Goal: Task Accomplishment & Management: Manage account settings

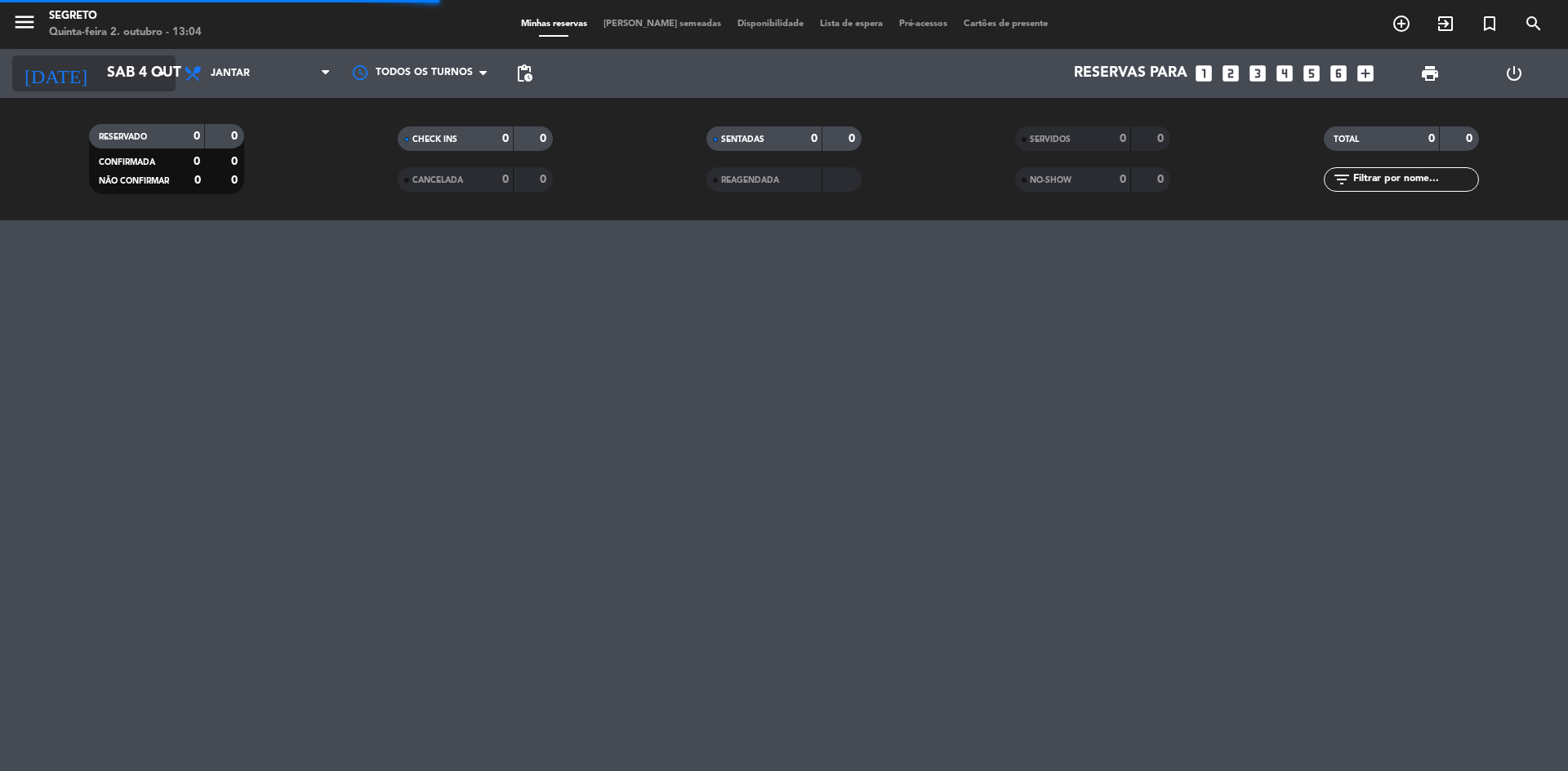
click at [124, 65] on input "Sáb 4 out" at bounding box center [194, 73] width 189 height 32
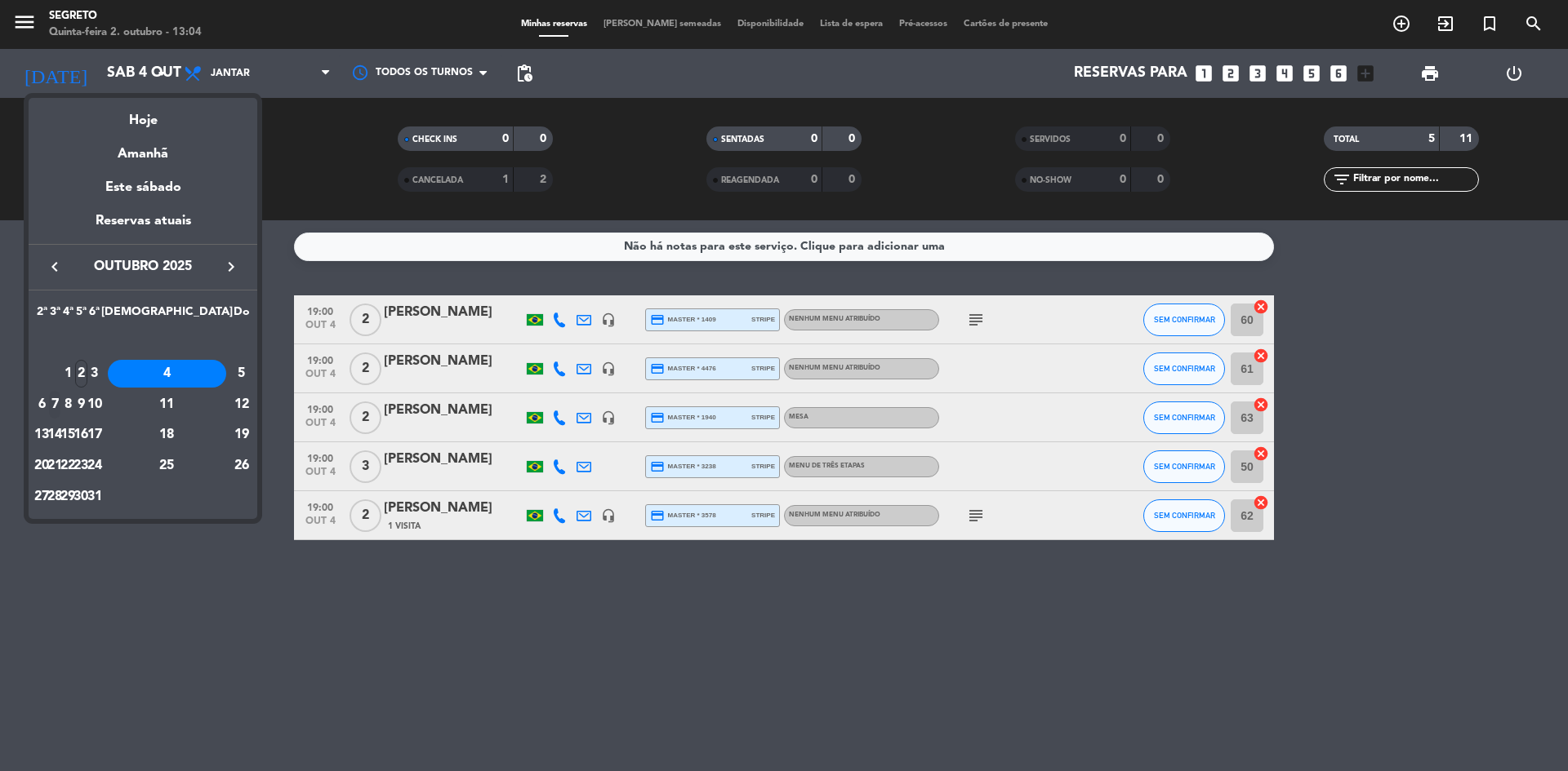
click at [61, 403] on div "7" at bounding box center [55, 404] width 13 height 28
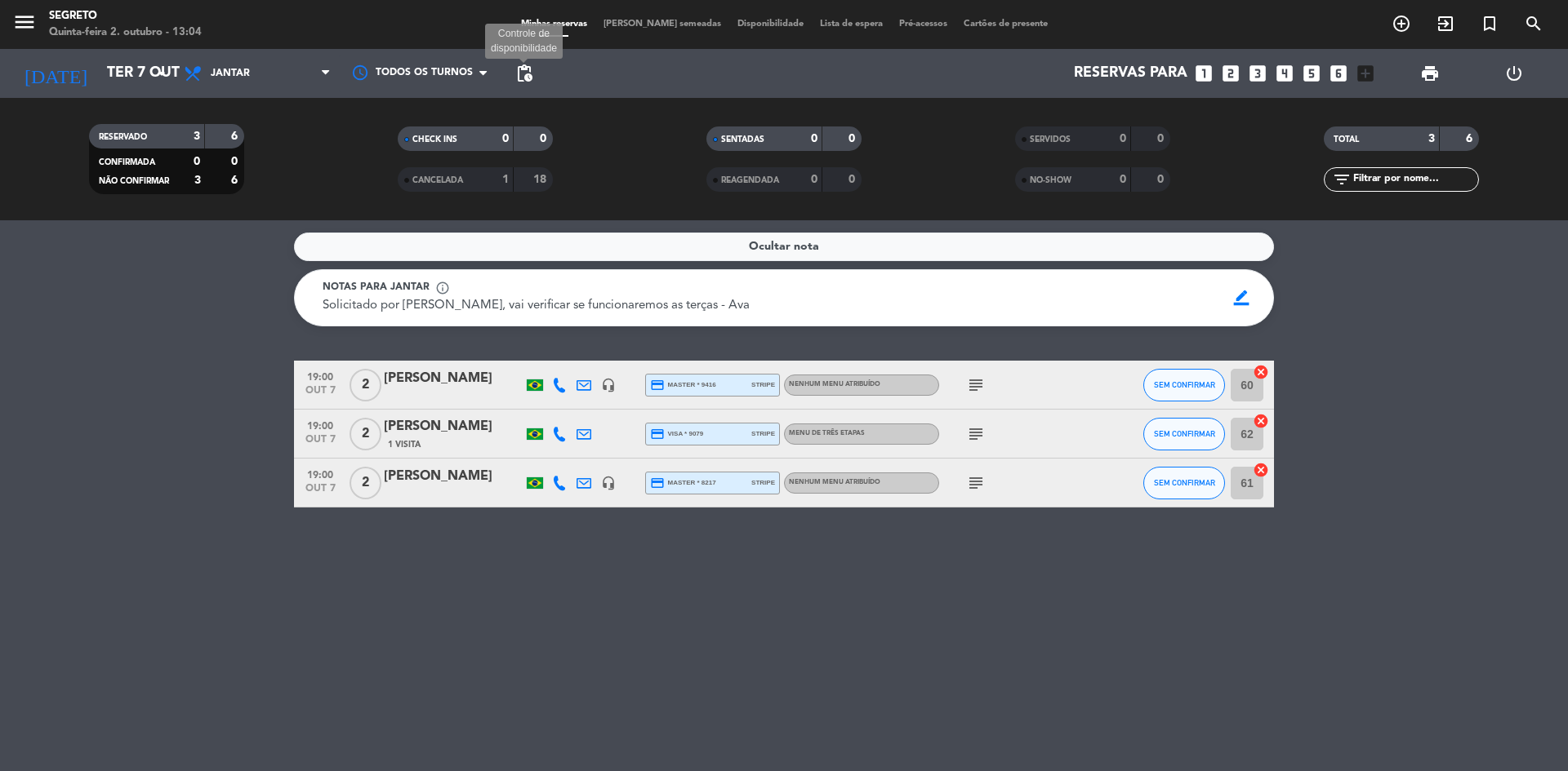
click at [528, 70] on span "pending_actions" at bounding box center [524, 74] width 20 height 20
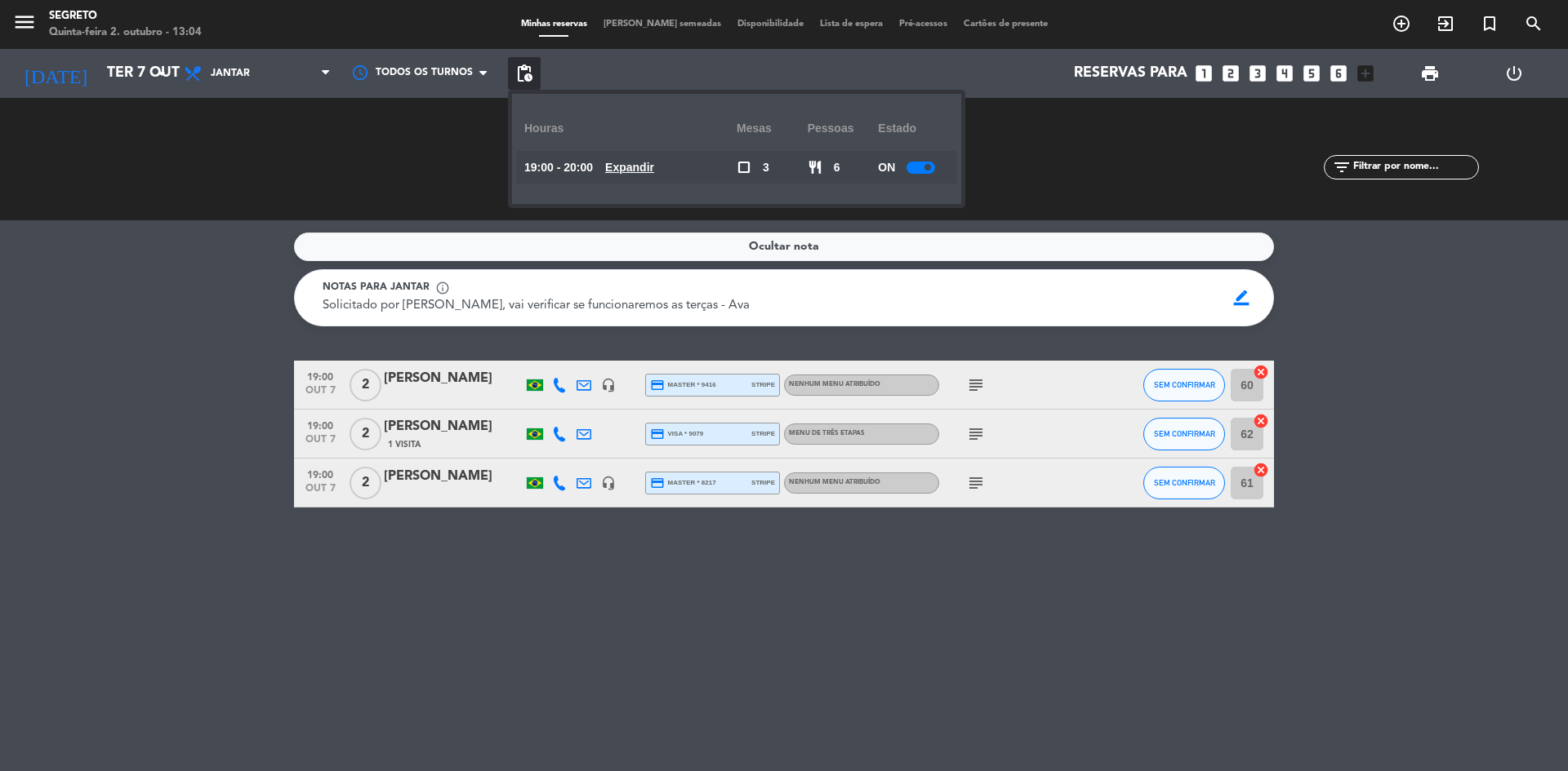
click at [927, 163] on div at bounding box center [921, 168] width 29 height 13
click at [923, 166] on span at bounding box center [919, 167] width 6 height 6
click at [922, 176] on div "ON" at bounding box center [913, 168] width 71 height 32
click at [922, 168] on div at bounding box center [921, 168] width 29 height 13
click at [1000, 159] on div "SERVIDOS 0 0" at bounding box center [1092, 159] width 309 height 16
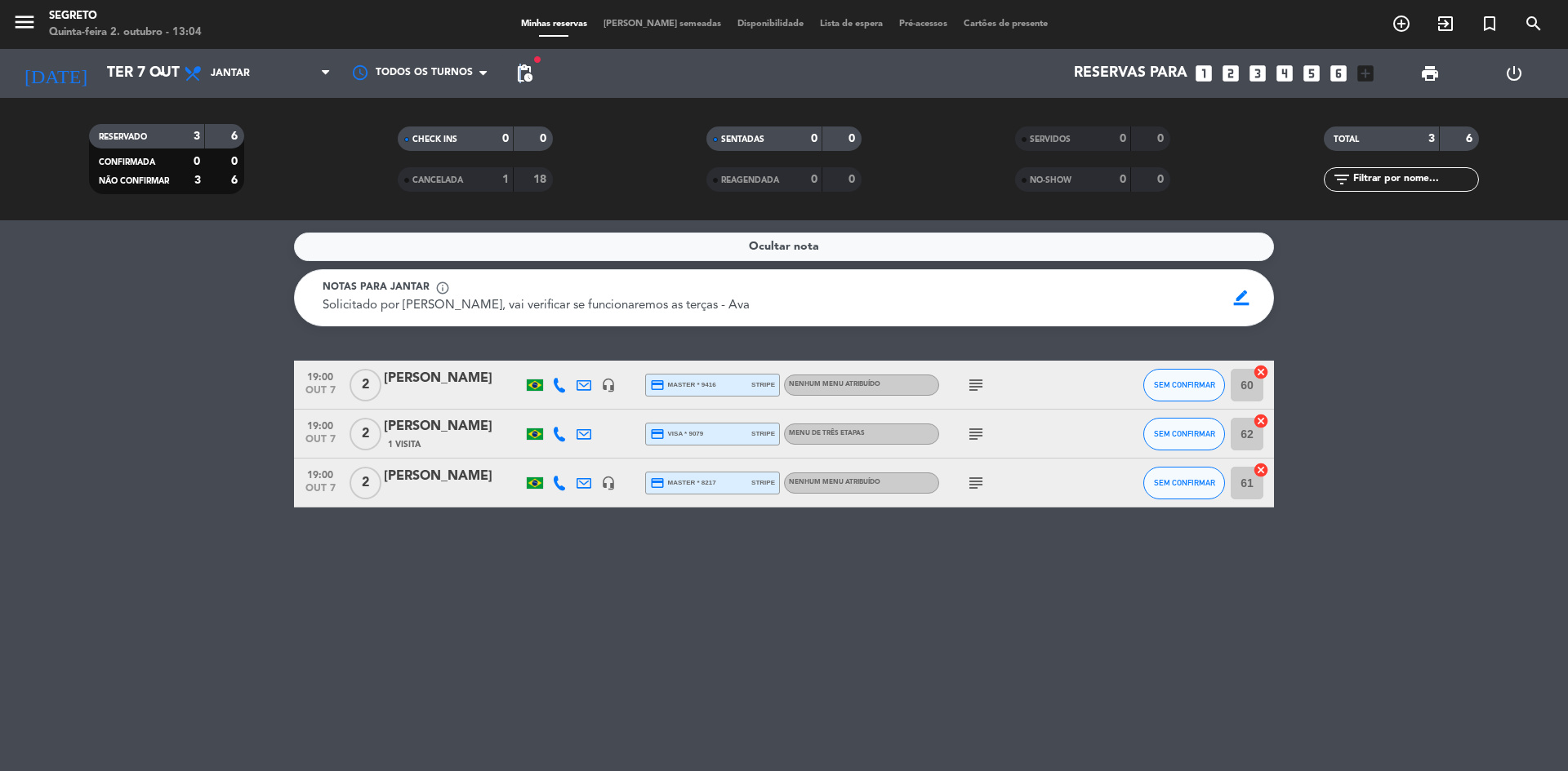
click at [521, 58] on span "pending_actions" at bounding box center [524, 73] width 32 height 32
click at [528, 68] on span "pending_actions" at bounding box center [524, 74] width 20 height 20
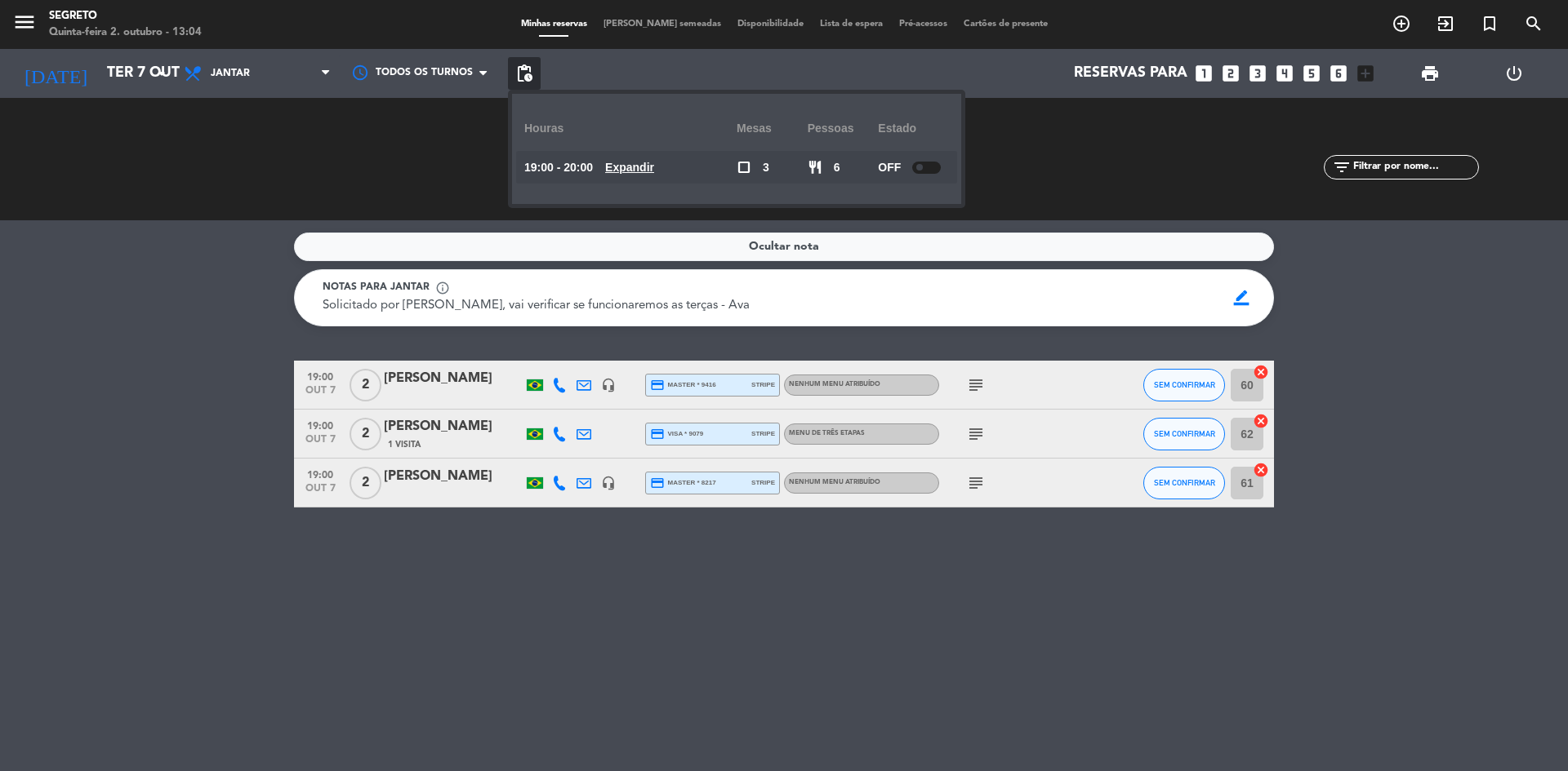
click at [937, 170] on div at bounding box center [926, 168] width 29 height 13
click at [1005, 177] on div "SERVIDOS 0 0 NO-SHOW 0 0" at bounding box center [1092, 159] width 309 height 90
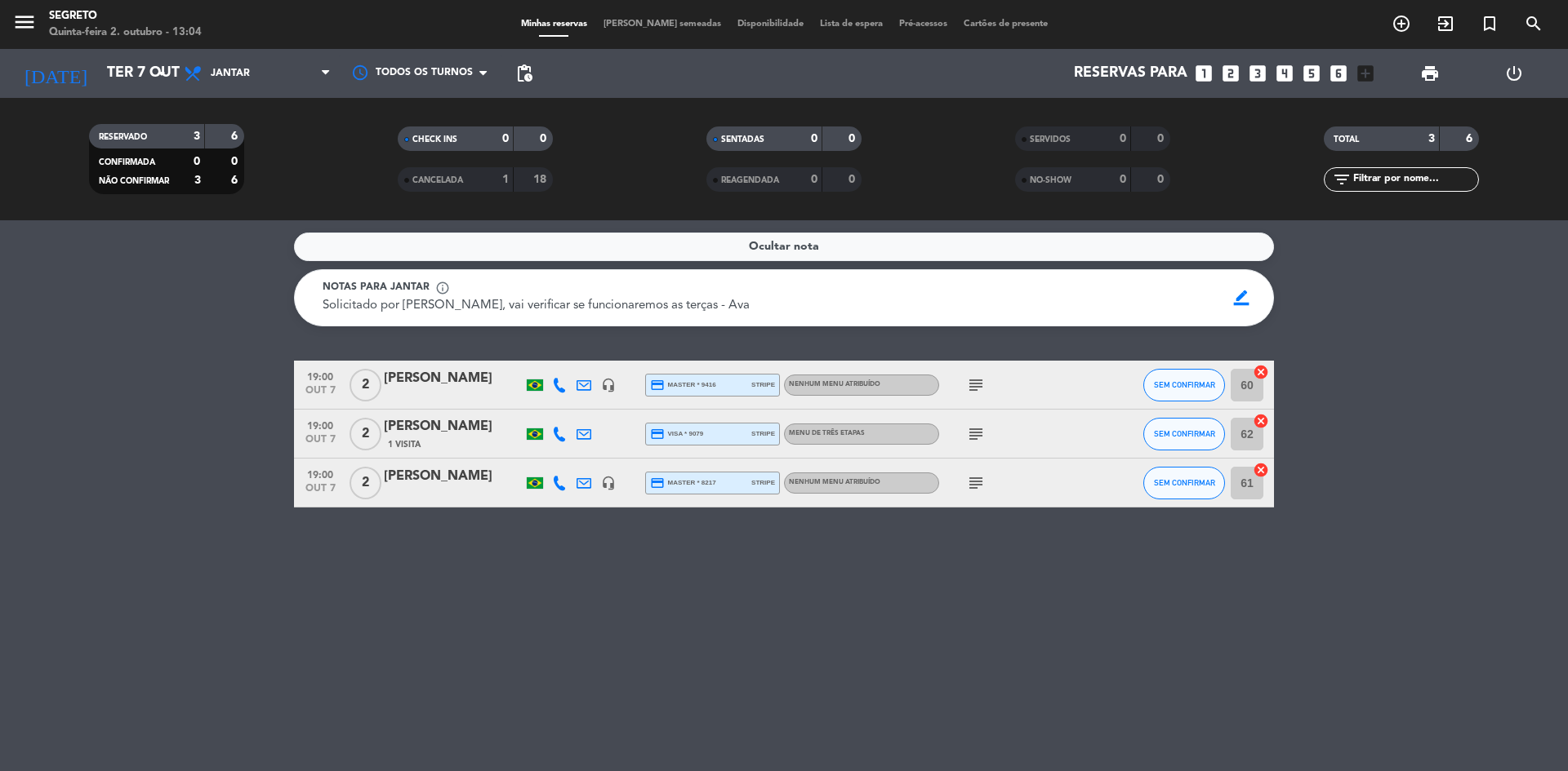
click at [81, 52] on div "[DATE] [DATE] arrow_drop_down" at bounding box center [94, 73] width 163 height 49
click at [99, 74] on input "Ter 7 out" at bounding box center [194, 73] width 189 height 32
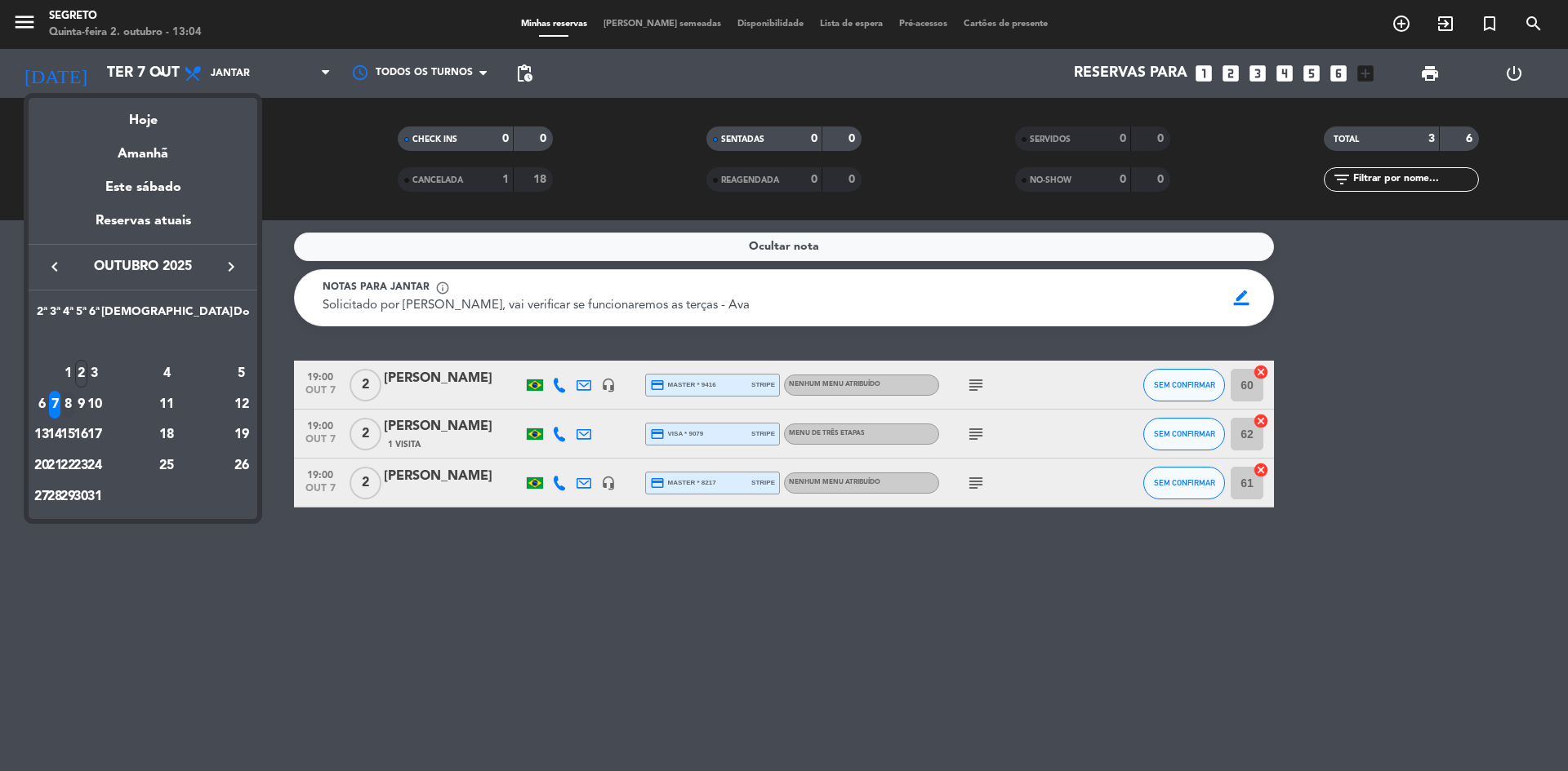
click at [74, 406] on div "8" at bounding box center [68, 404] width 13 height 28
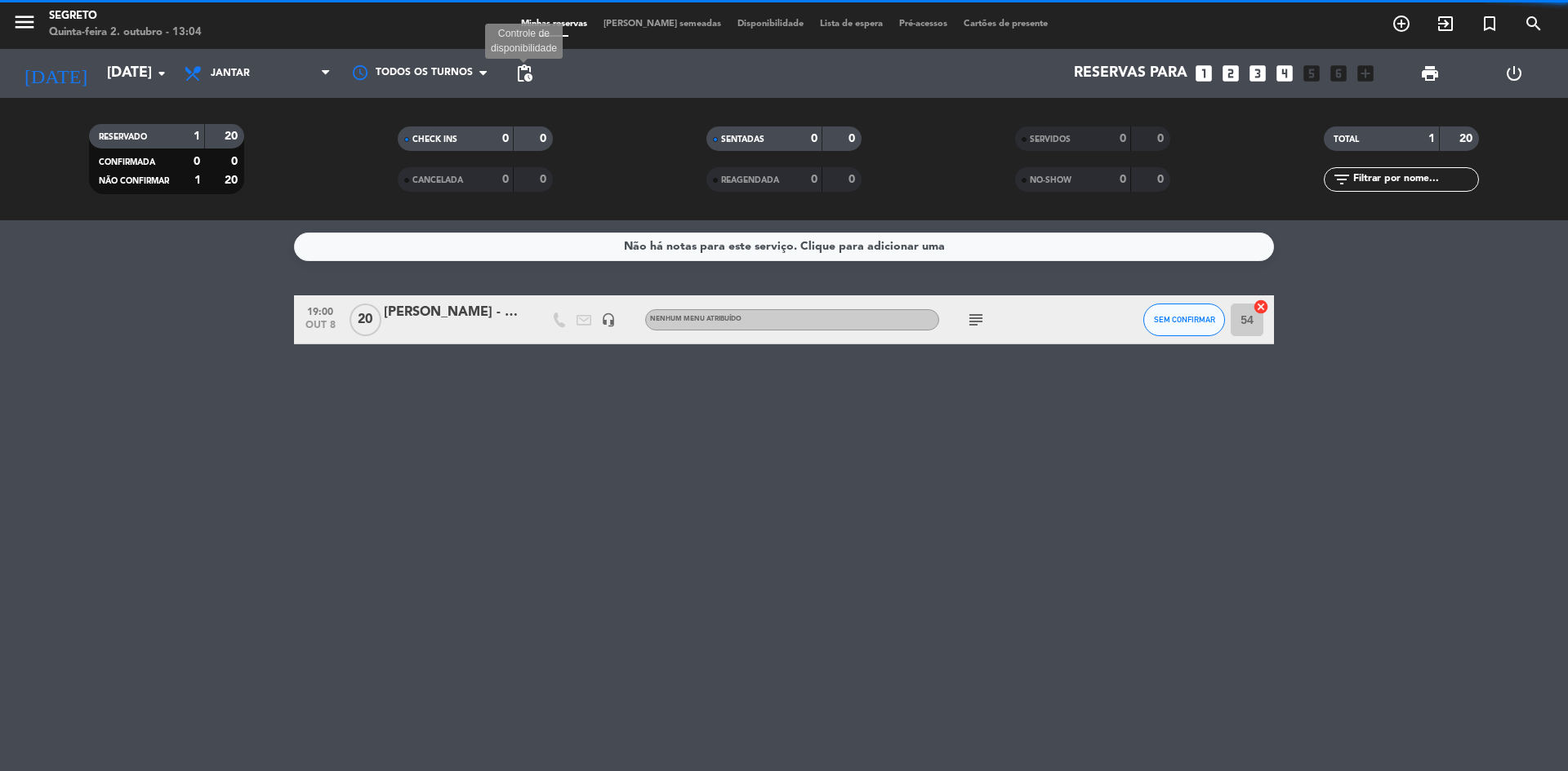
drag, startPoint x: 524, startPoint y: 77, endPoint x: 553, endPoint y: 81, distance: 29.3
click at [523, 75] on span "pending_actions" at bounding box center [524, 74] width 20 height 20
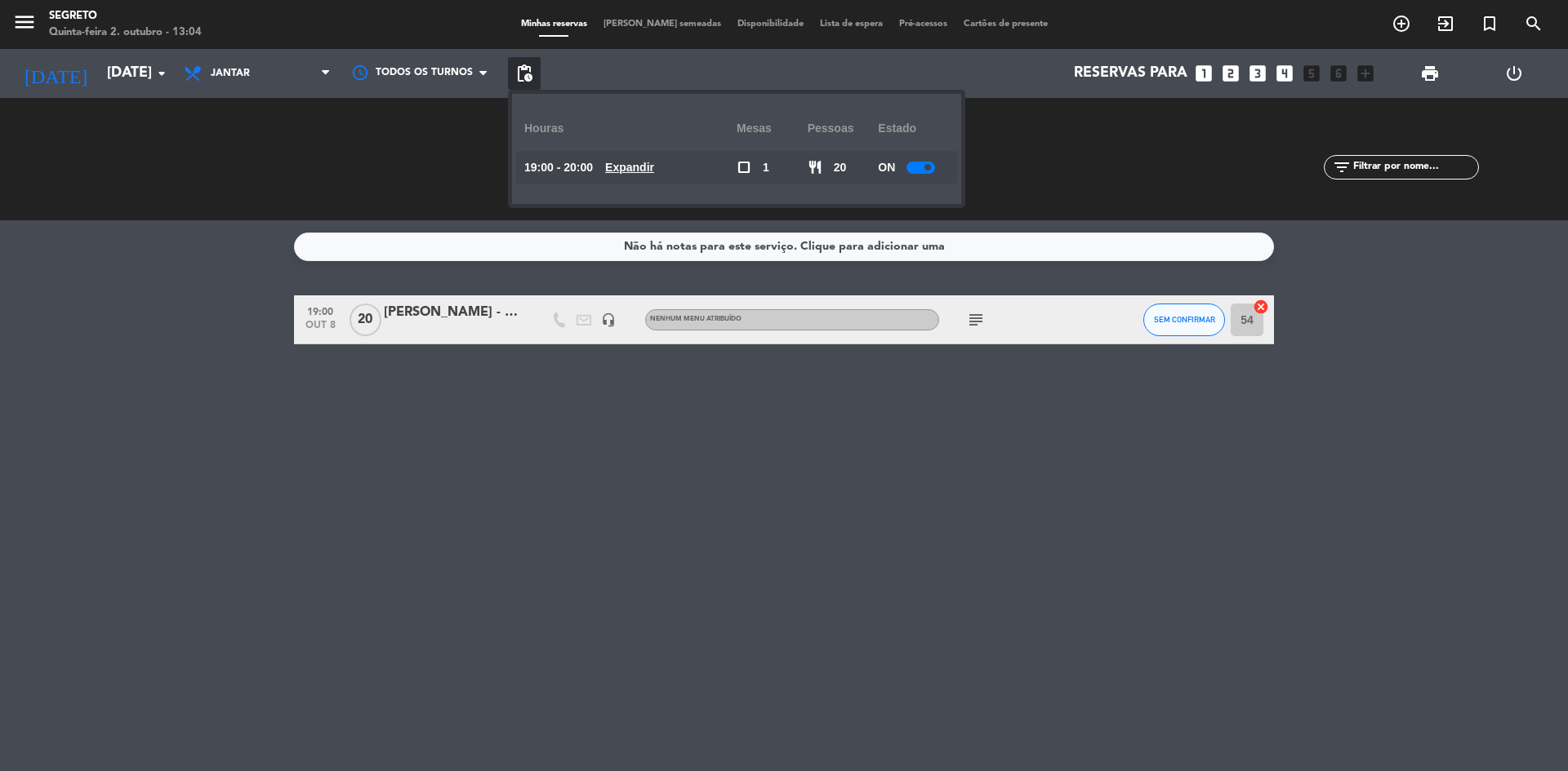
click at [928, 170] on div at bounding box center [921, 168] width 29 height 13
click at [1049, 175] on div "SERVIDOS 0 0 NO-SHOW 0 0" at bounding box center [1092, 159] width 309 height 90
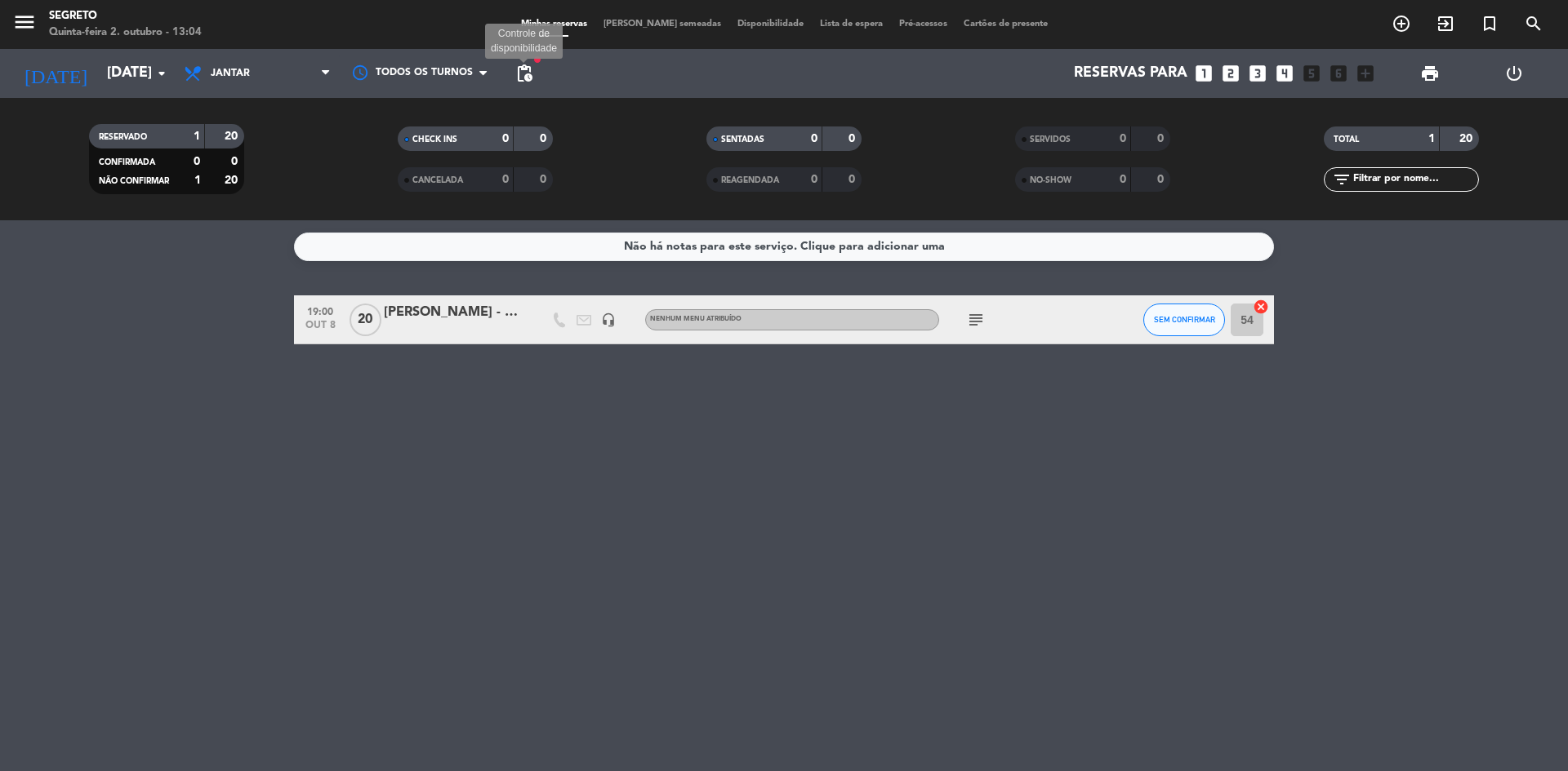
drag, startPoint x: 520, startPoint y: 74, endPoint x: 553, endPoint y: 80, distance: 33.5
click at [521, 74] on span "pending_actions" at bounding box center [524, 74] width 20 height 20
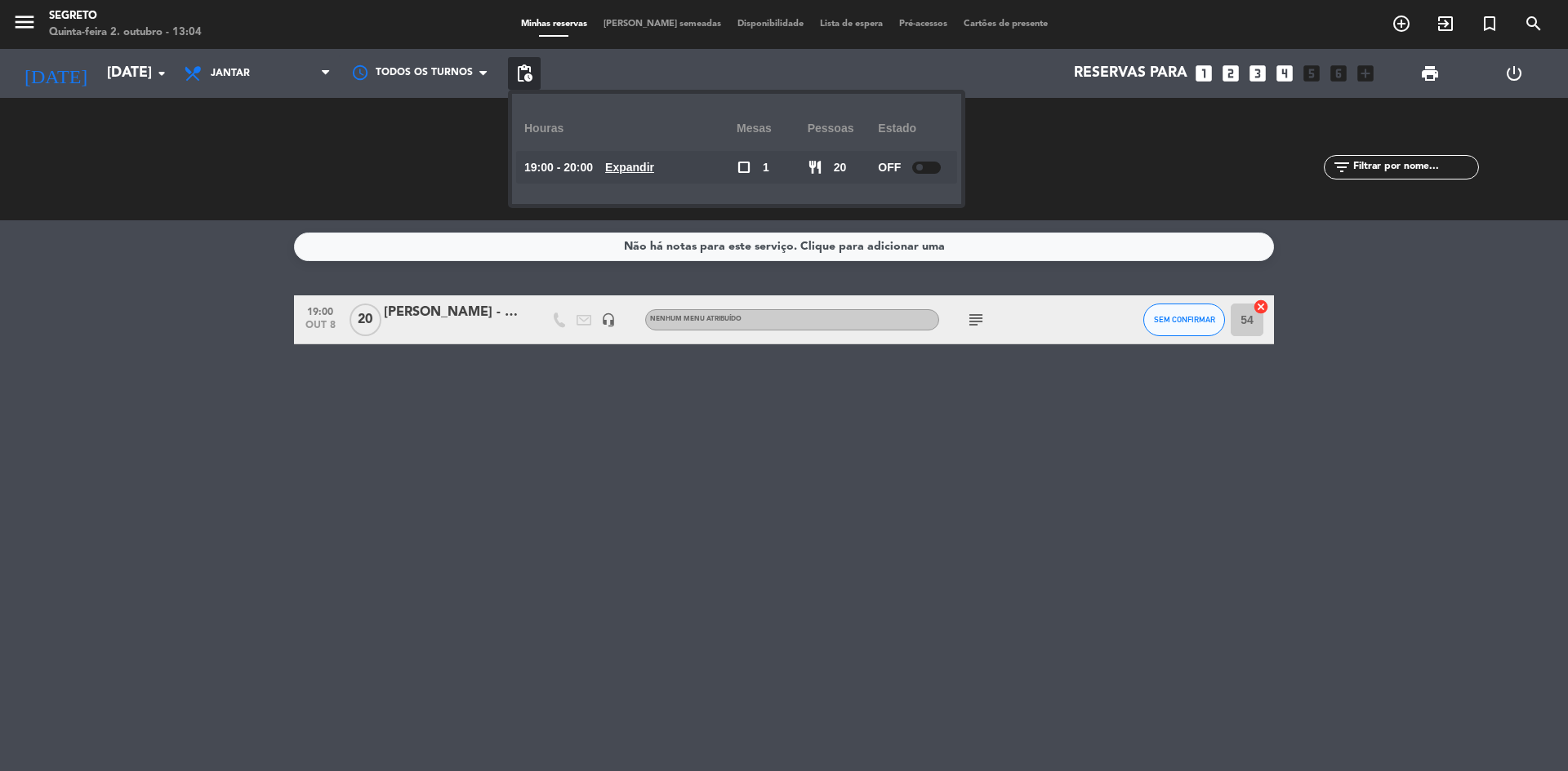
click at [926, 170] on div at bounding box center [926, 168] width 29 height 13
click at [1014, 171] on div "SERVIDOS 0 0 NO-SHOW 0 0" at bounding box center [1092, 159] width 309 height 90
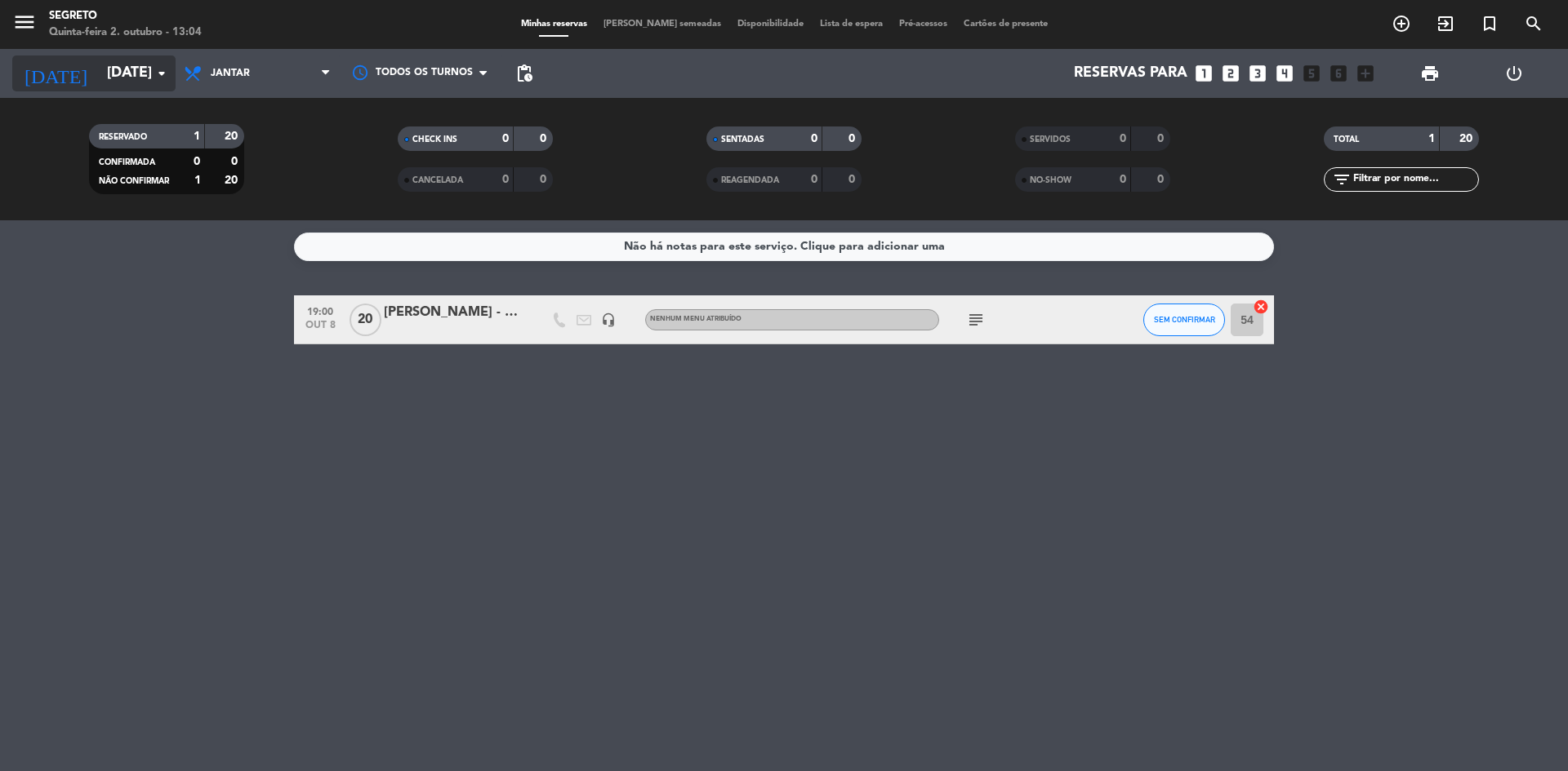
click at [117, 80] on input "[DATE]" at bounding box center [194, 73] width 189 height 32
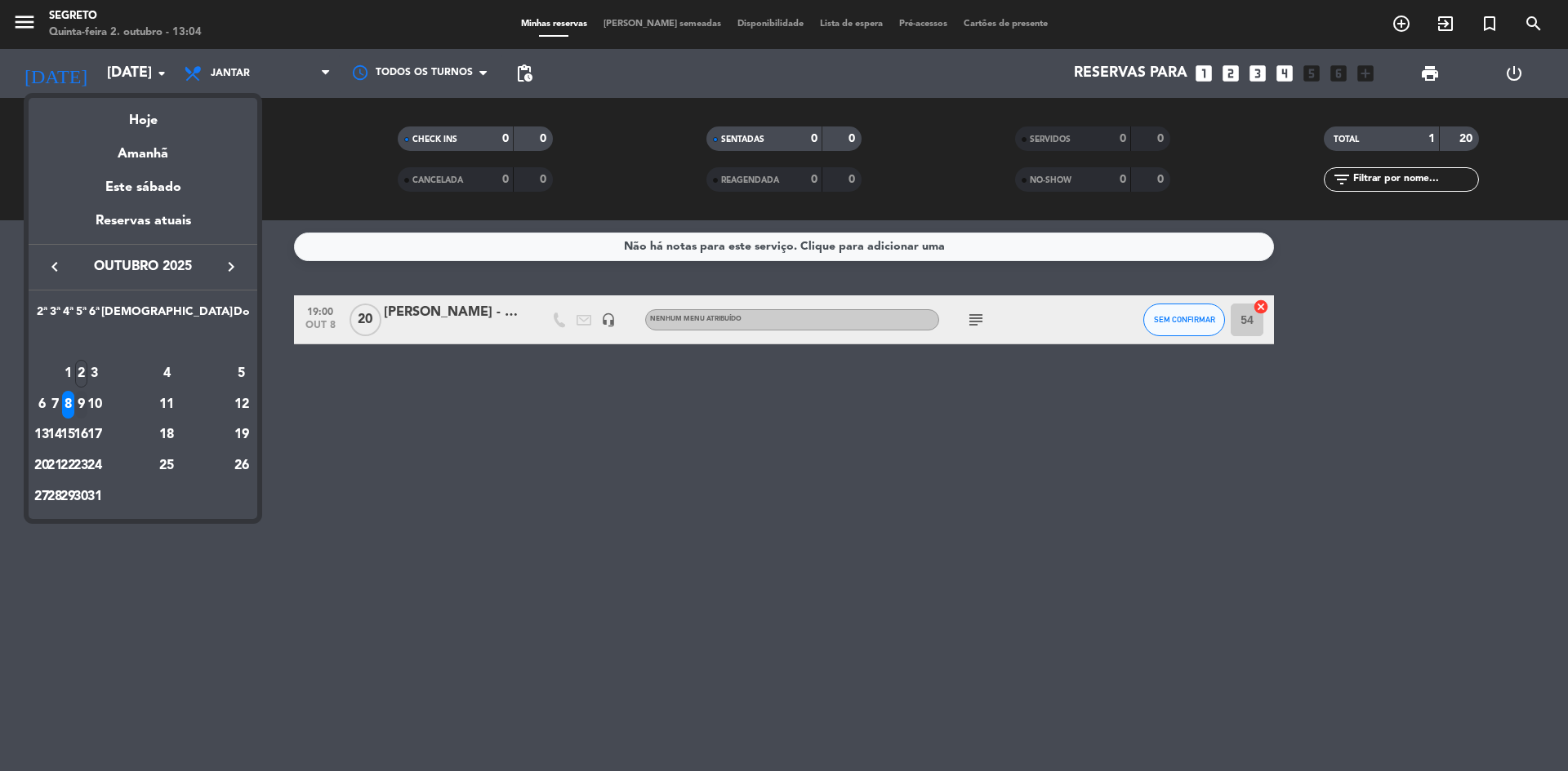
click at [87, 399] on div "9" at bounding box center [81, 404] width 13 height 28
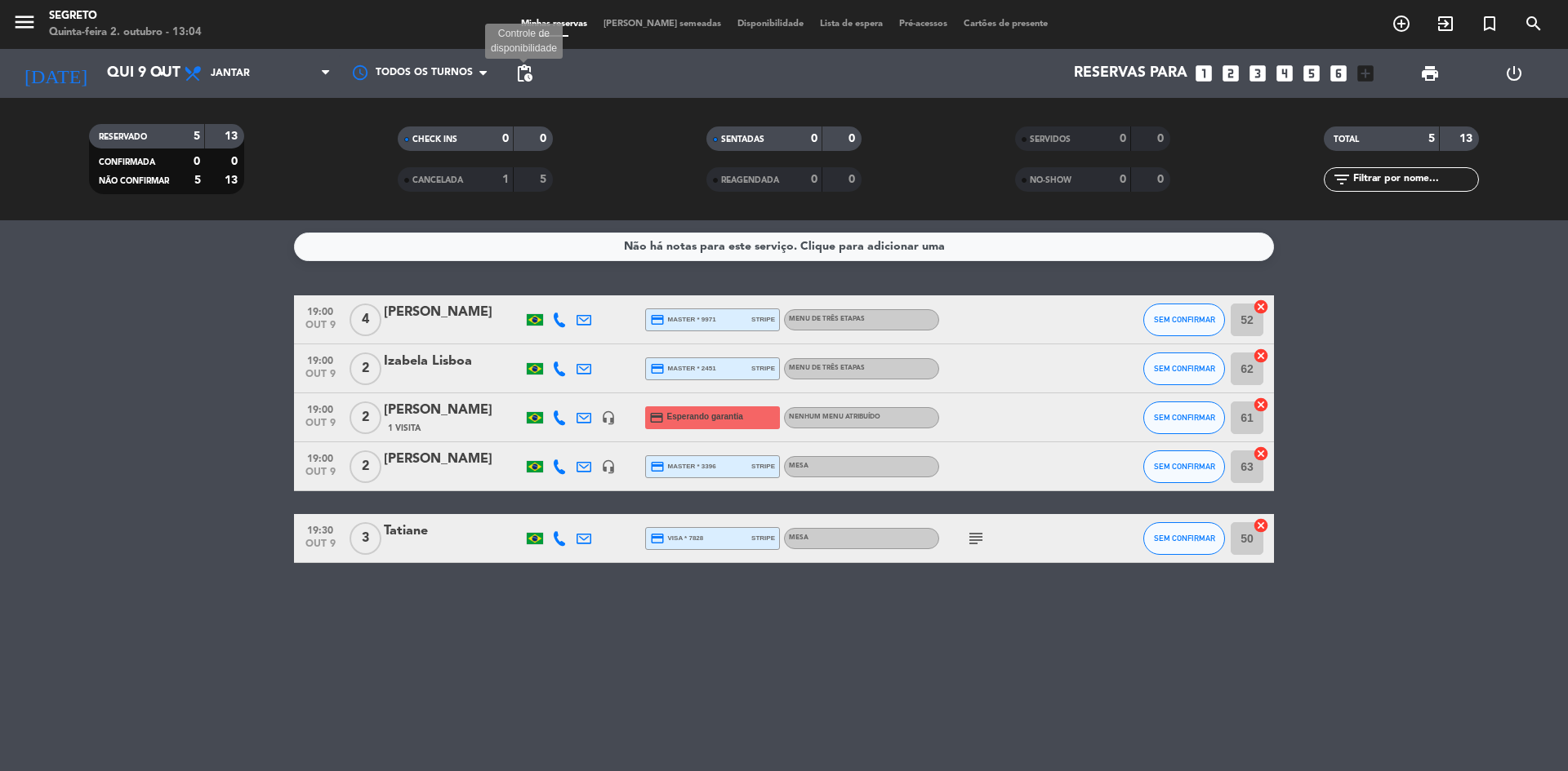
click at [524, 79] on span "pending_actions" at bounding box center [524, 74] width 20 height 20
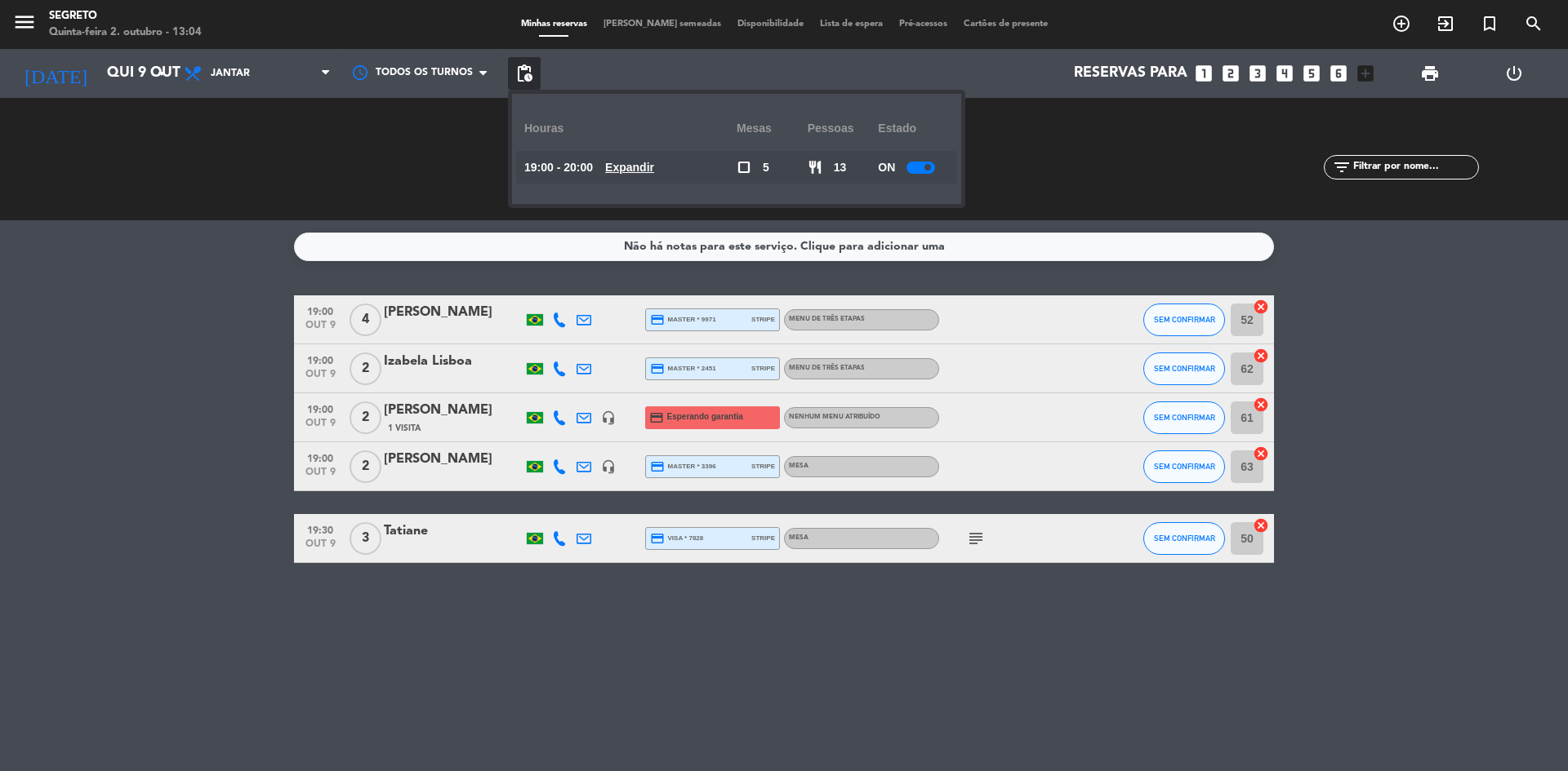
click at [926, 168] on span at bounding box center [927, 167] width 6 height 6
click at [1037, 167] on div "SERVIDOS 0 0" at bounding box center [1092, 159] width 309 height 16
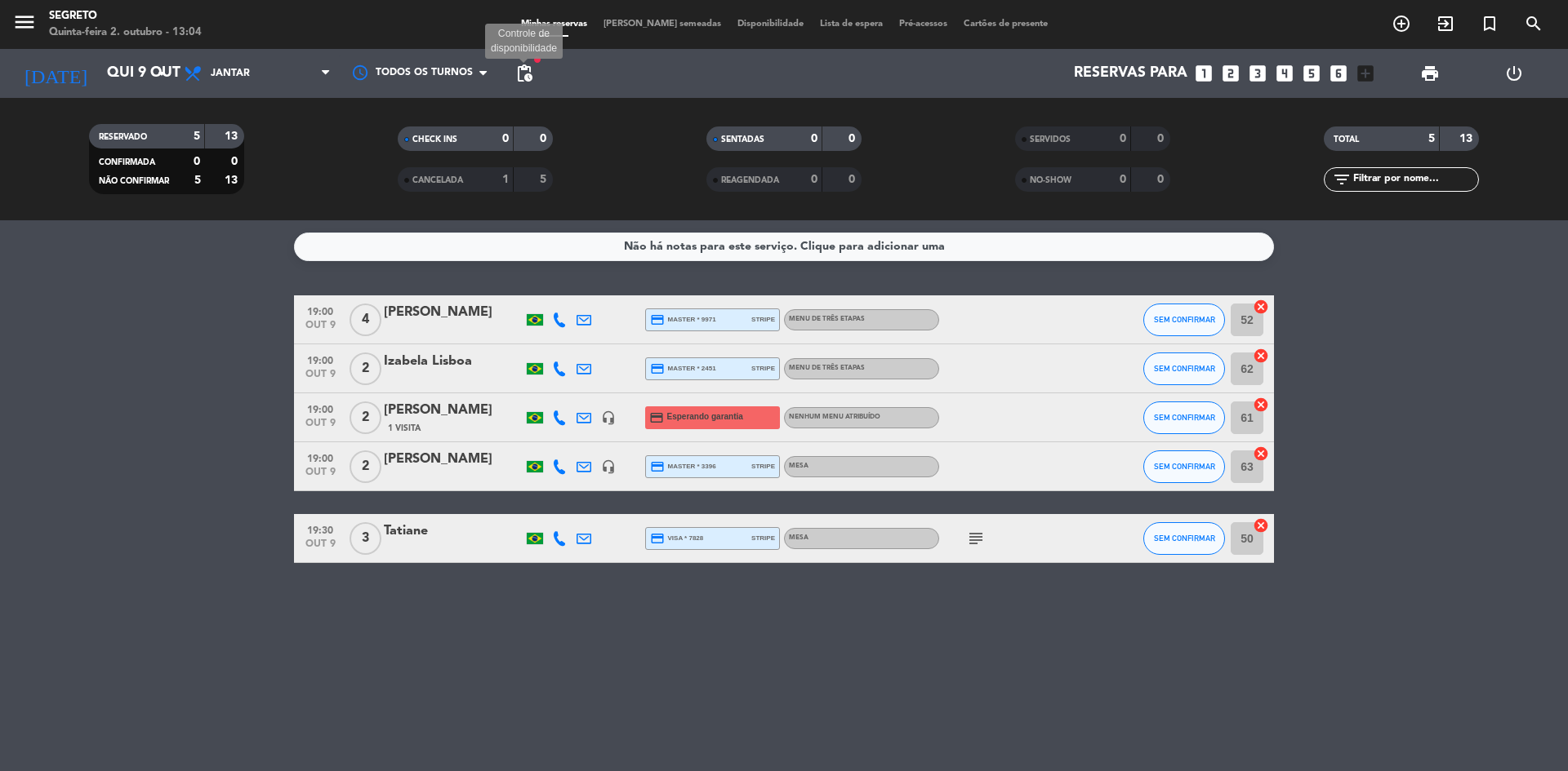
click at [531, 73] on span "pending_actions" at bounding box center [524, 74] width 20 height 20
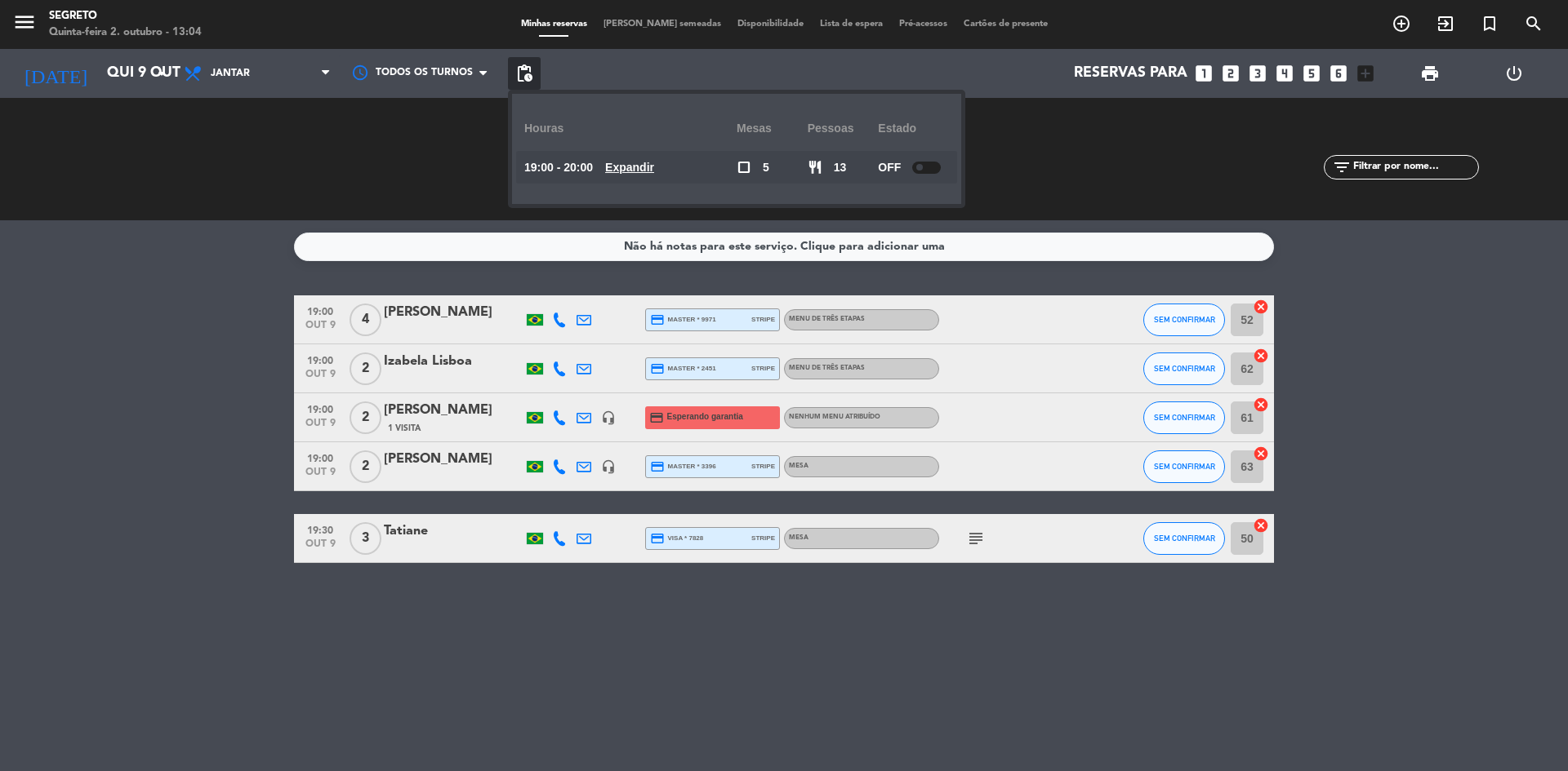
click at [927, 163] on div at bounding box center [926, 168] width 29 height 13
click at [1004, 169] on div "SERVIDOS 0 0 NO-SHOW 0 0" at bounding box center [1092, 159] width 309 height 90
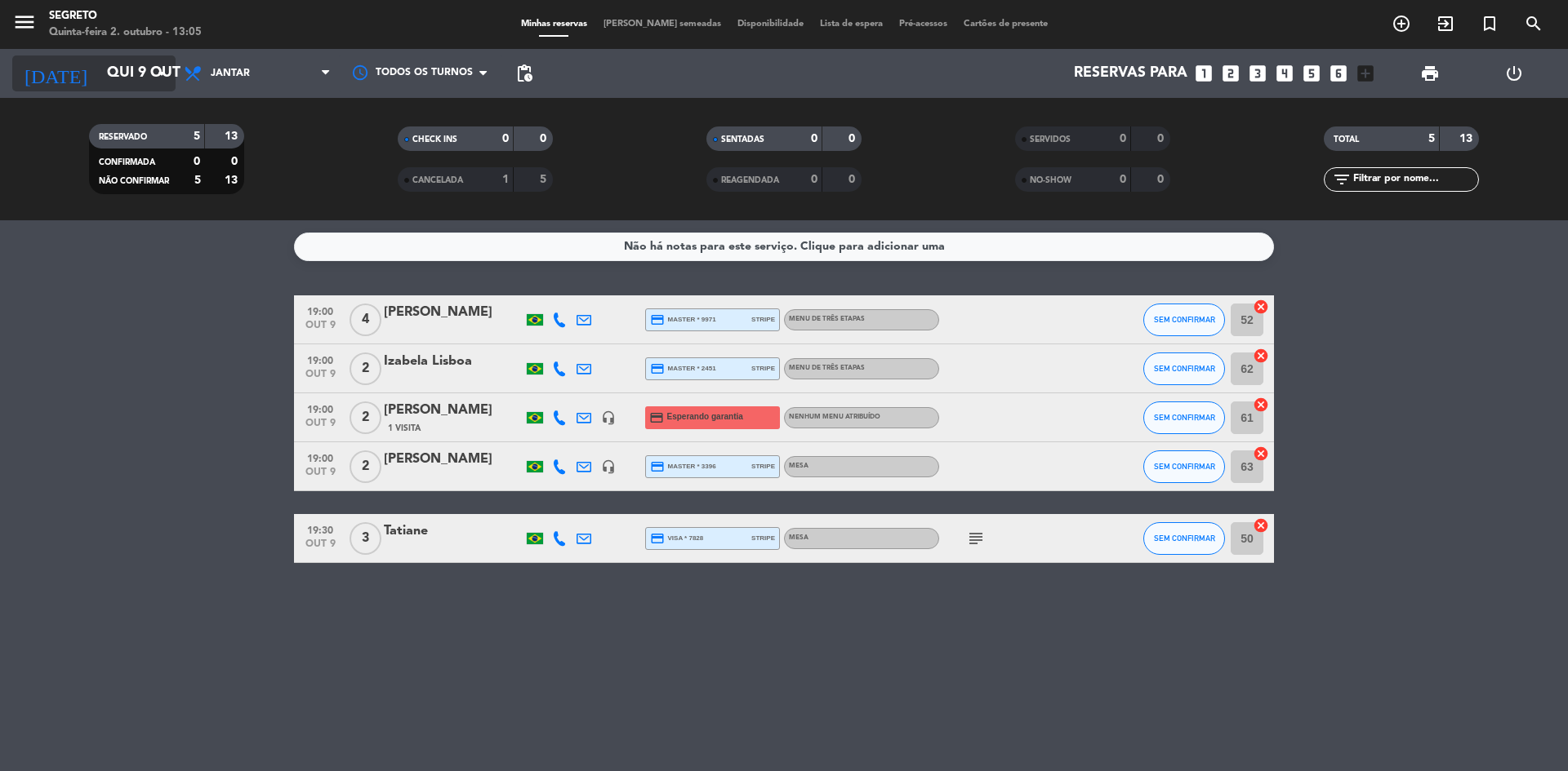
click at [99, 69] on input "Qui 9 out" at bounding box center [194, 73] width 189 height 32
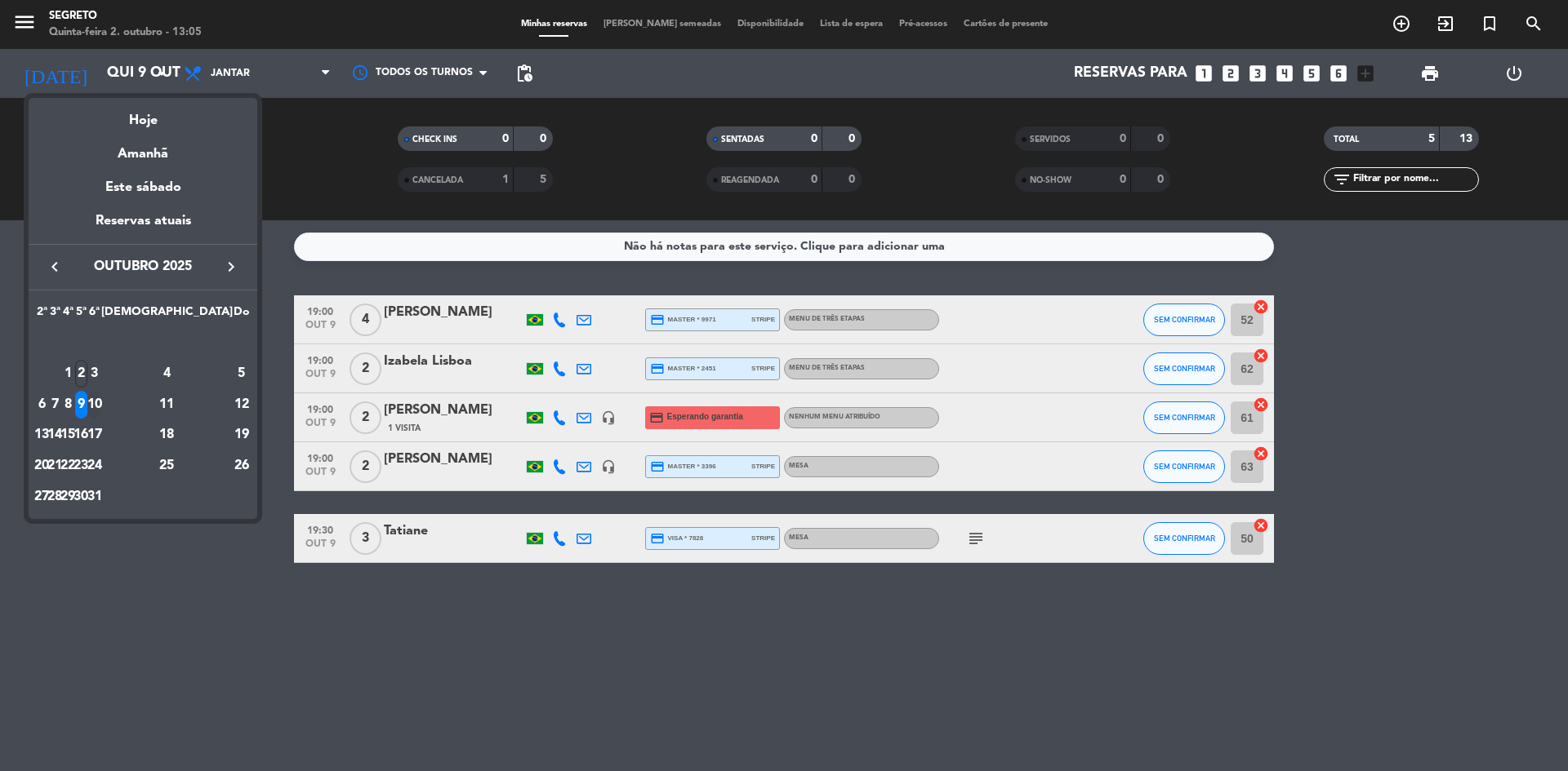
click at [100, 404] on div "10" at bounding box center [95, 404] width 13 height 28
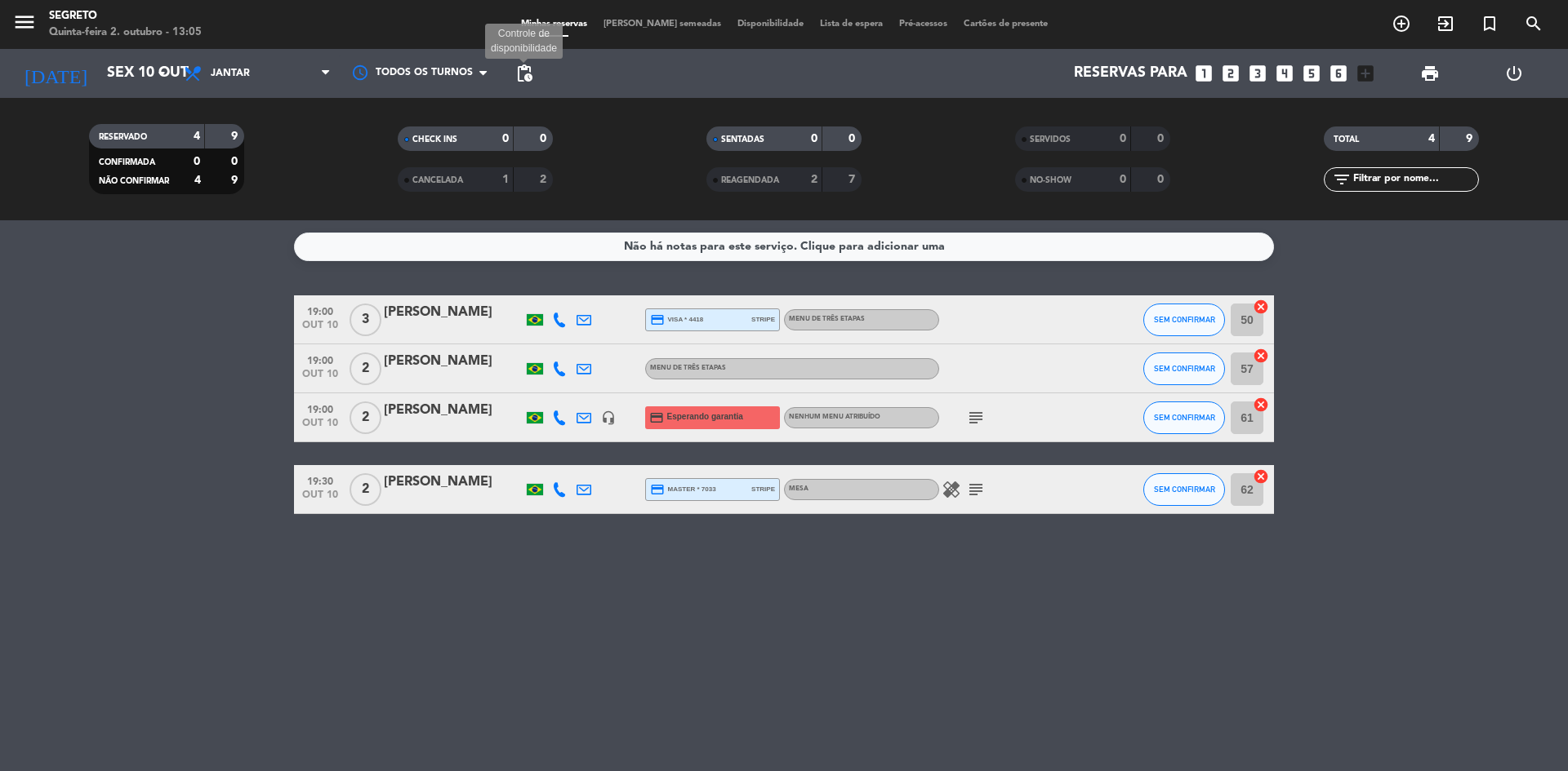
drag, startPoint x: 522, startPoint y: 67, endPoint x: 547, endPoint y: 77, distance: 26.9
click at [522, 67] on span "pending_actions" at bounding box center [524, 74] width 20 height 20
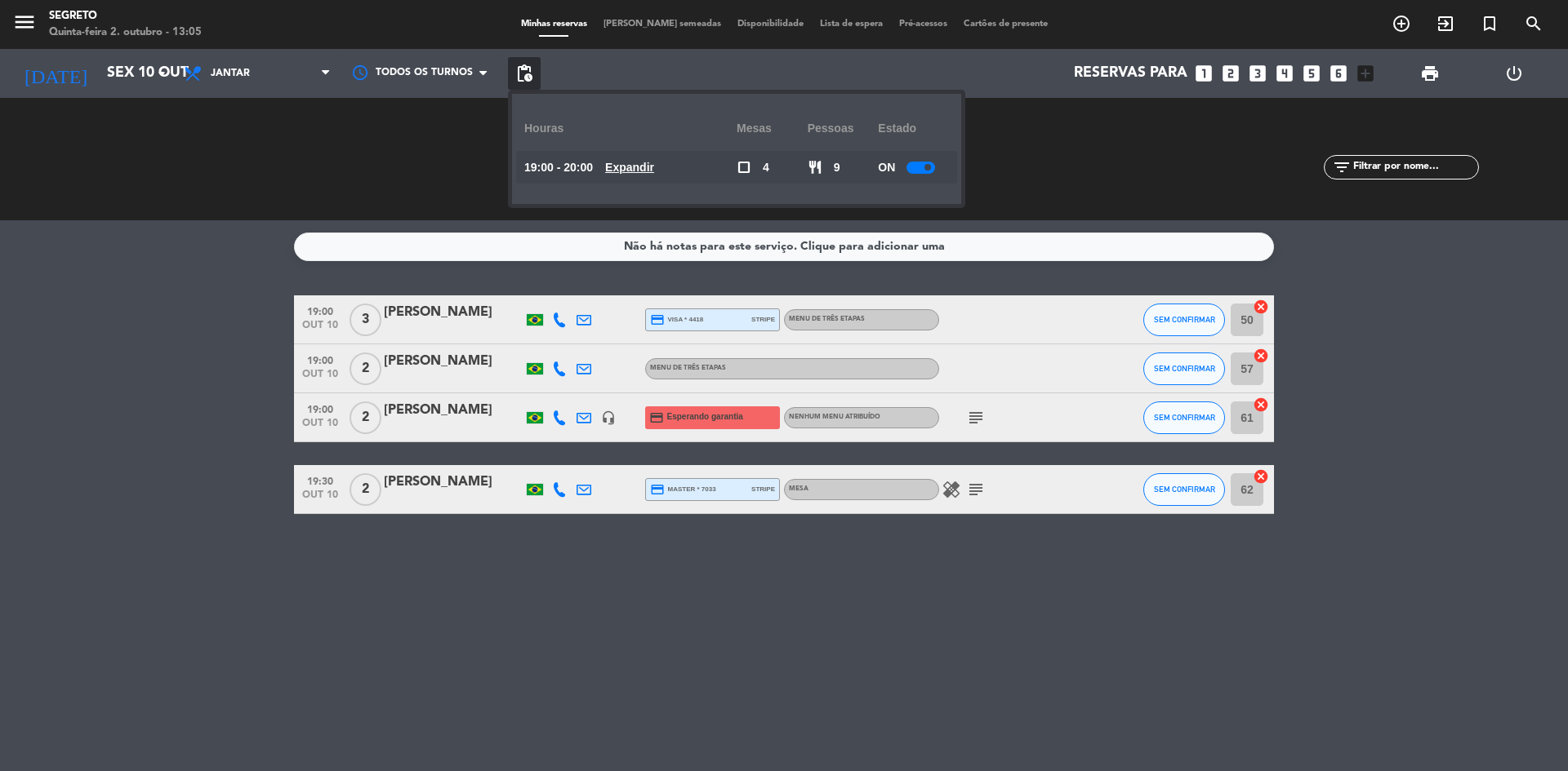
click at [928, 169] on span at bounding box center [927, 167] width 6 height 6
click at [926, 168] on div at bounding box center [926, 168] width 29 height 13
drag, startPoint x: 1013, startPoint y: 167, endPoint x: 992, endPoint y: 159, distance: 22.5
click at [1013, 167] on div "SERVIDOS 0 0" at bounding box center [1092, 159] width 309 height 16
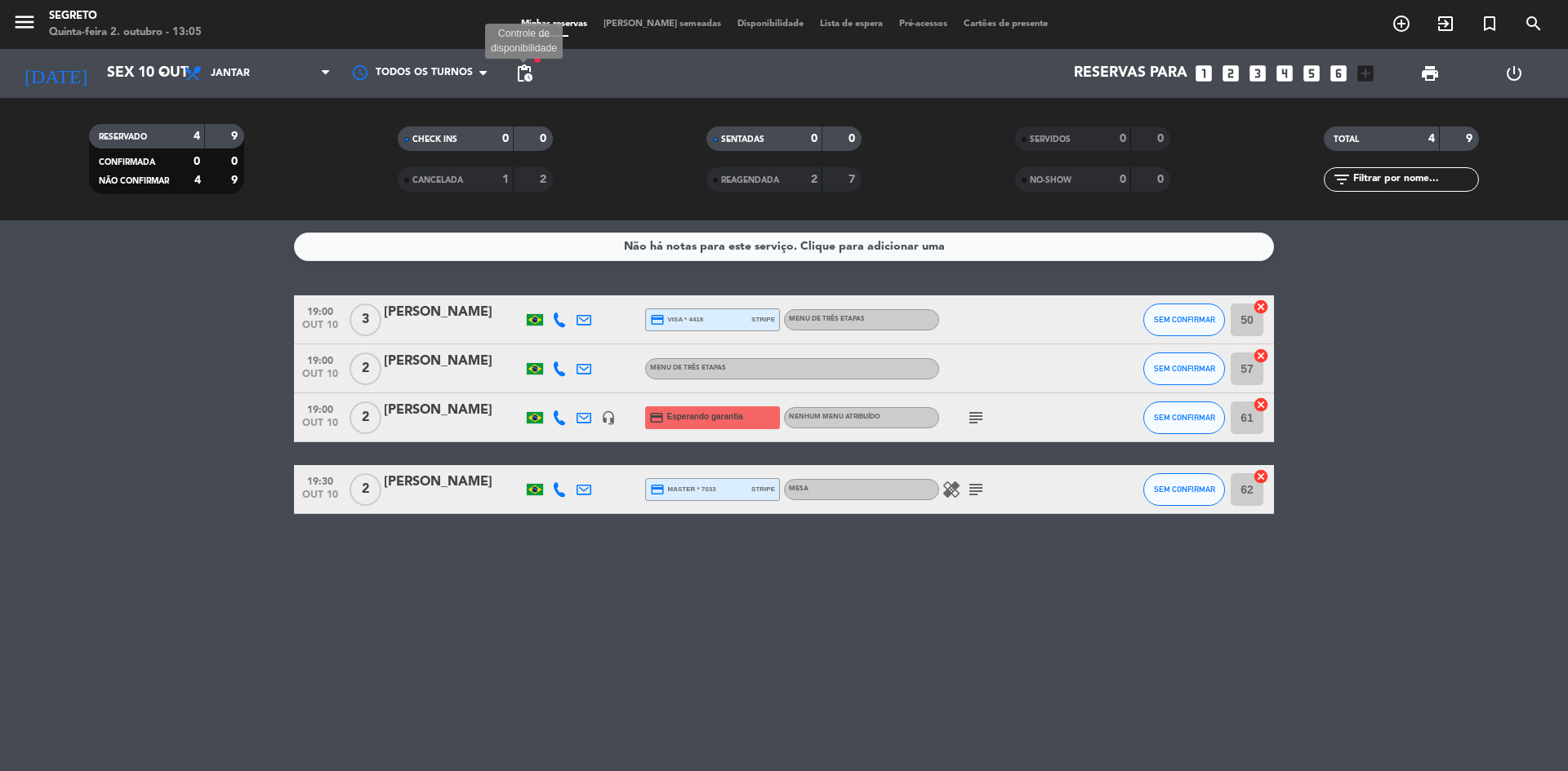
click at [523, 69] on span "pending_actions" at bounding box center [524, 74] width 20 height 20
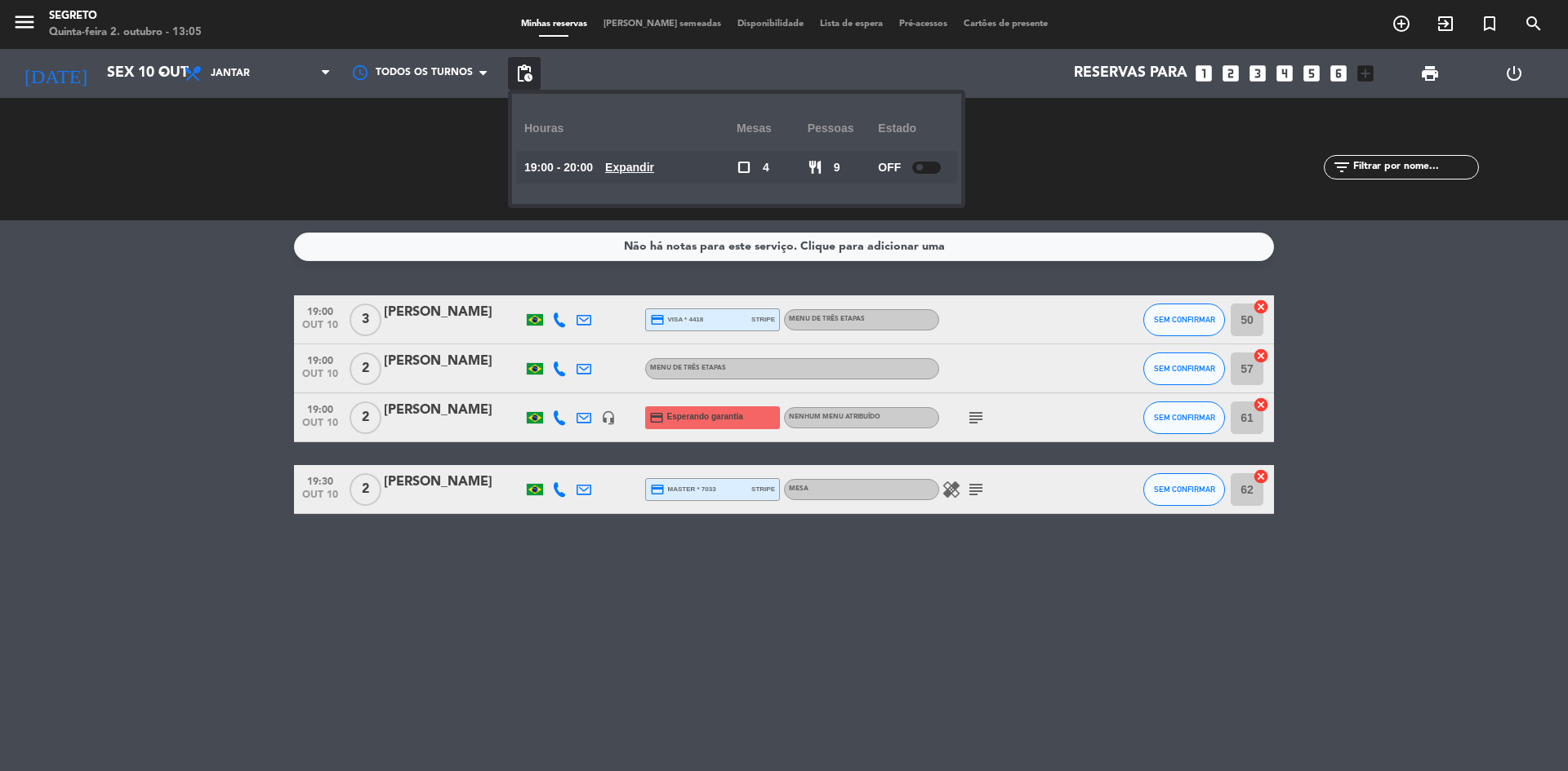
click at [923, 169] on span at bounding box center [919, 167] width 6 height 6
click at [1025, 167] on div "SERVIDOS 0 0" at bounding box center [1092, 159] width 309 height 16
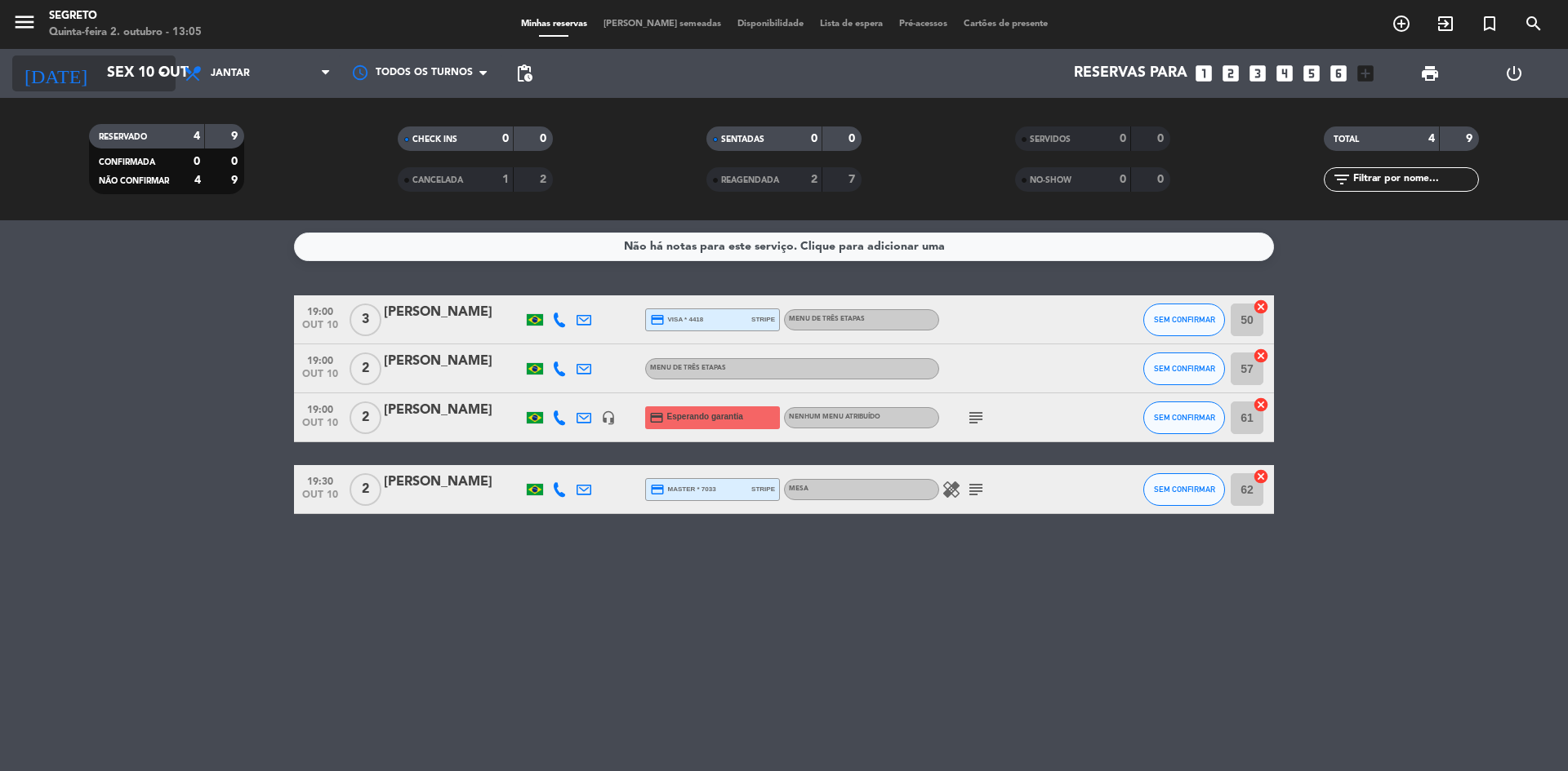
click at [117, 73] on input "Sex 10 out" at bounding box center [194, 73] width 189 height 32
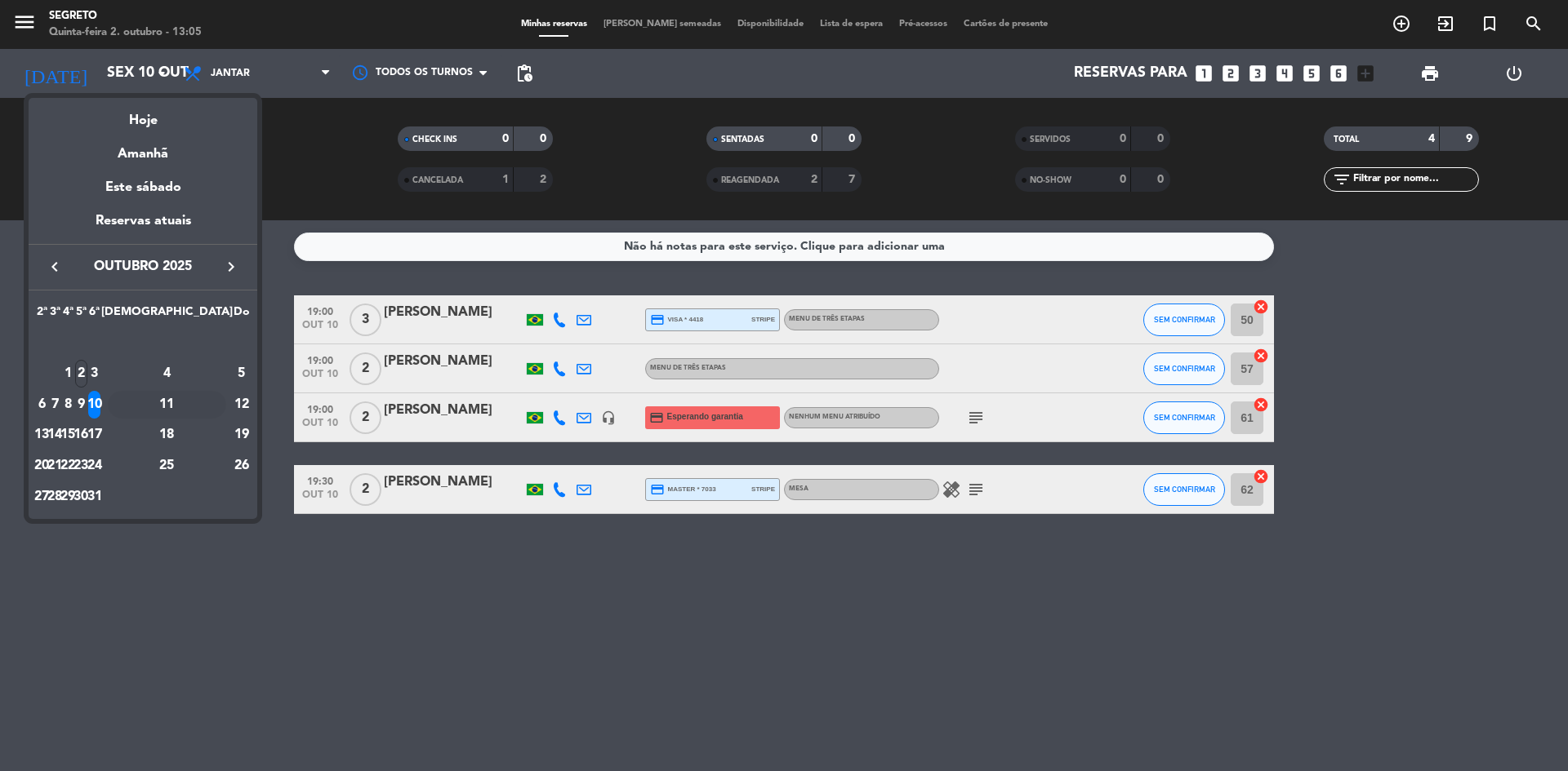
click at [203, 399] on div "11" at bounding box center [167, 404] width 118 height 28
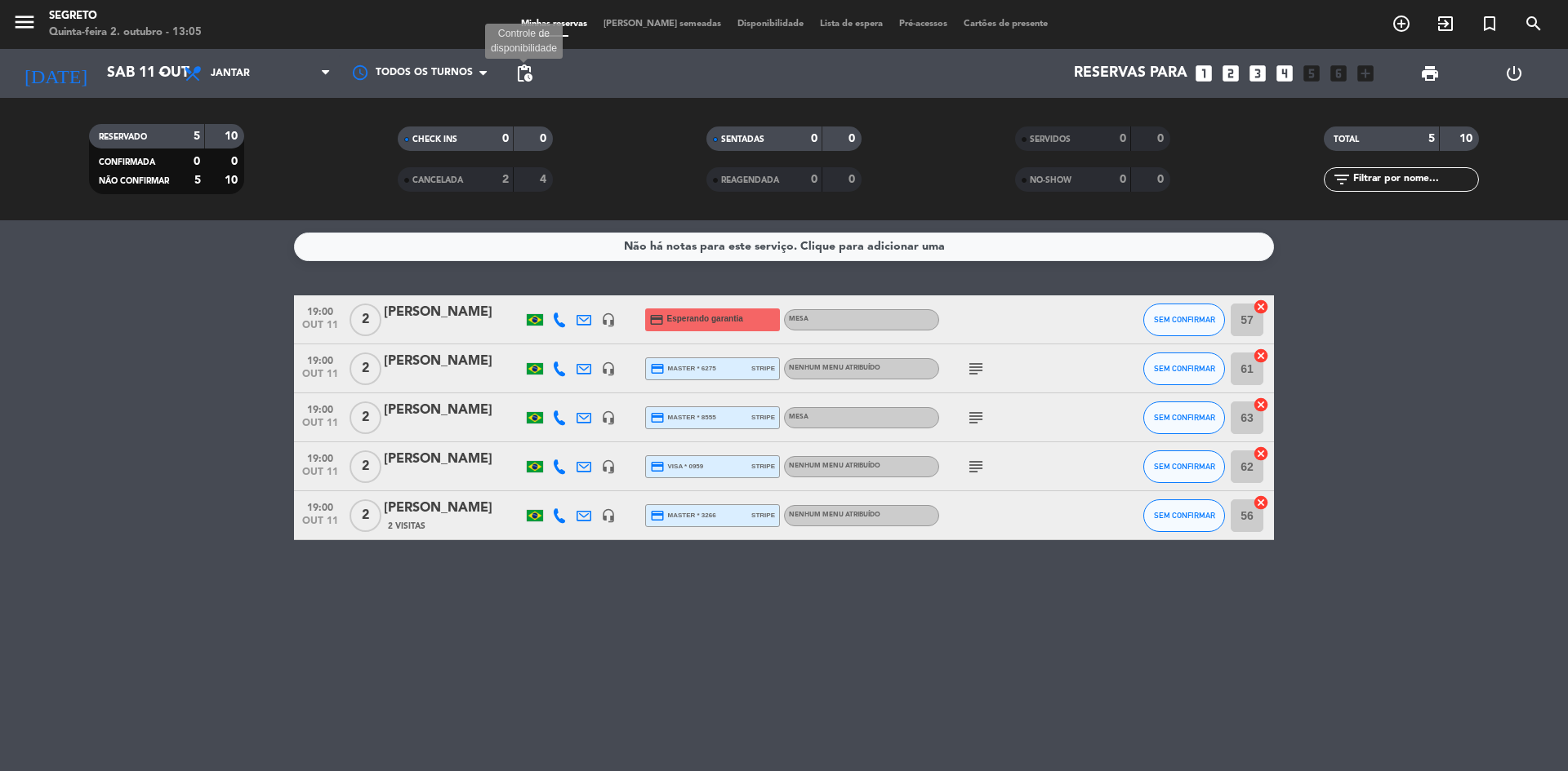
click at [527, 68] on span "pending_actions" at bounding box center [524, 74] width 20 height 20
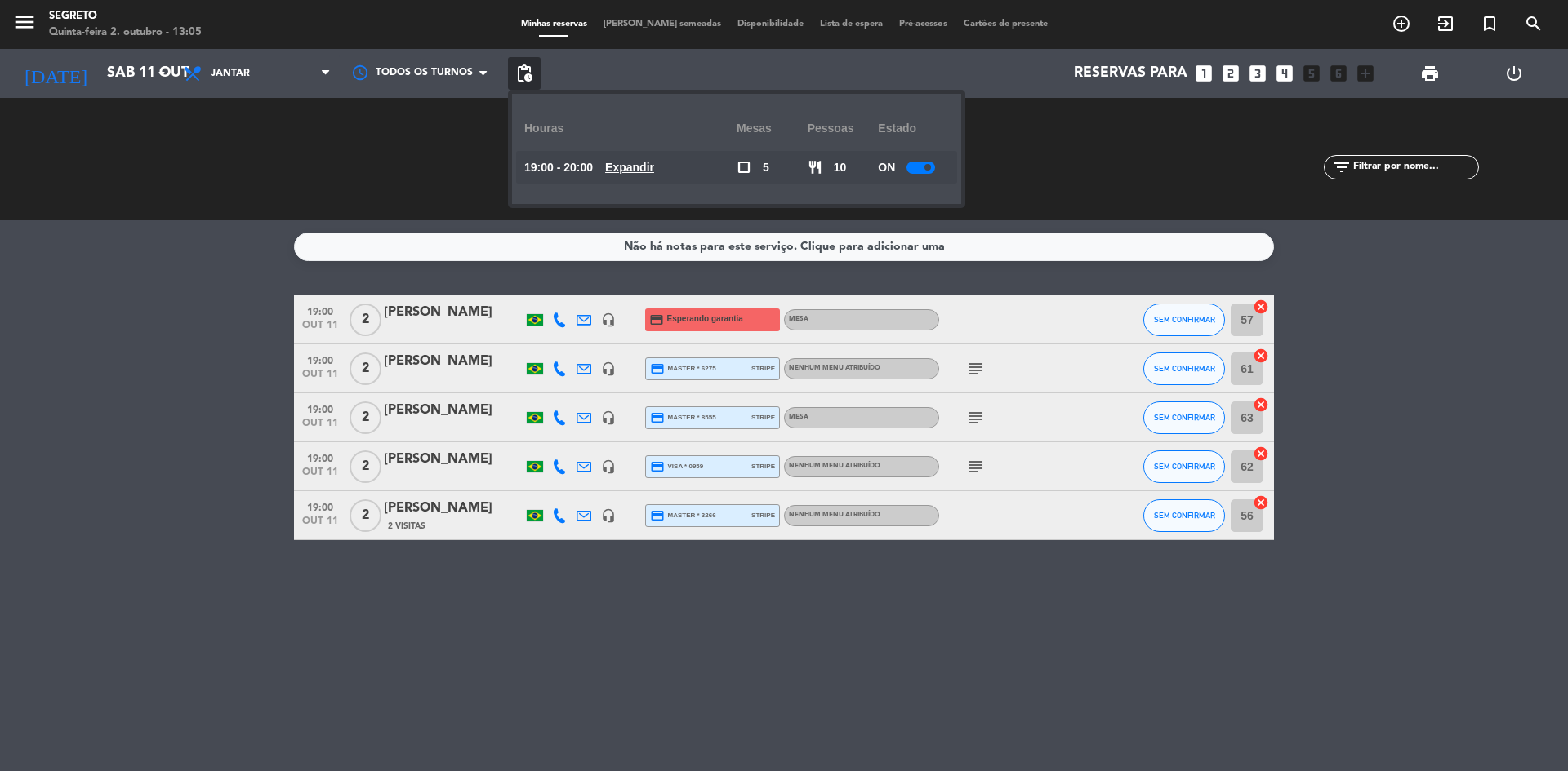
click at [924, 168] on div at bounding box center [921, 168] width 29 height 13
click at [1025, 169] on div "SERVIDOS 0 0 NO-SHOW 0 0" at bounding box center [1092, 159] width 309 height 90
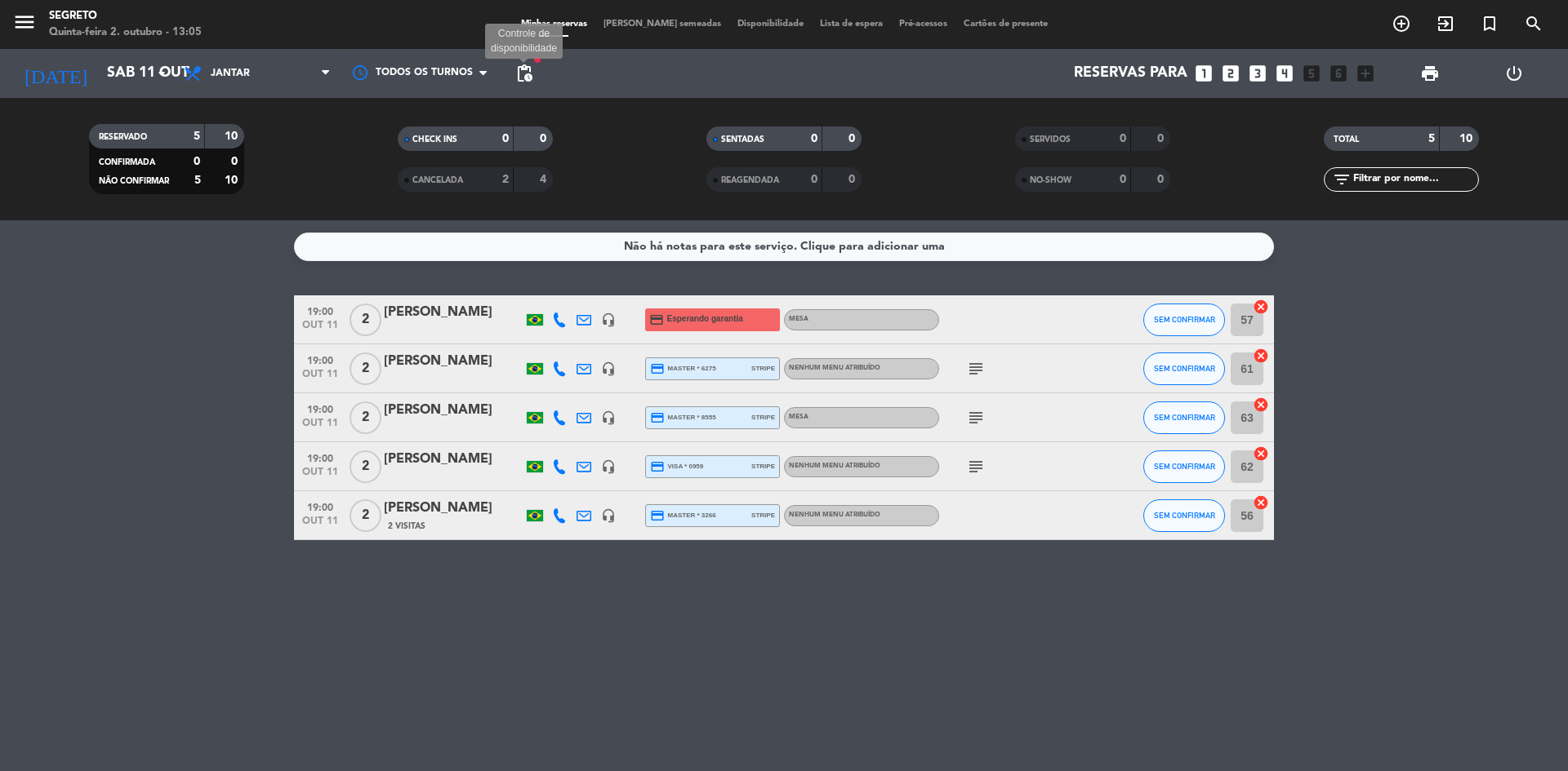
click at [528, 71] on span "pending_actions" at bounding box center [524, 74] width 20 height 20
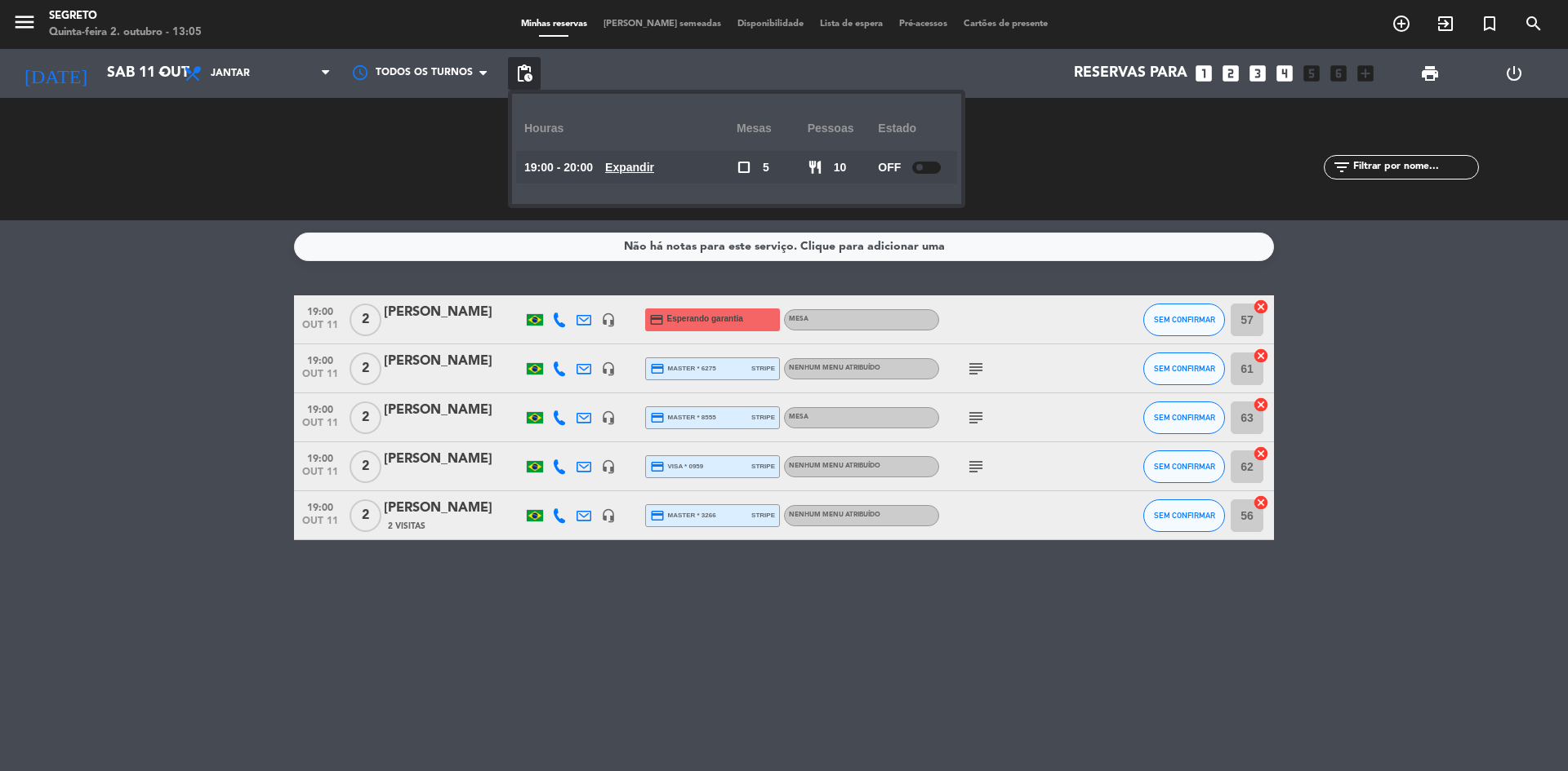
click at [916, 165] on div at bounding box center [926, 168] width 29 height 13
click at [1002, 166] on div "SERVIDOS 0 0" at bounding box center [1092, 159] width 309 height 16
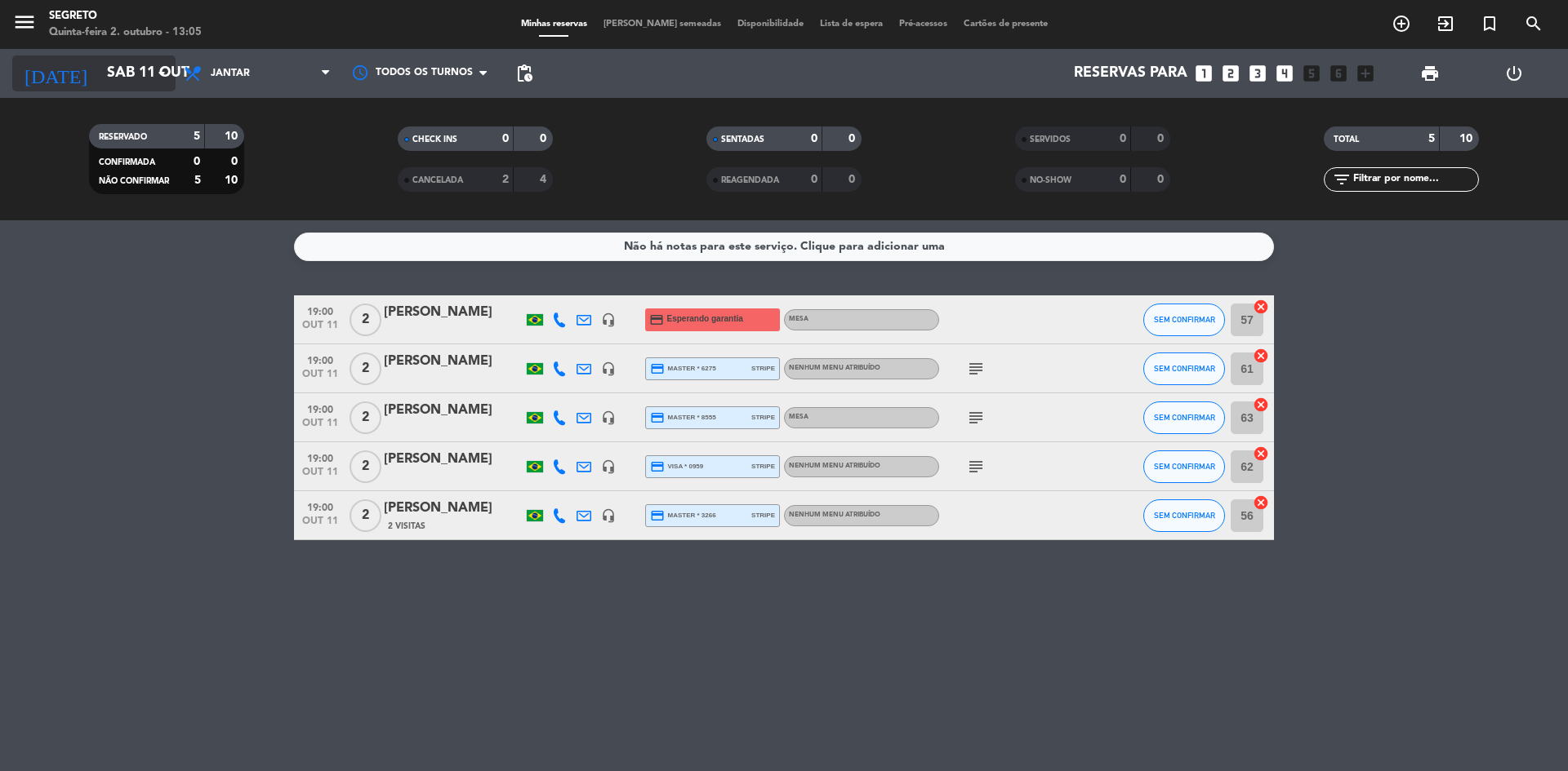
click at [99, 76] on input "Sáb 11 out" at bounding box center [194, 73] width 189 height 32
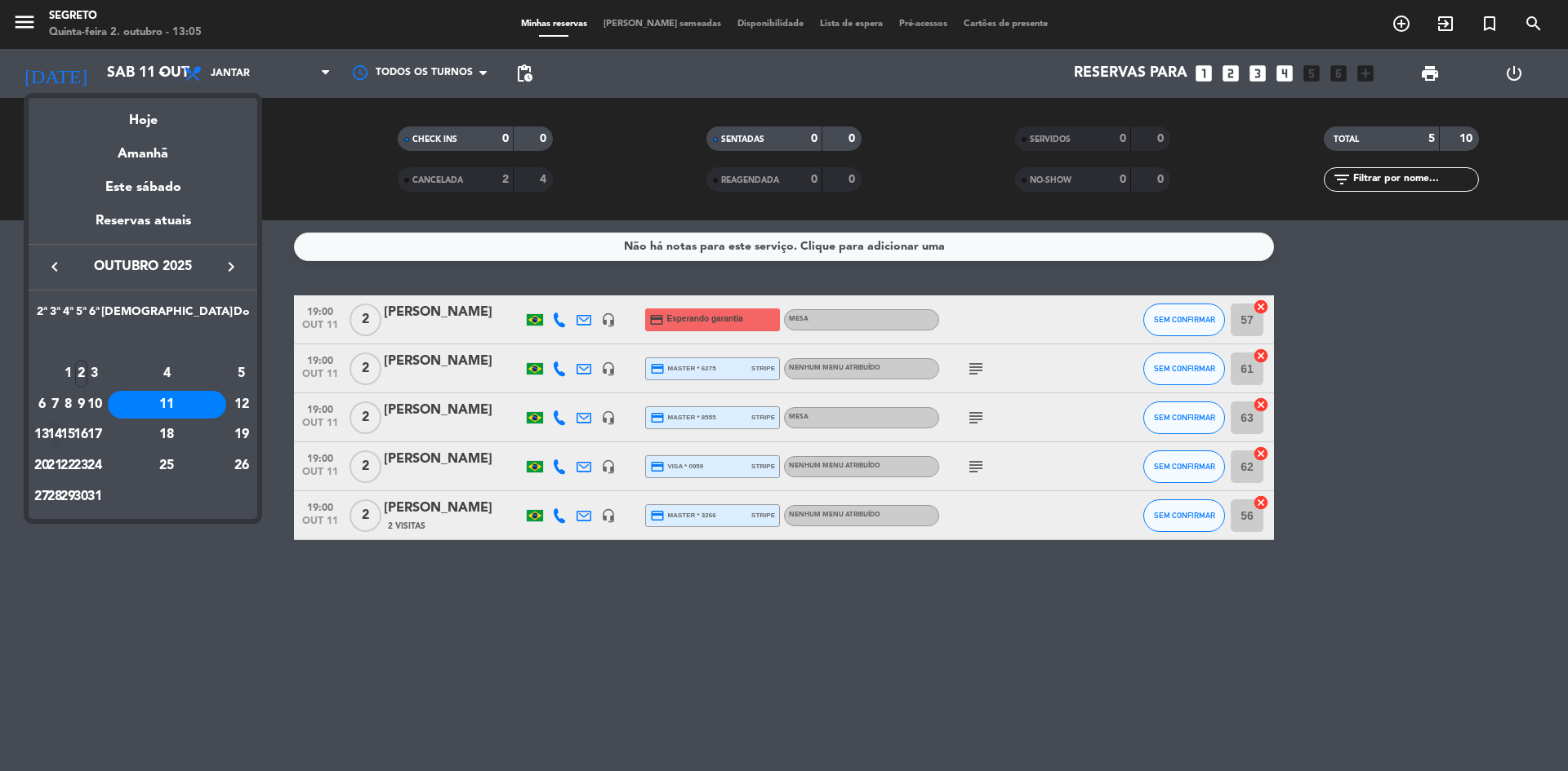
click at [61, 438] on div "14" at bounding box center [55, 435] width 13 height 28
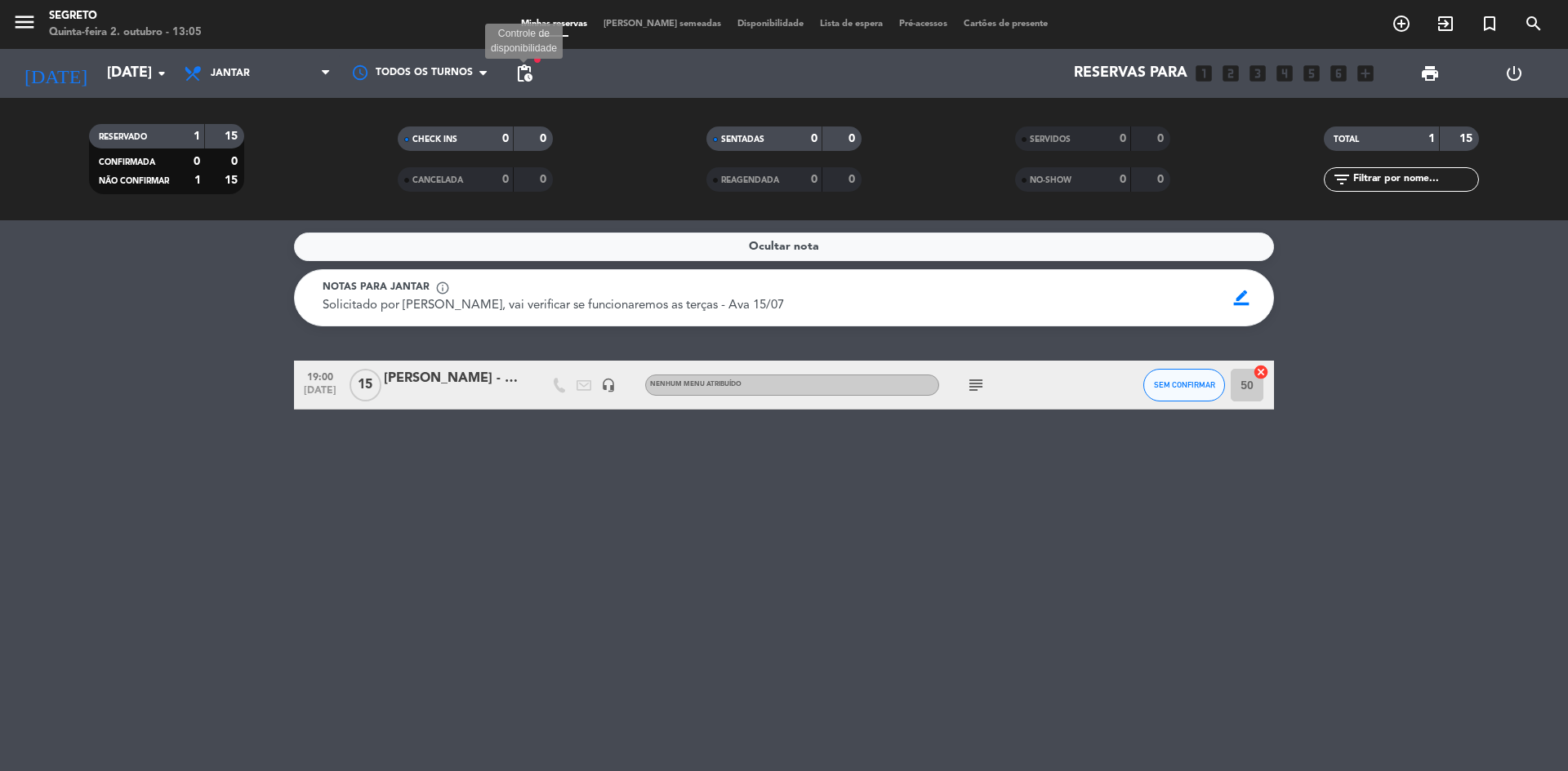
click at [532, 71] on span "pending_actions" at bounding box center [524, 74] width 20 height 20
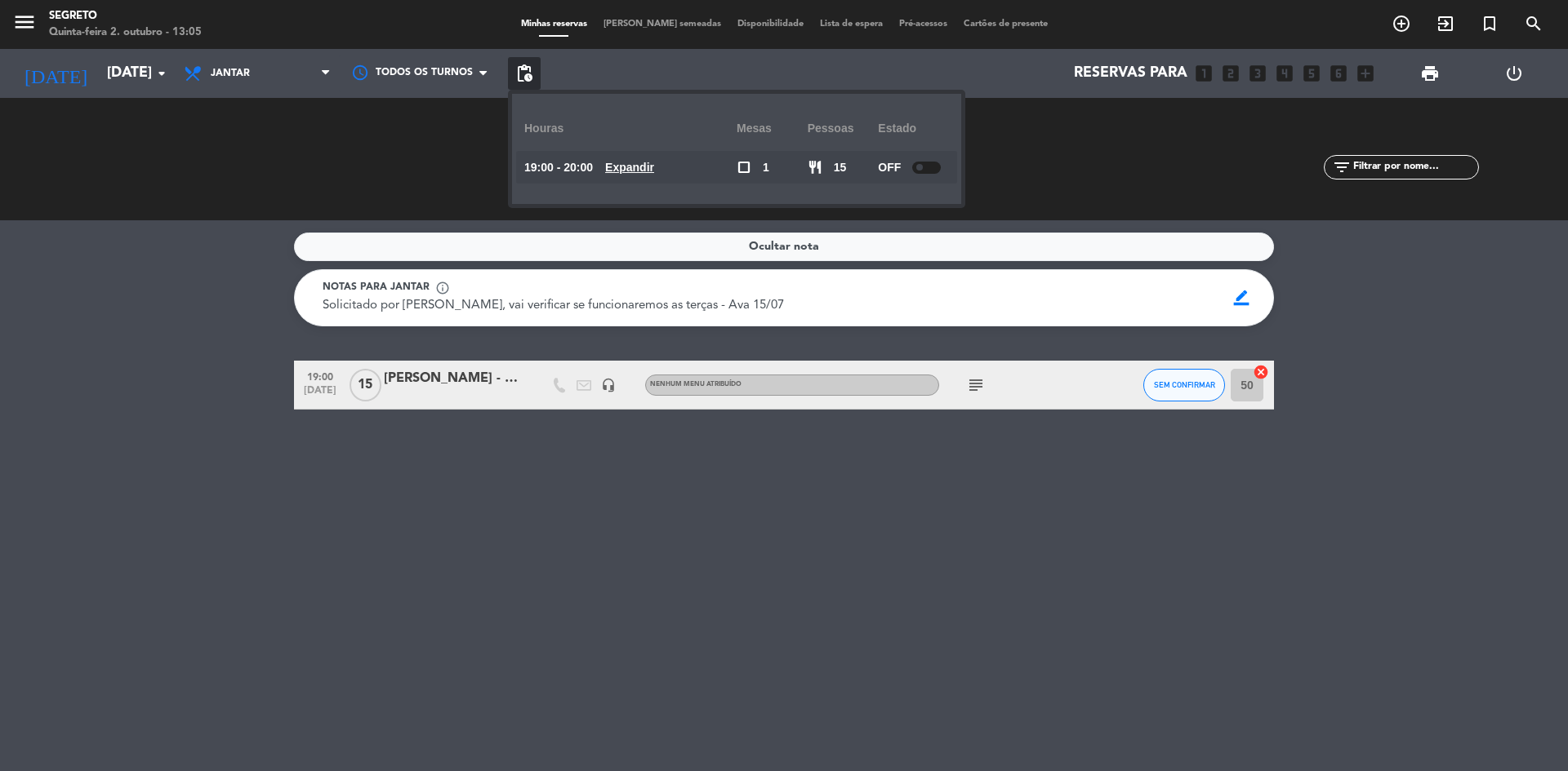
click at [404, 170] on div "CHECK INS 0 0 CANCELADA 0 0" at bounding box center [475, 159] width 309 height 90
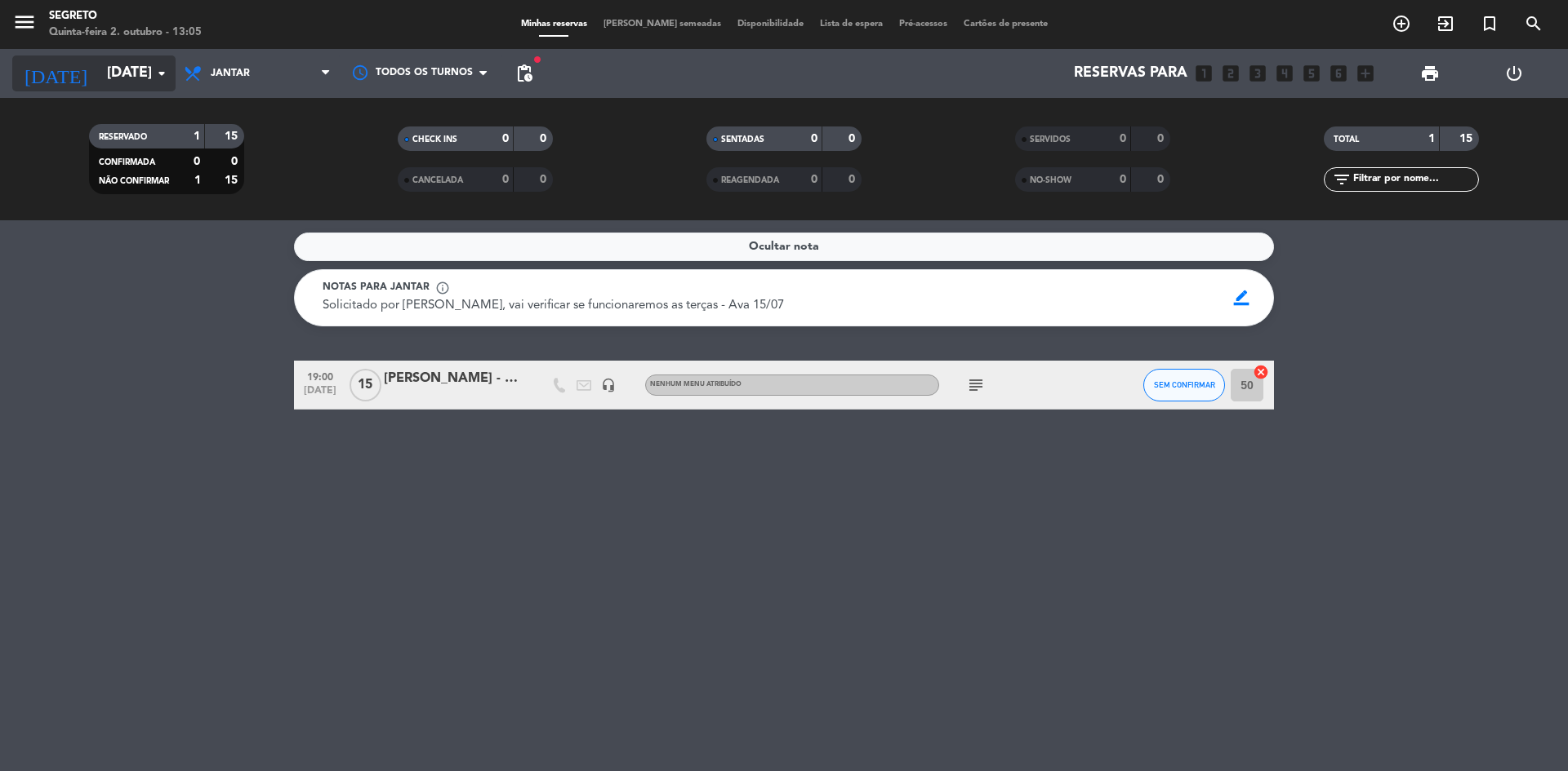
click at [130, 82] on input "[DATE]" at bounding box center [194, 73] width 189 height 32
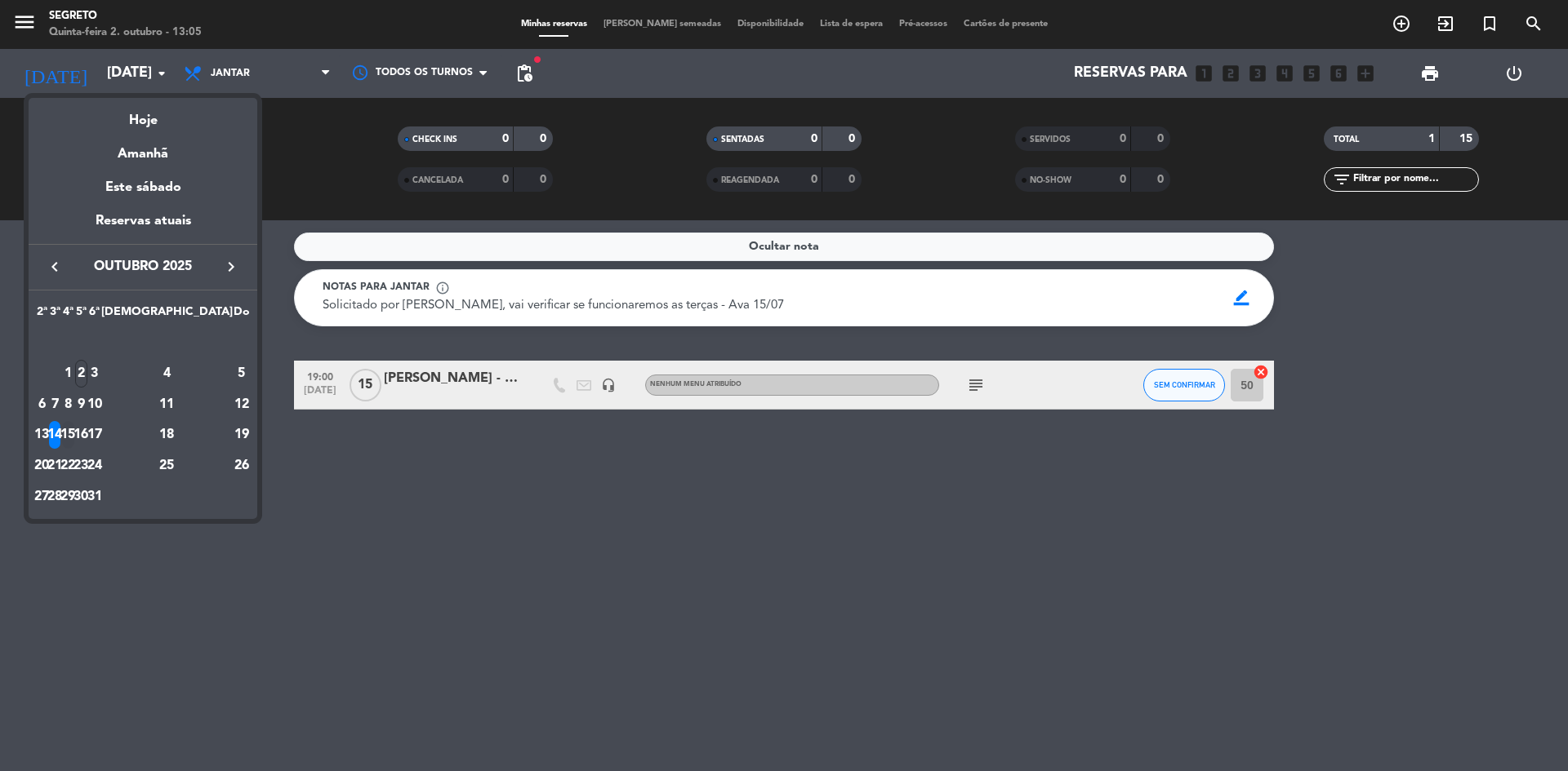
click at [74, 440] on div "15" at bounding box center [68, 435] width 13 height 28
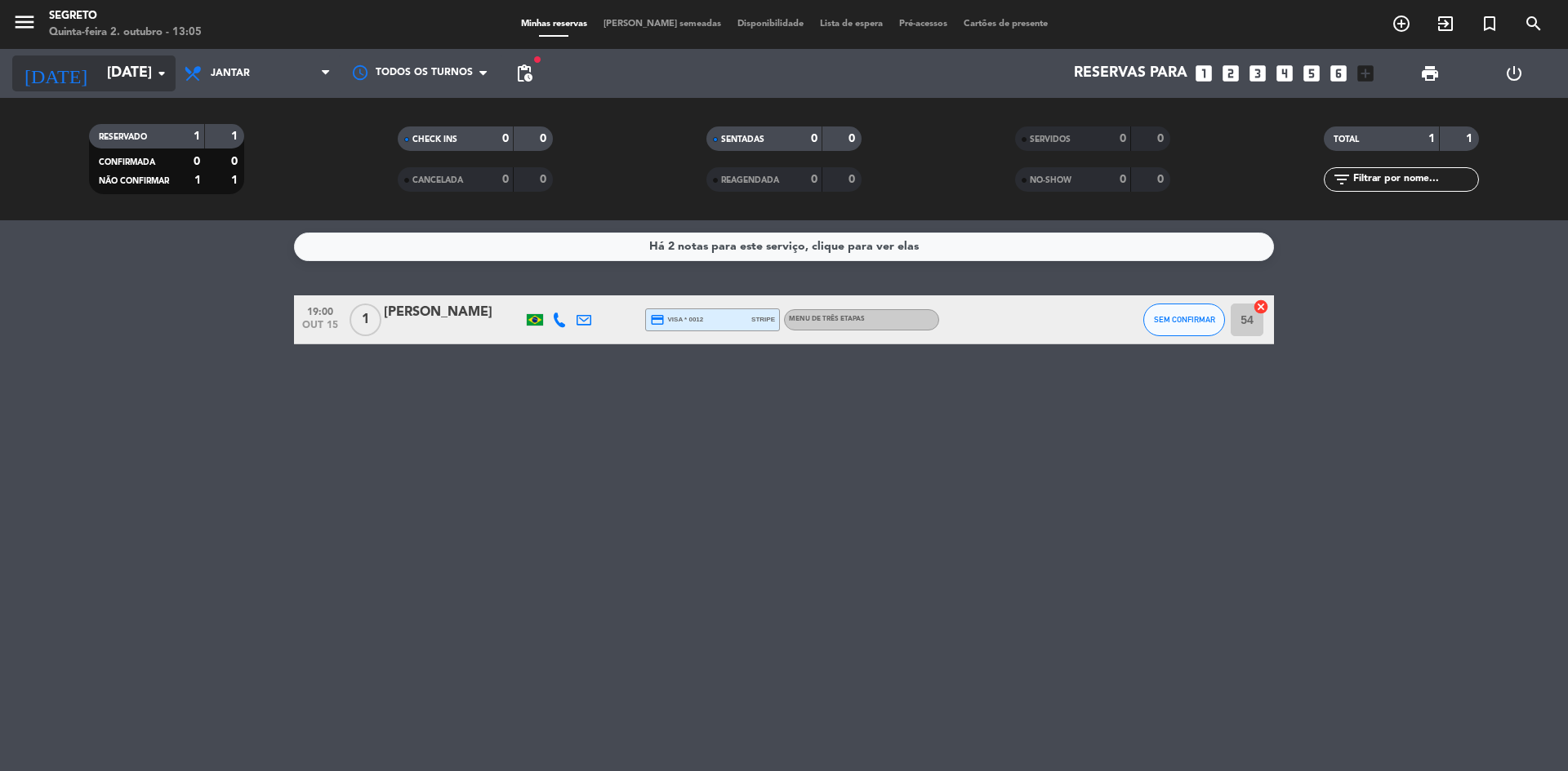
click at [110, 66] on input "[DATE]" at bounding box center [194, 73] width 189 height 32
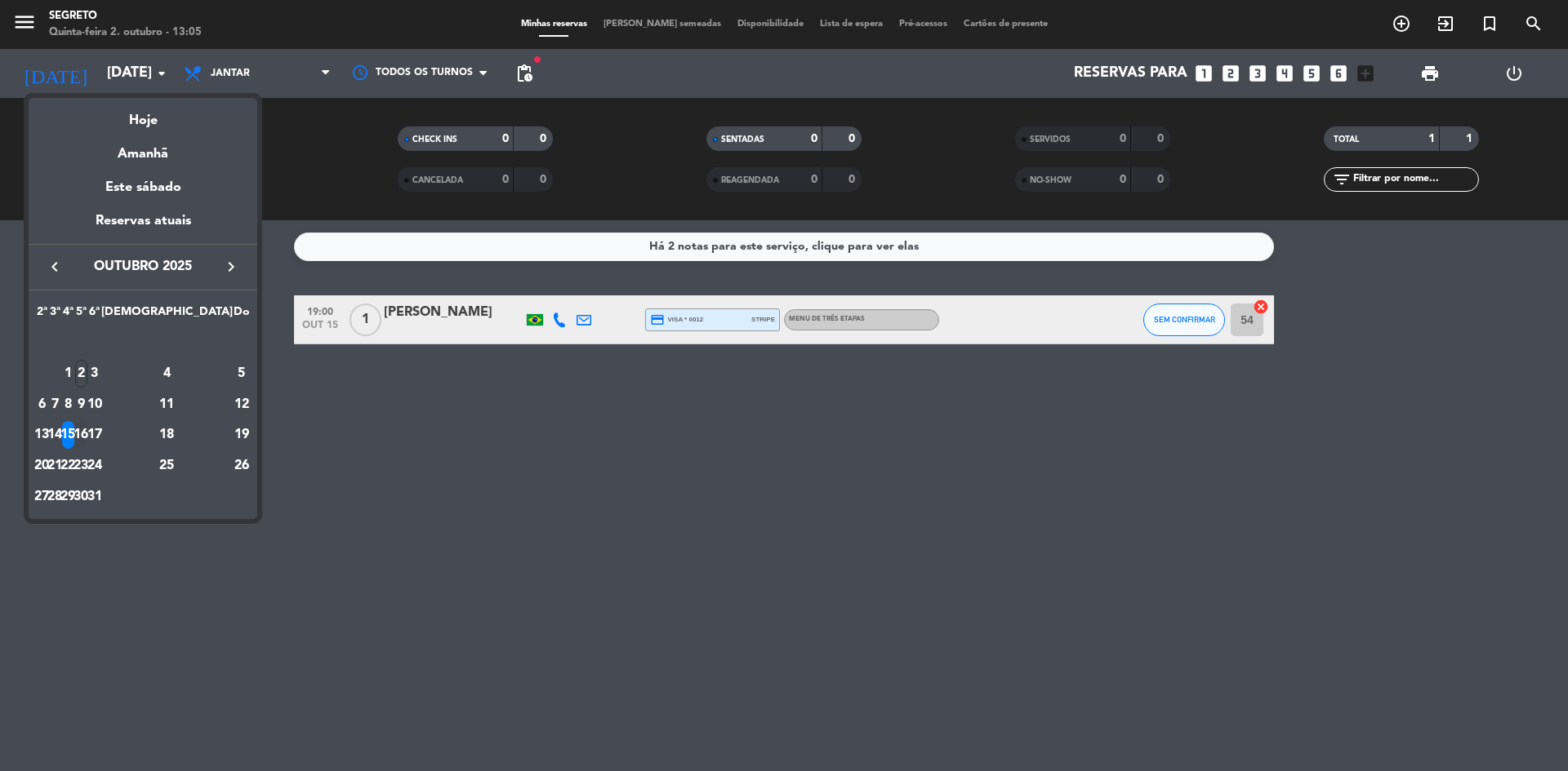
click at [87, 429] on div "16" at bounding box center [81, 435] width 13 height 28
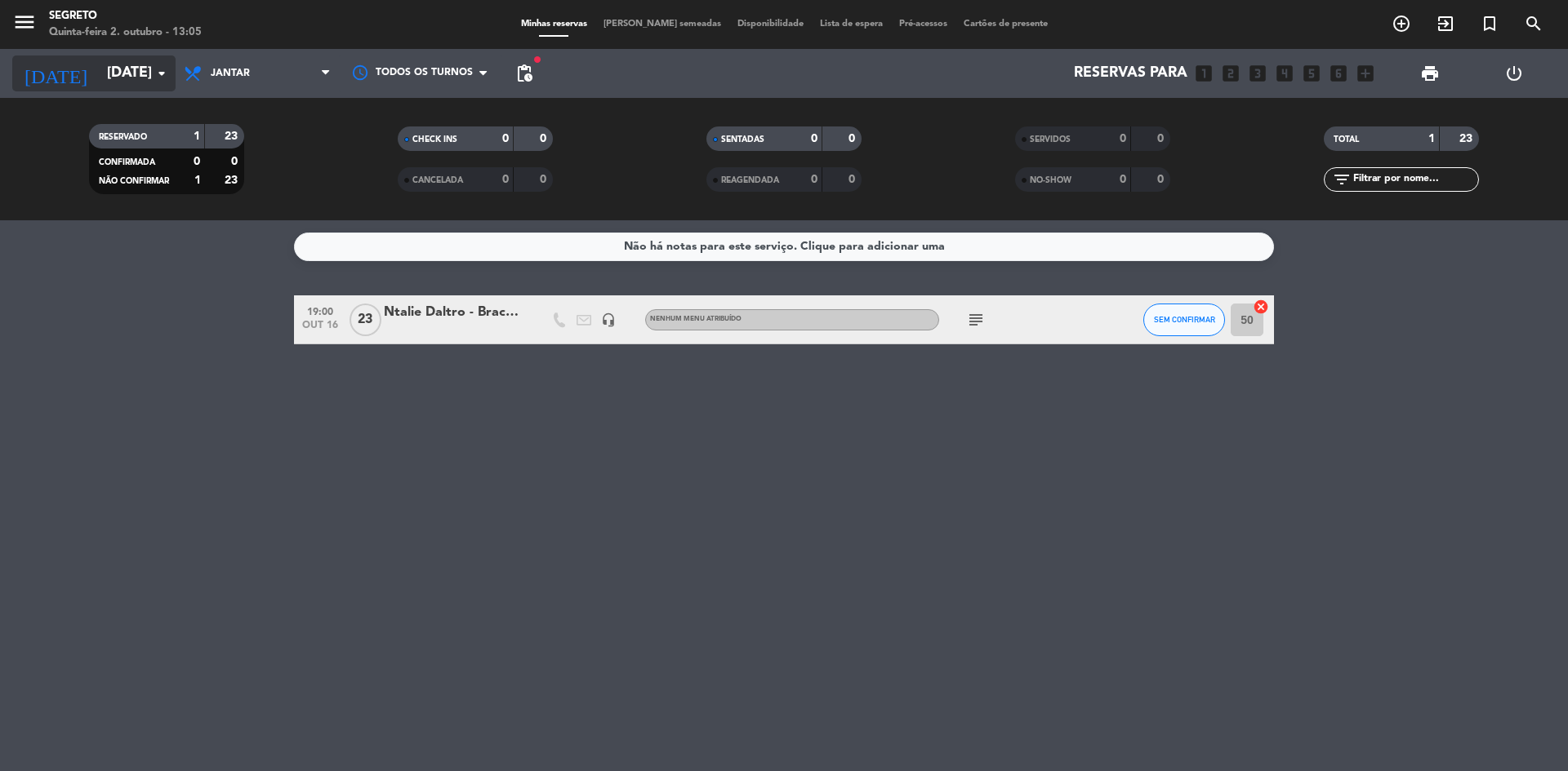
click at [123, 74] on input "[DATE]" at bounding box center [194, 73] width 189 height 32
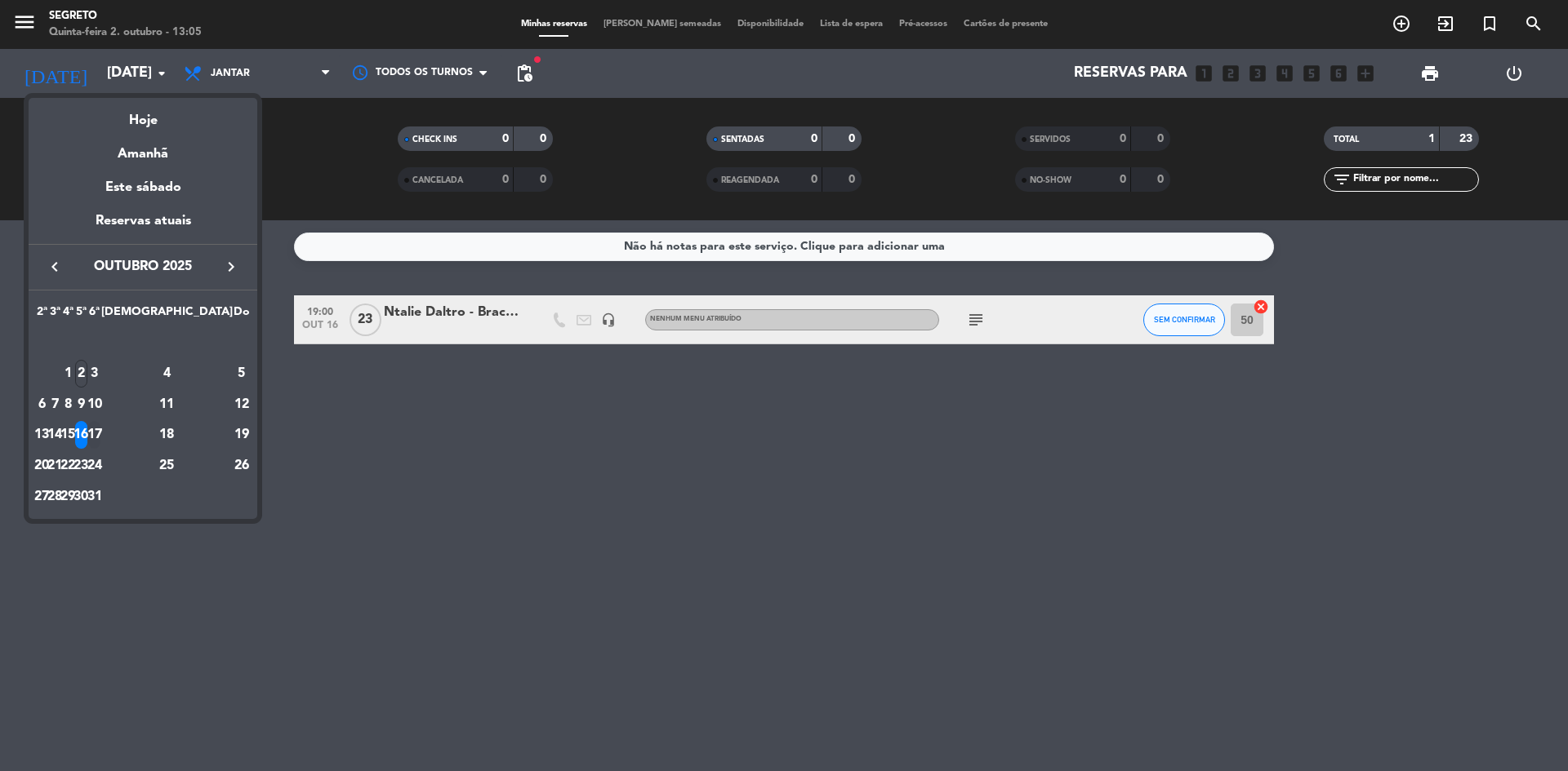
click at [100, 441] on div "17" at bounding box center [95, 435] width 13 height 28
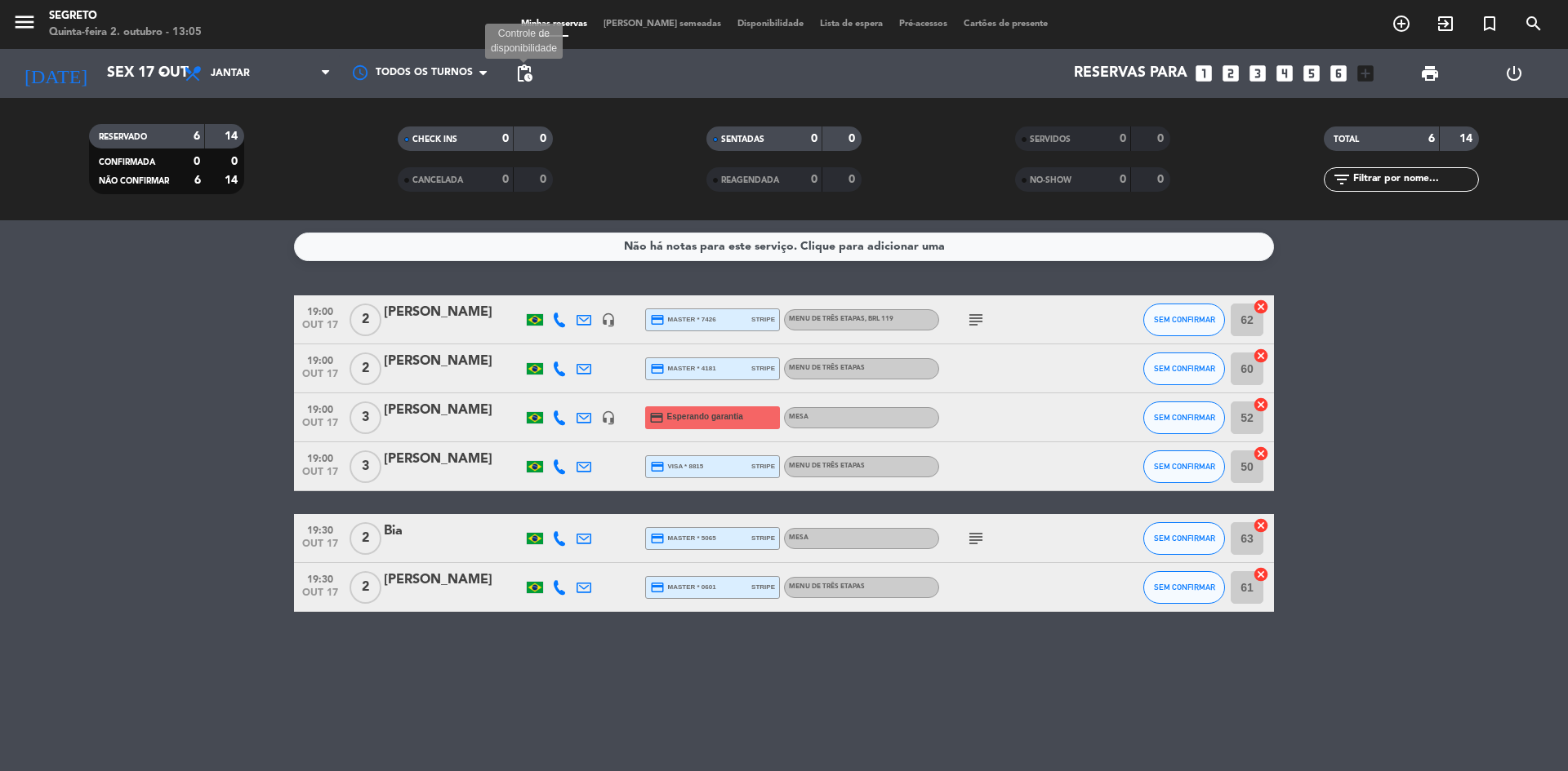
click at [524, 72] on span "pending_actions" at bounding box center [524, 74] width 20 height 20
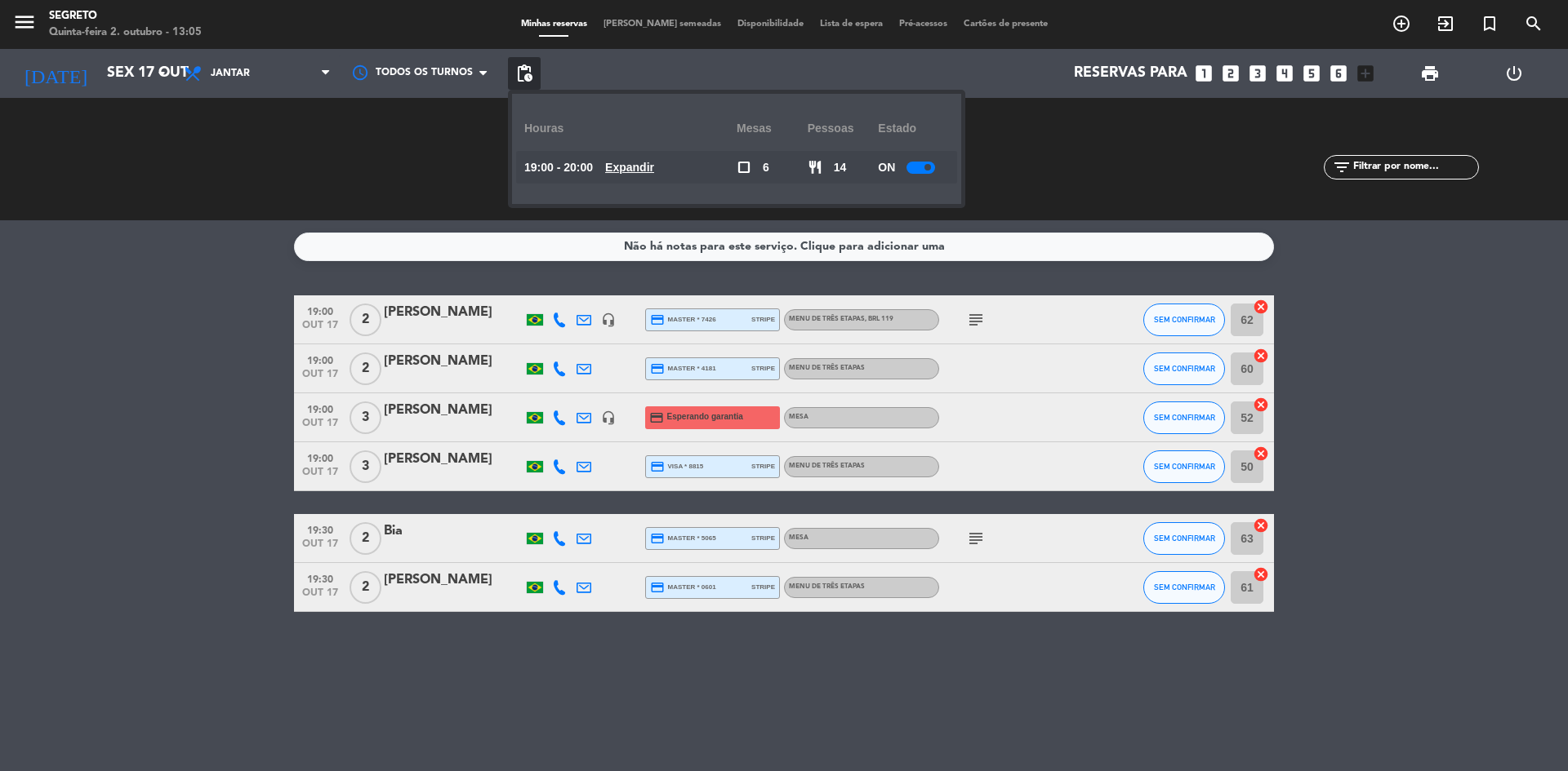
click at [928, 172] on div at bounding box center [921, 168] width 29 height 13
click at [1044, 180] on div "SERVIDOS 0 0 NO-SHOW 0 0" at bounding box center [1092, 159] width 309 height 90
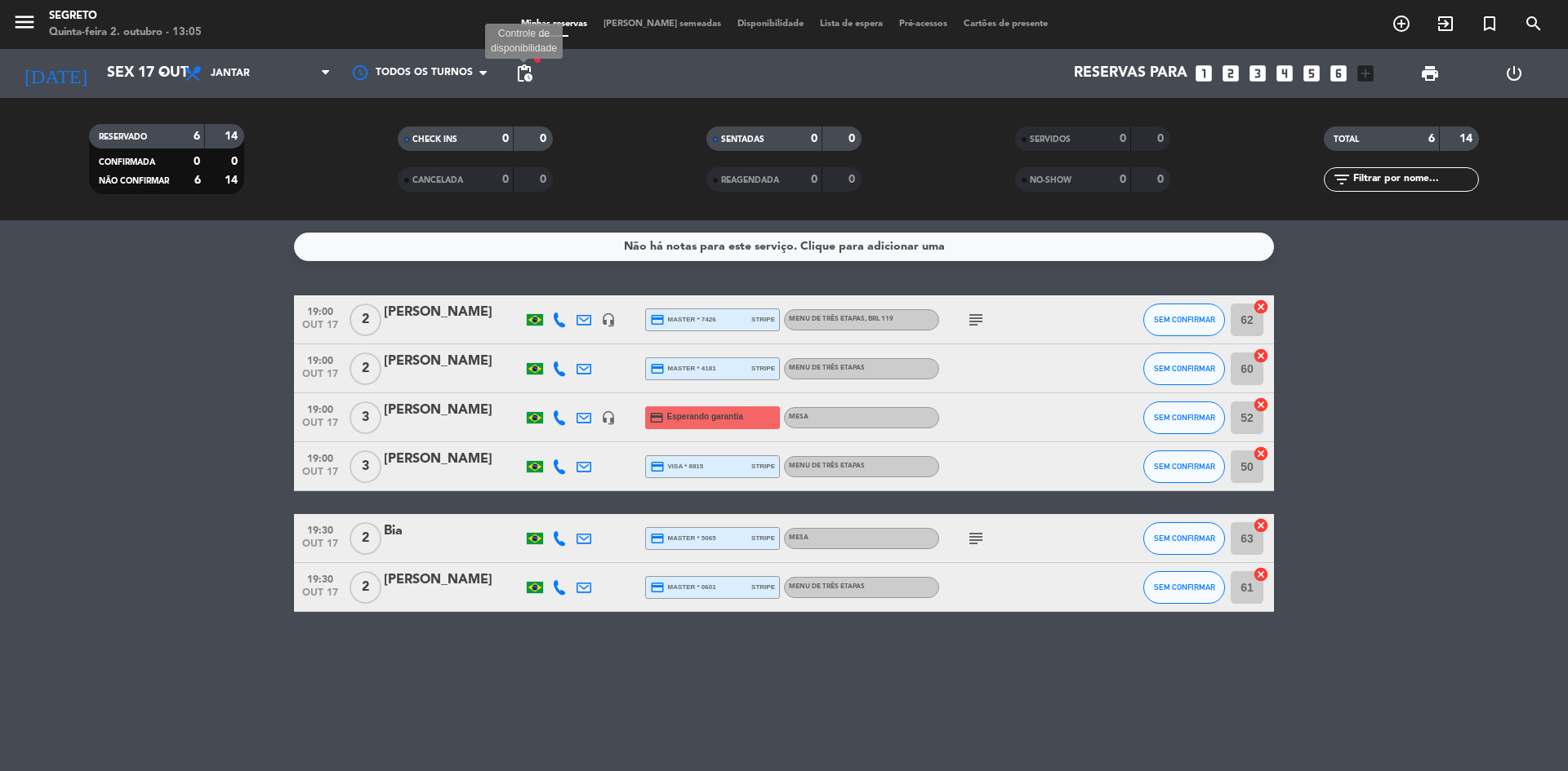
click at [531, 66] on span "pending_actions" at bounding box center [524, 74] width 20 height 20
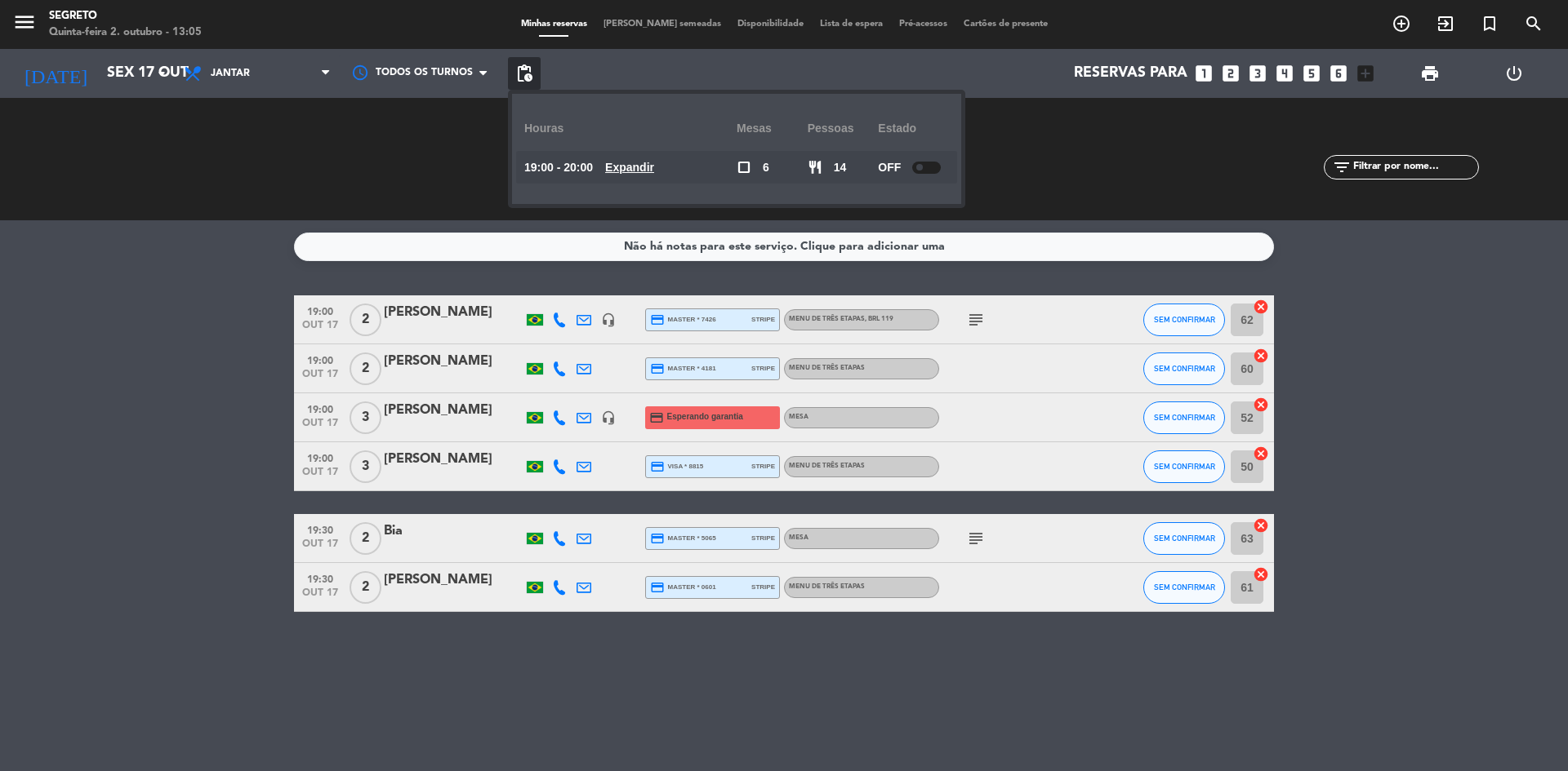
click at [927, 168] on div at bounding box center [926, 168] width 29 height 13
click at [1012, 177] on div "SERVIDOS 0 0 NO-SHOW 0 0" at bounding box center [1092, 159] width 309 height 90
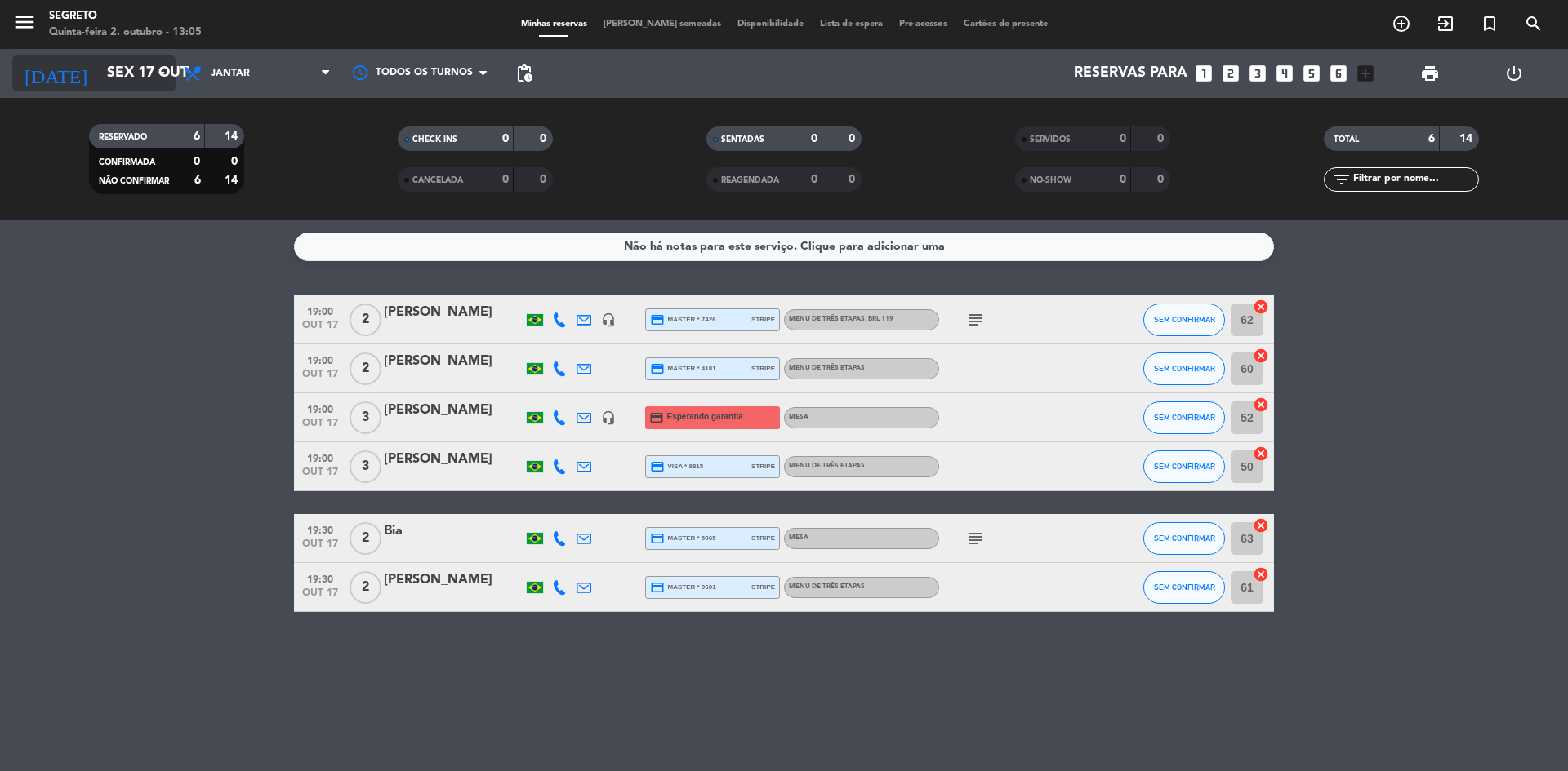
click at [99, 63] on input "Sex 17 out" at bounding box center [194, 73] width 189 height 32
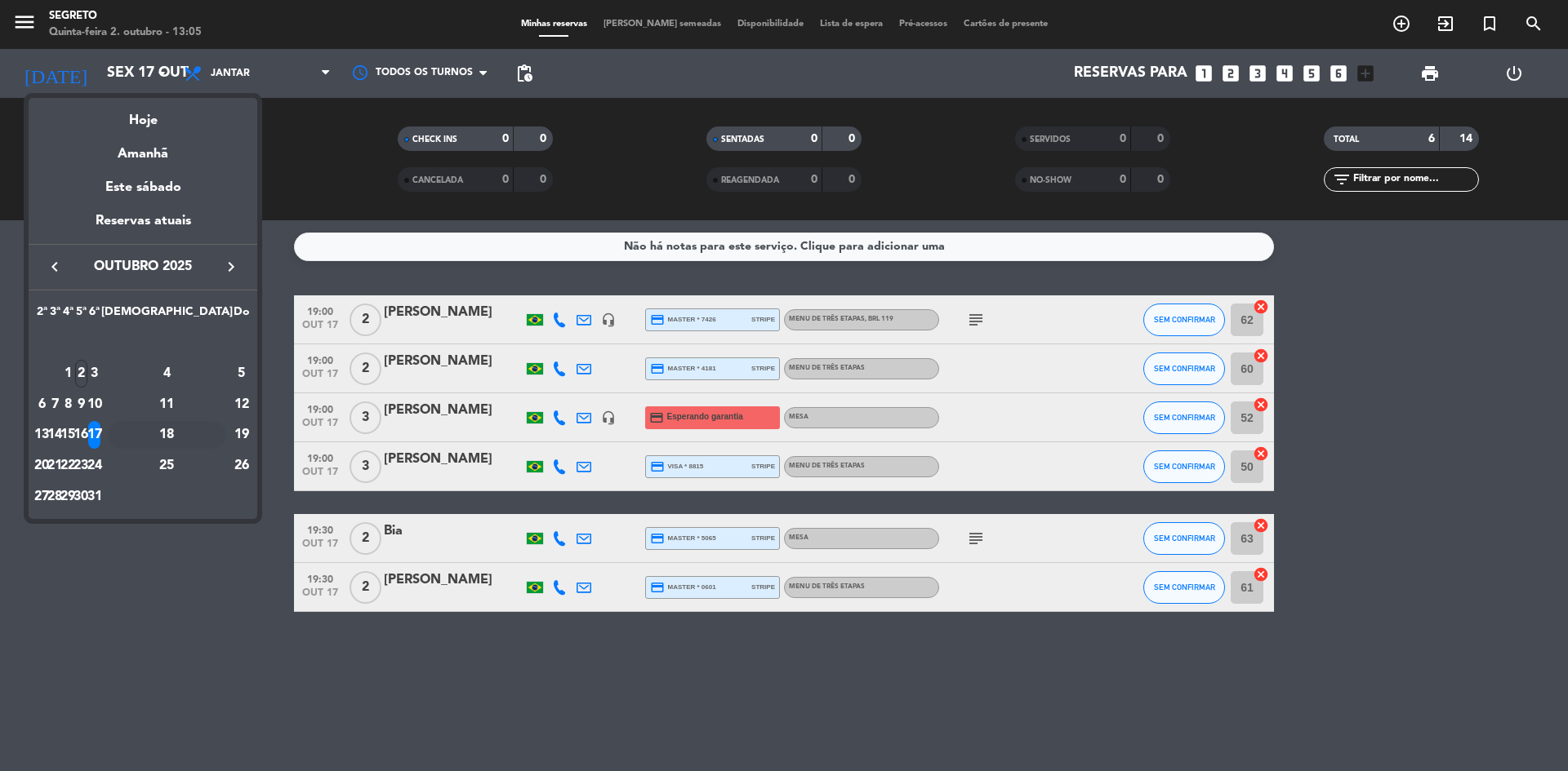
click at [205, 427] on div "18" at bounding box center [167, 435] width 118 height 28
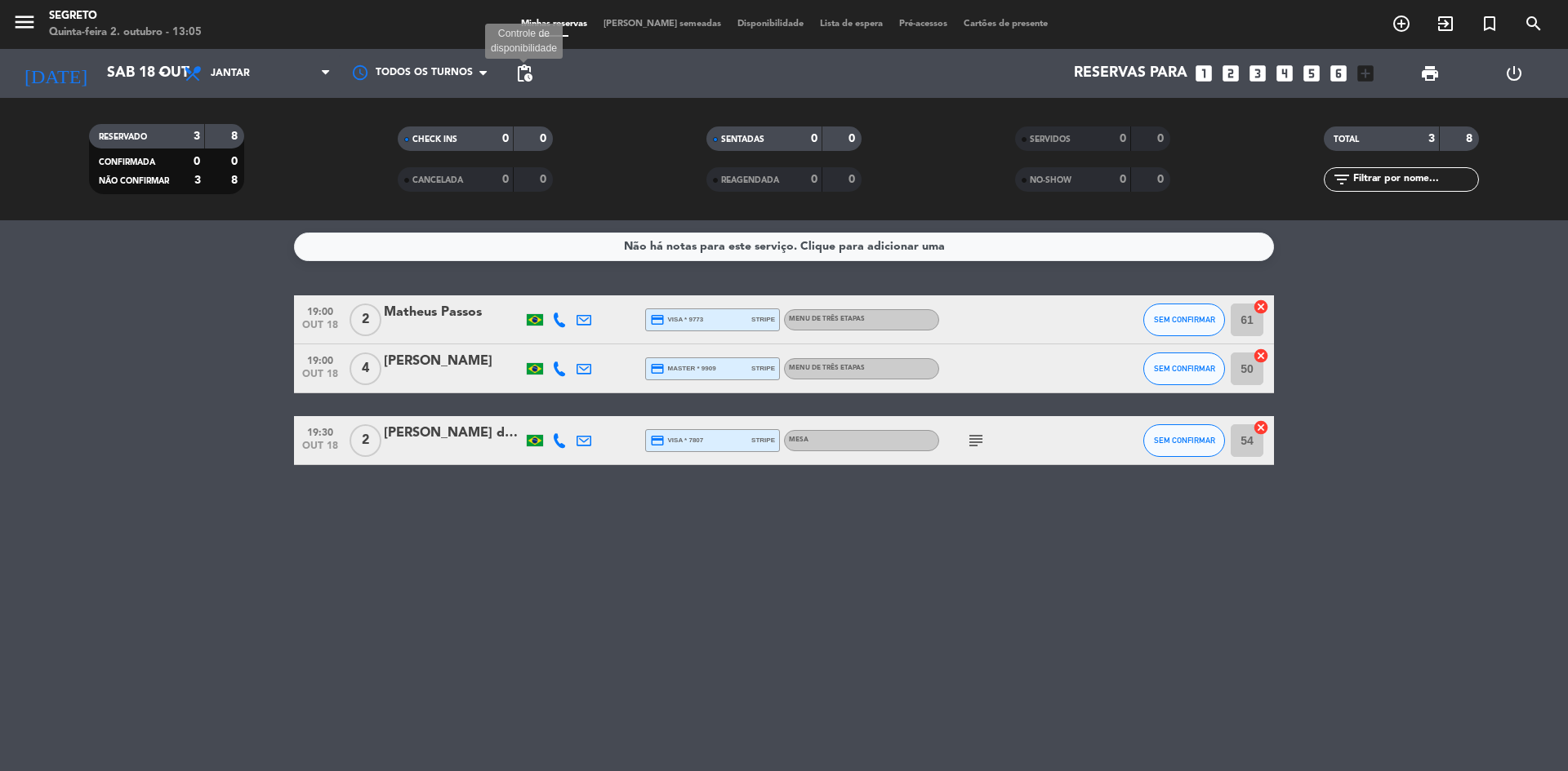
click at [528, 72] on span "pending_actions" at bounding box center [524, 74] width 20 height 20
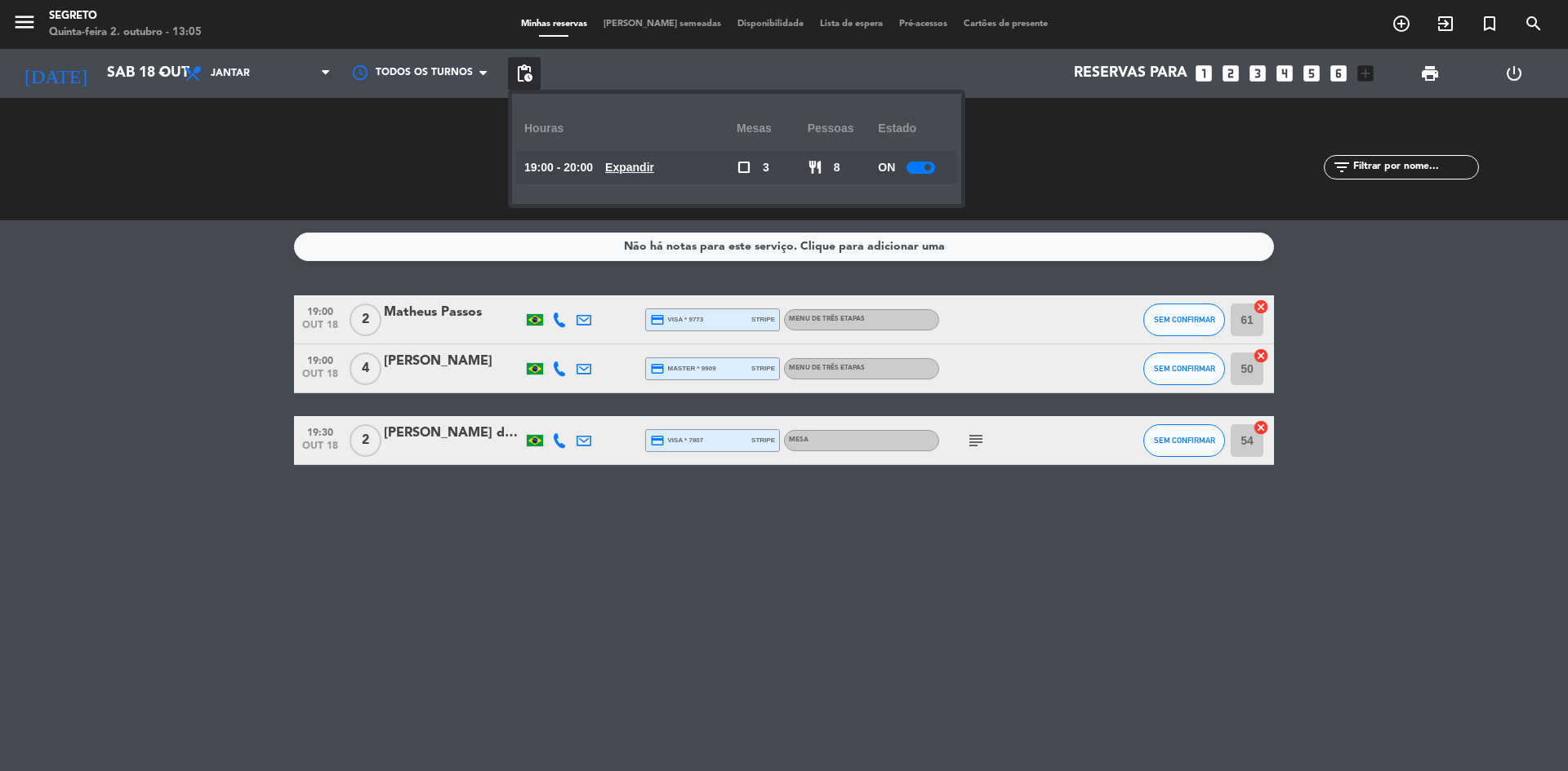
click at [926, 169] on span at bounding box center [927, 167] width 6 height 6
click at [1039, 174] on div "SERVIDOS 0 0 NO-SHOW 0 0" at bounding box center [1092, 159] width 309 height 90
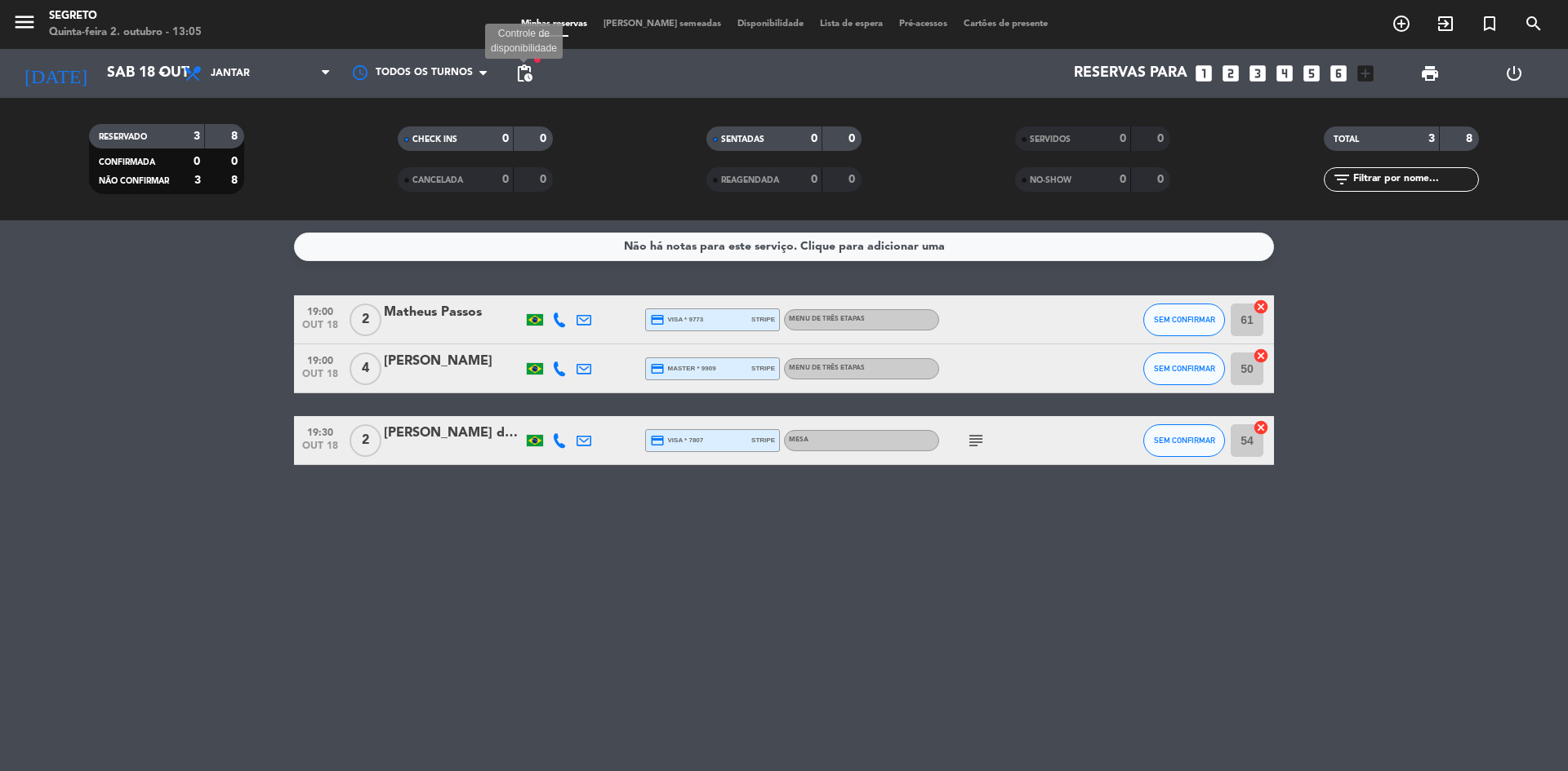
click at [530, 69] on span "pending_actions" at bounding box center [524, 74] width 20 height 20
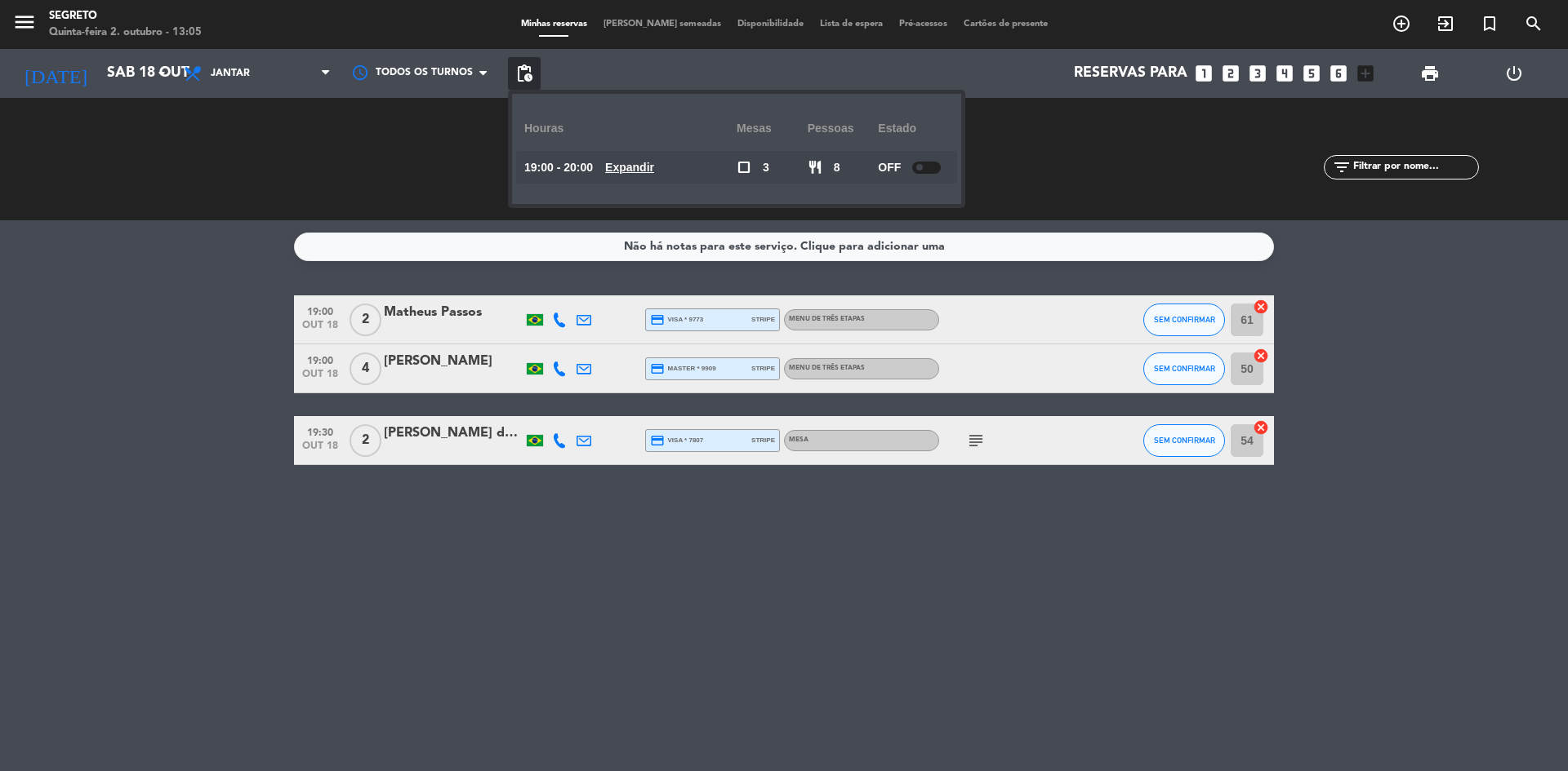
click at [934, 168] on div at bounding box center [926, 168] width 29 height 13
click at [1025, 169] on div "SERVIDOS 0 0 NO-SHOW 0 0" at bounding box center [1092, 159] width 309 height 90
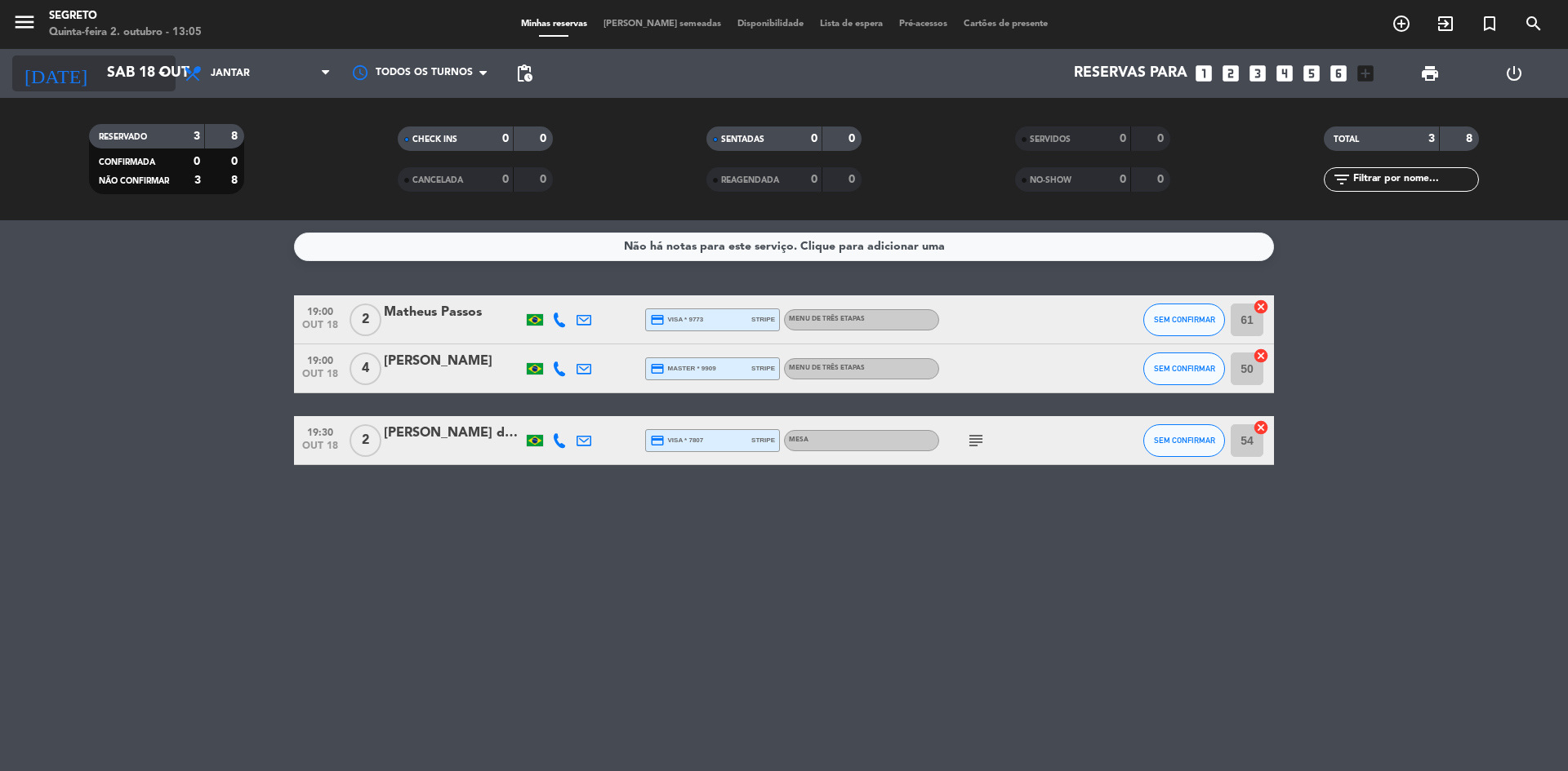
click at [107, 74] on input "Sáb 18 out" at bounding box center [194, 73] width 189 height 32
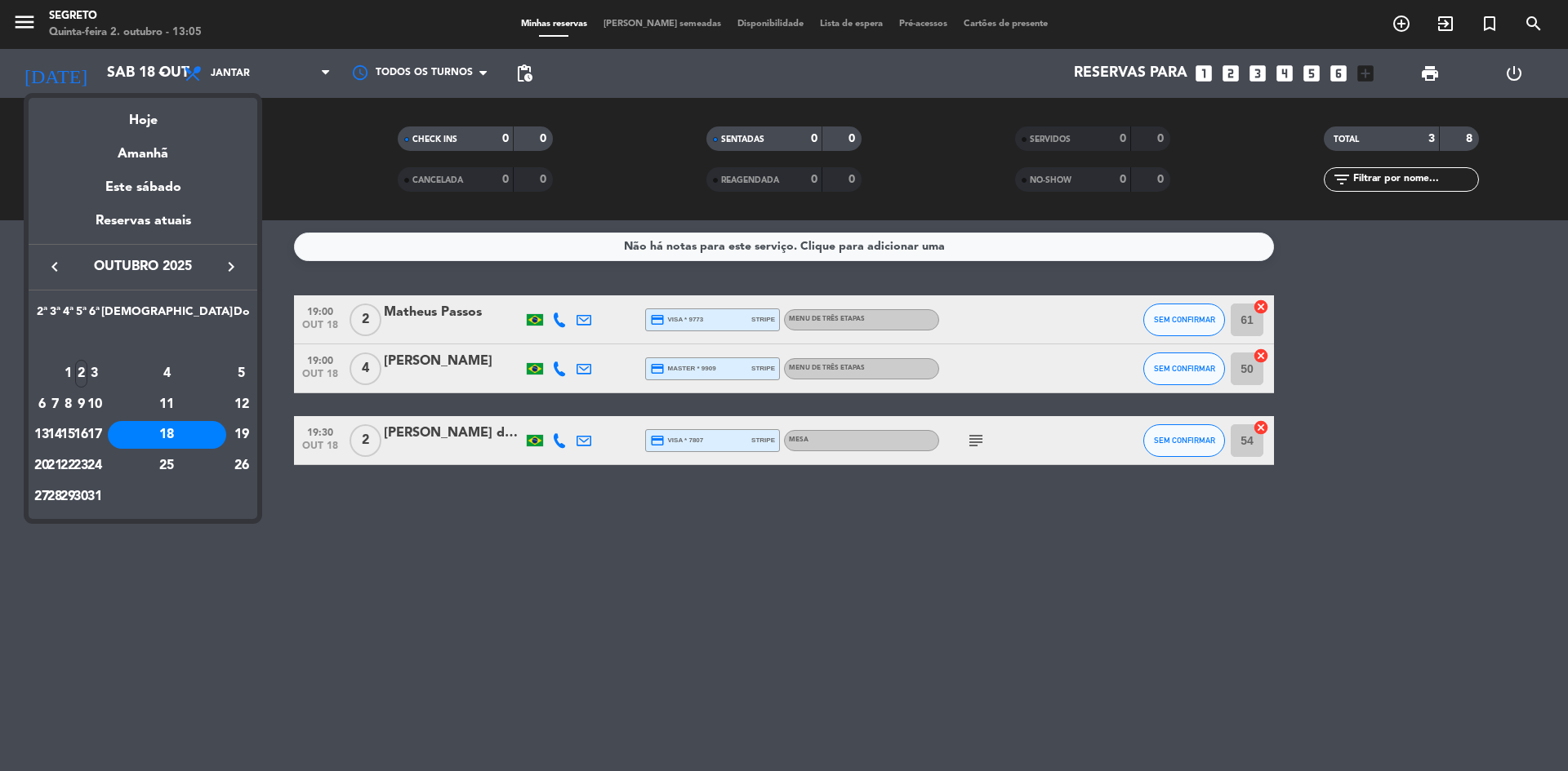
click at [61, 471] on div "21" at bounding box center [55, 466] width 13 height 28
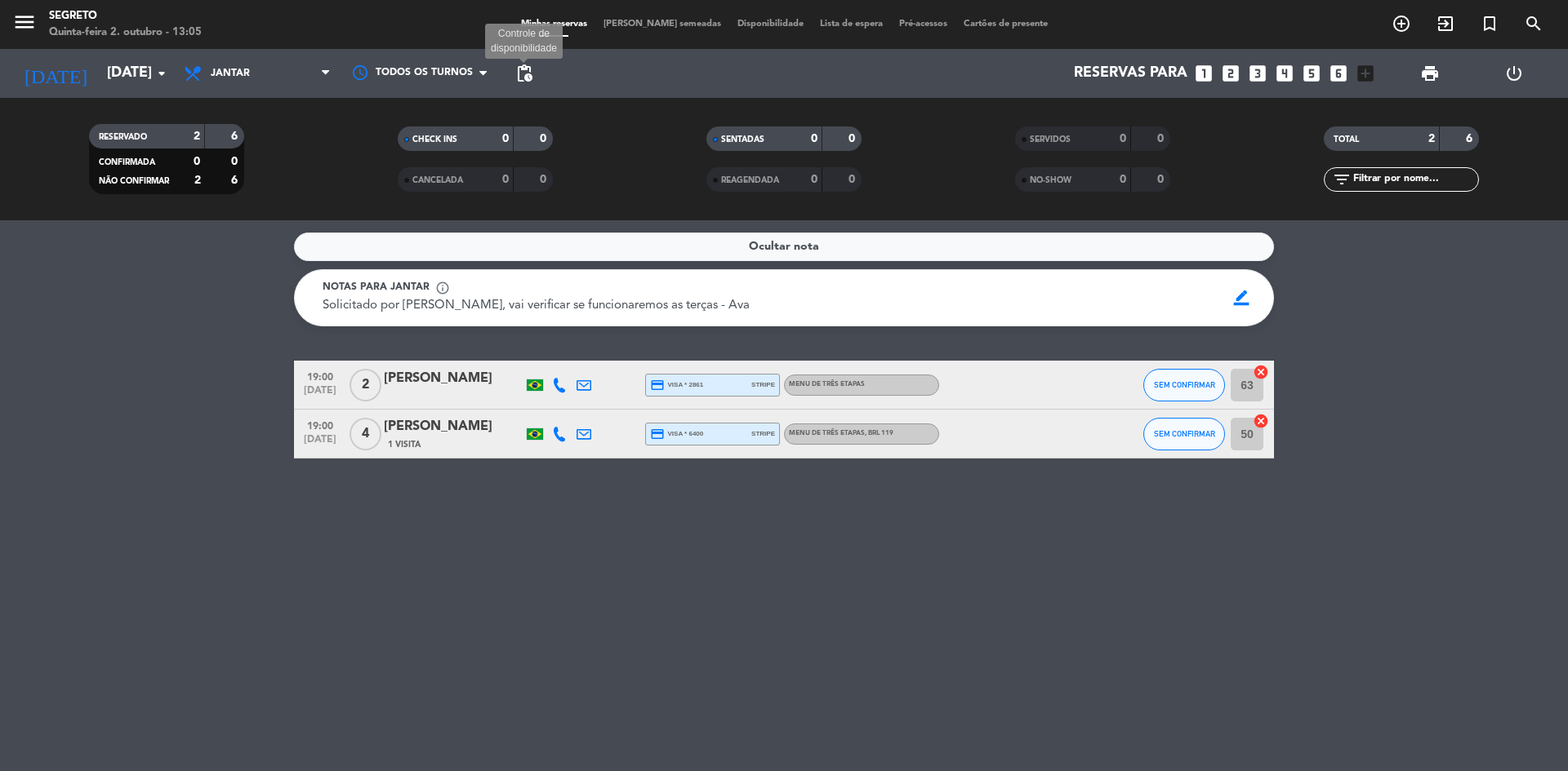
click at [531, 74] on span "pending_actions" at bounding box center [524, 74] width 20 height 20
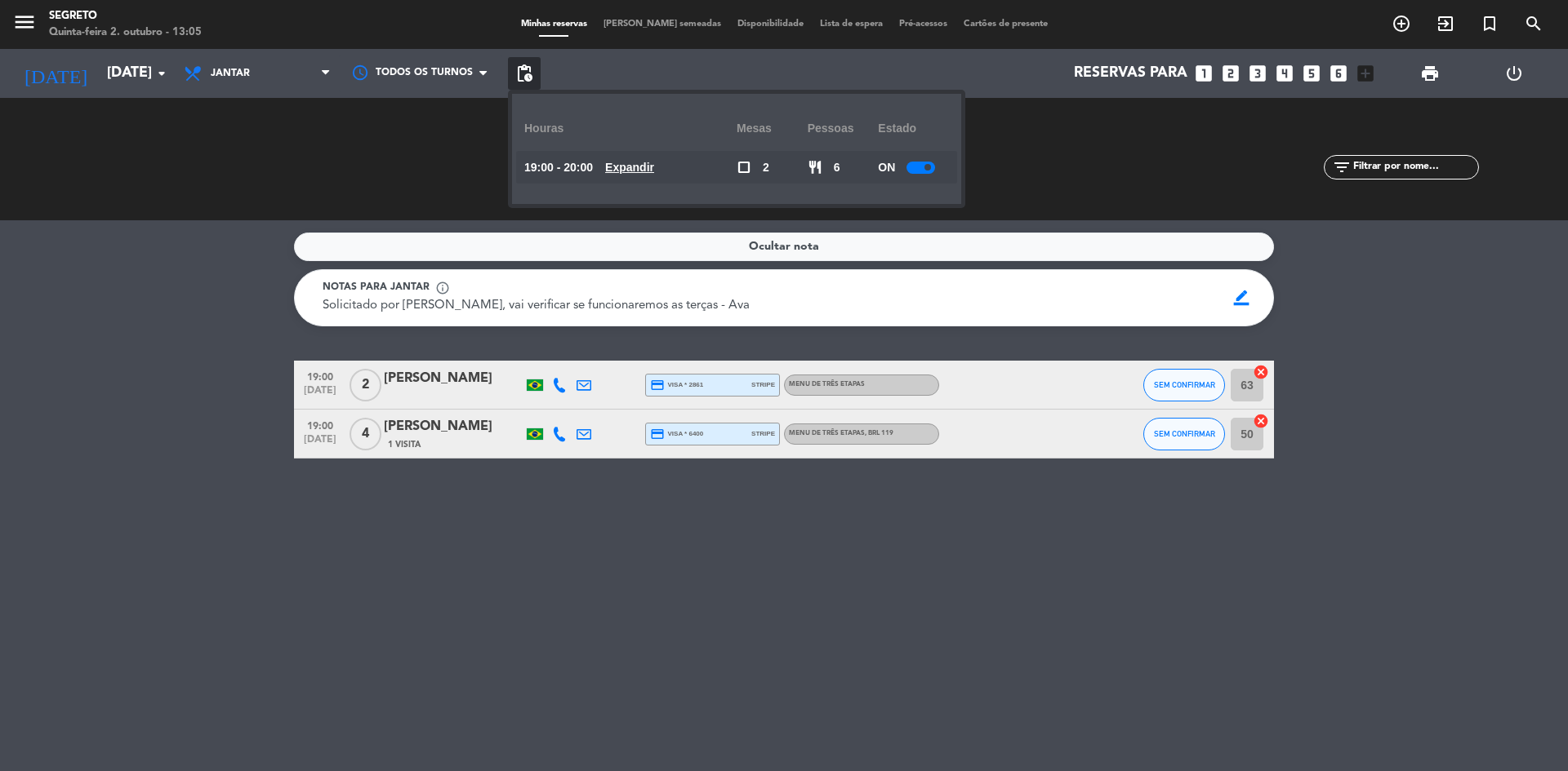
click at [925, 168] on div at bounding box center [921, 168] width 29 height 13
click at [1035, 161] on div "SERVIDOS 0 0" at bounding box center [1092, 159] width 309 height 16
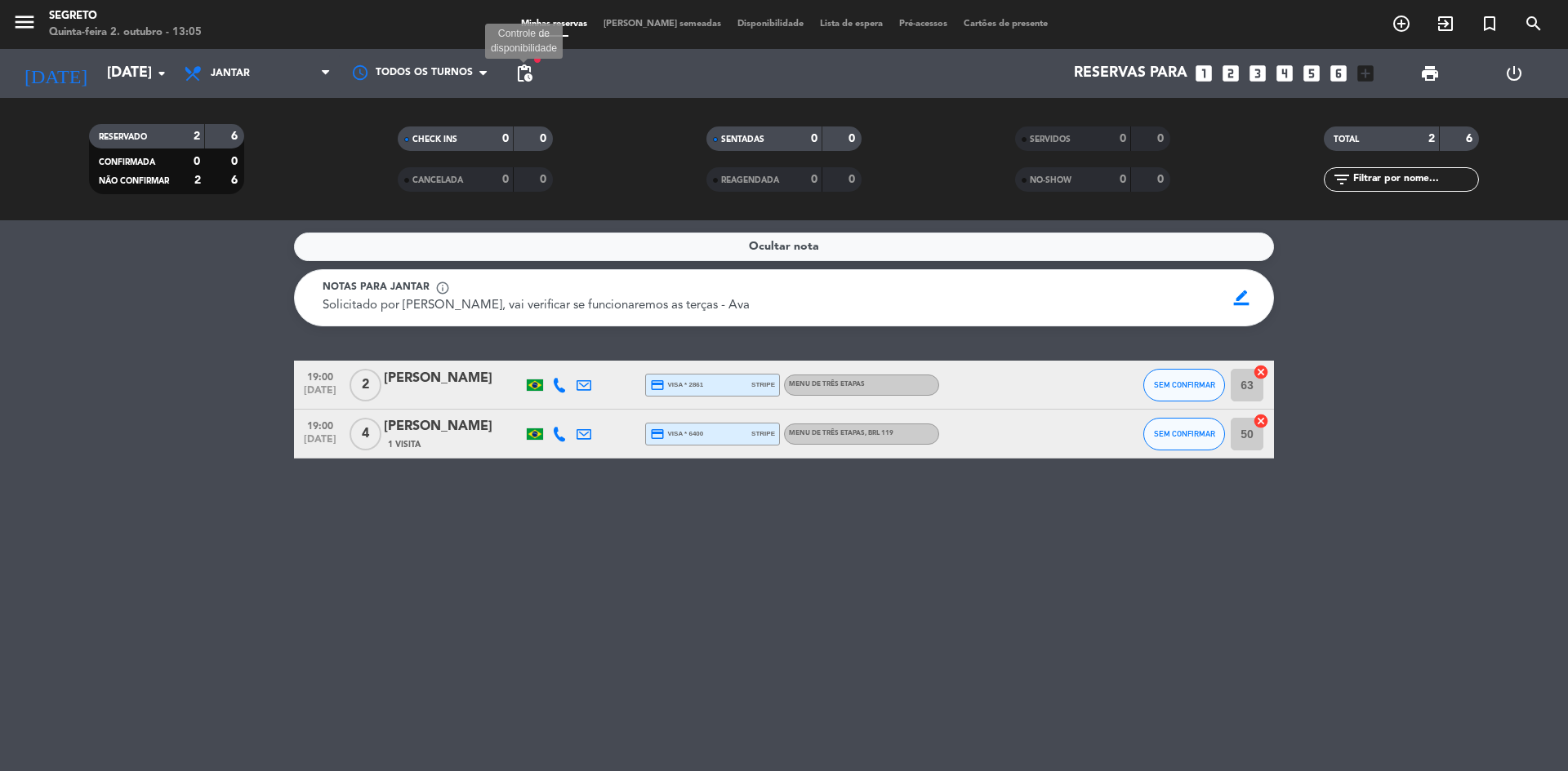
click at [530, 72] on span "pending_actions" at bounding box center [524, 74] width 20 height 20
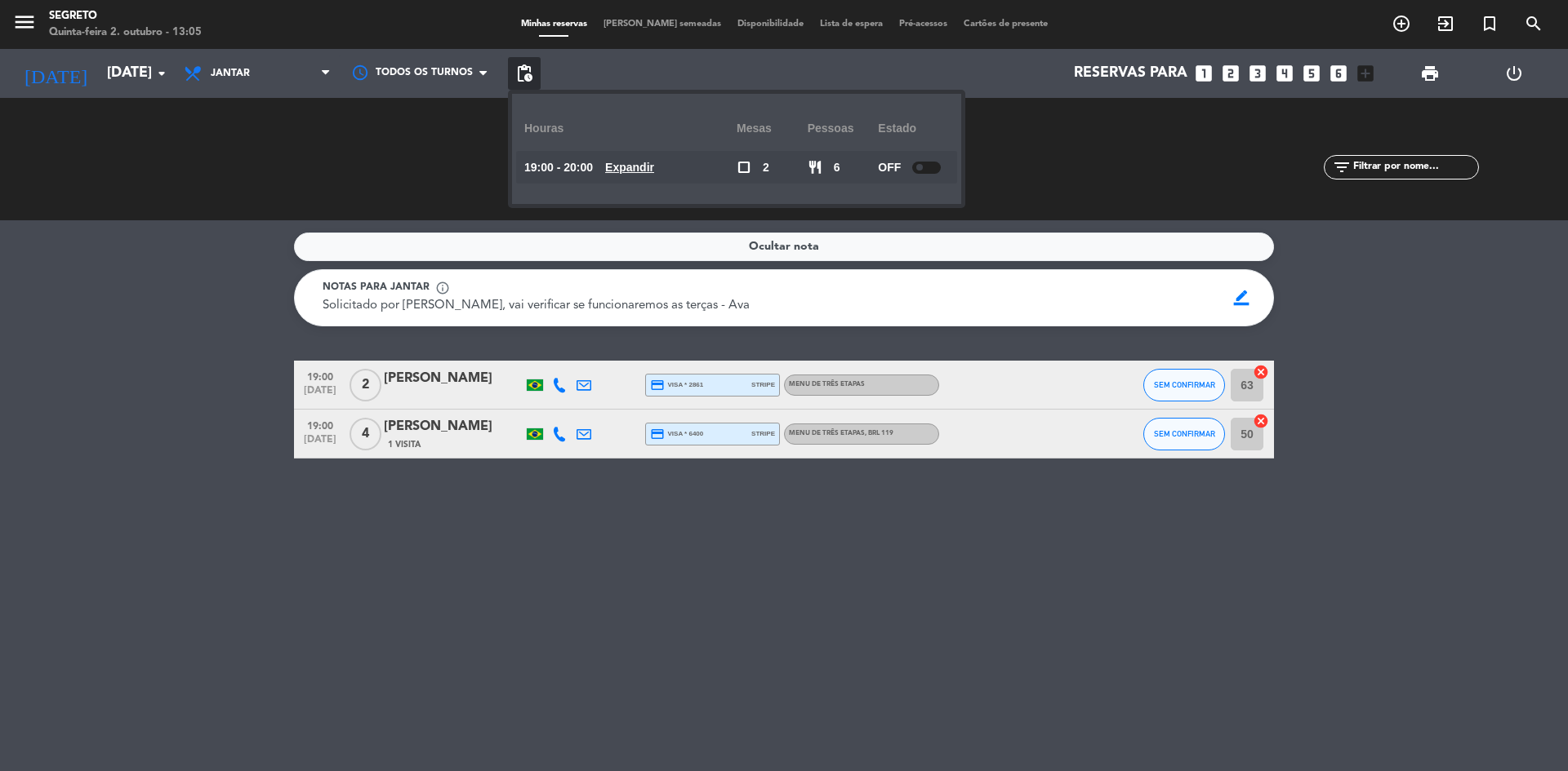
click at [923, 168] on span at bounding box center [919, 167] width 6 height 6
click at [1007, 168] on div "SERVIDOS 0 0 NO-SHOW 0 0" at bounding box center [1092, 159] width 309 height 90
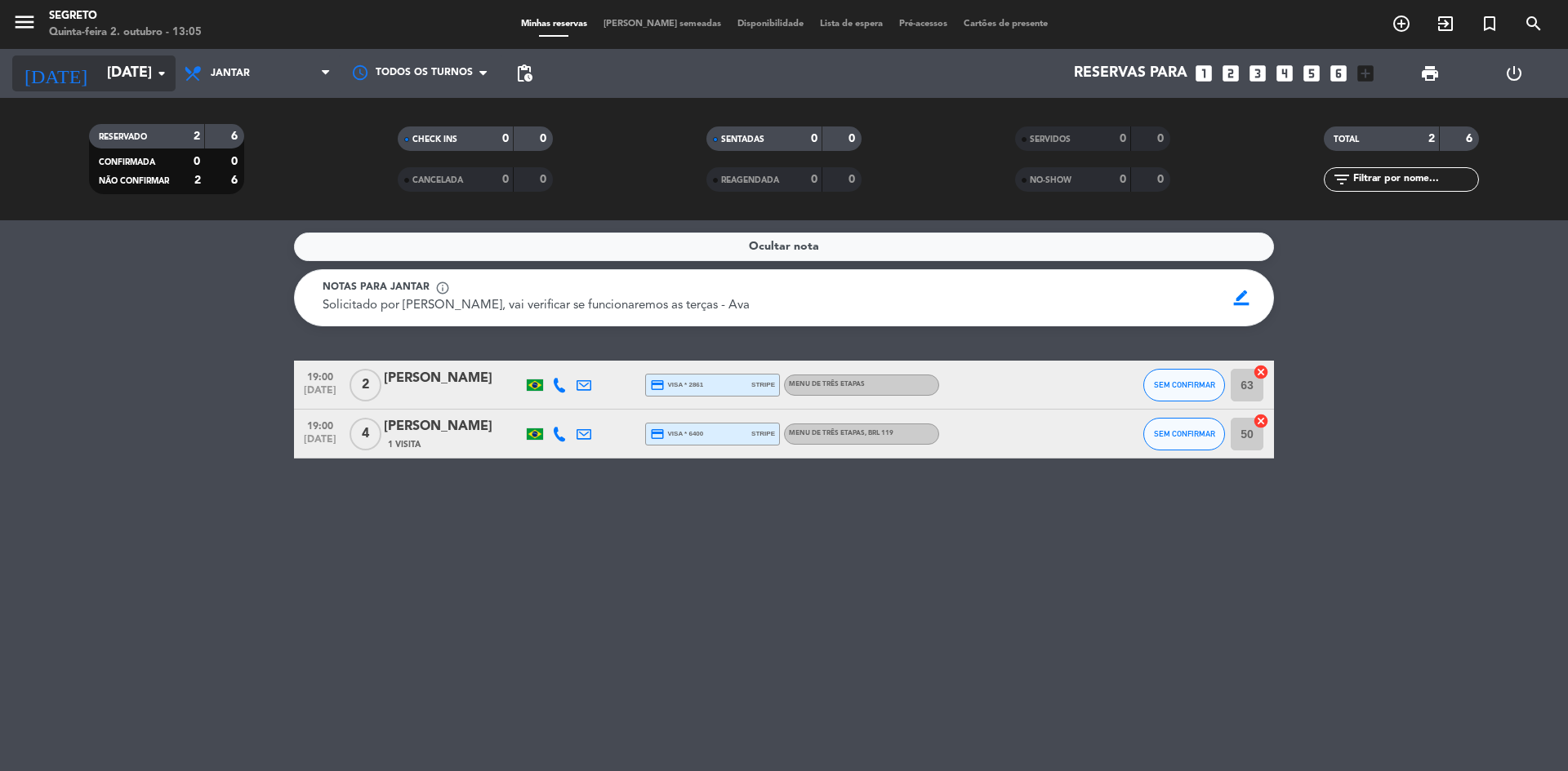
click at [105, 89] on input "[DATE]" at bounding box center [194, 73] width 189 height 32
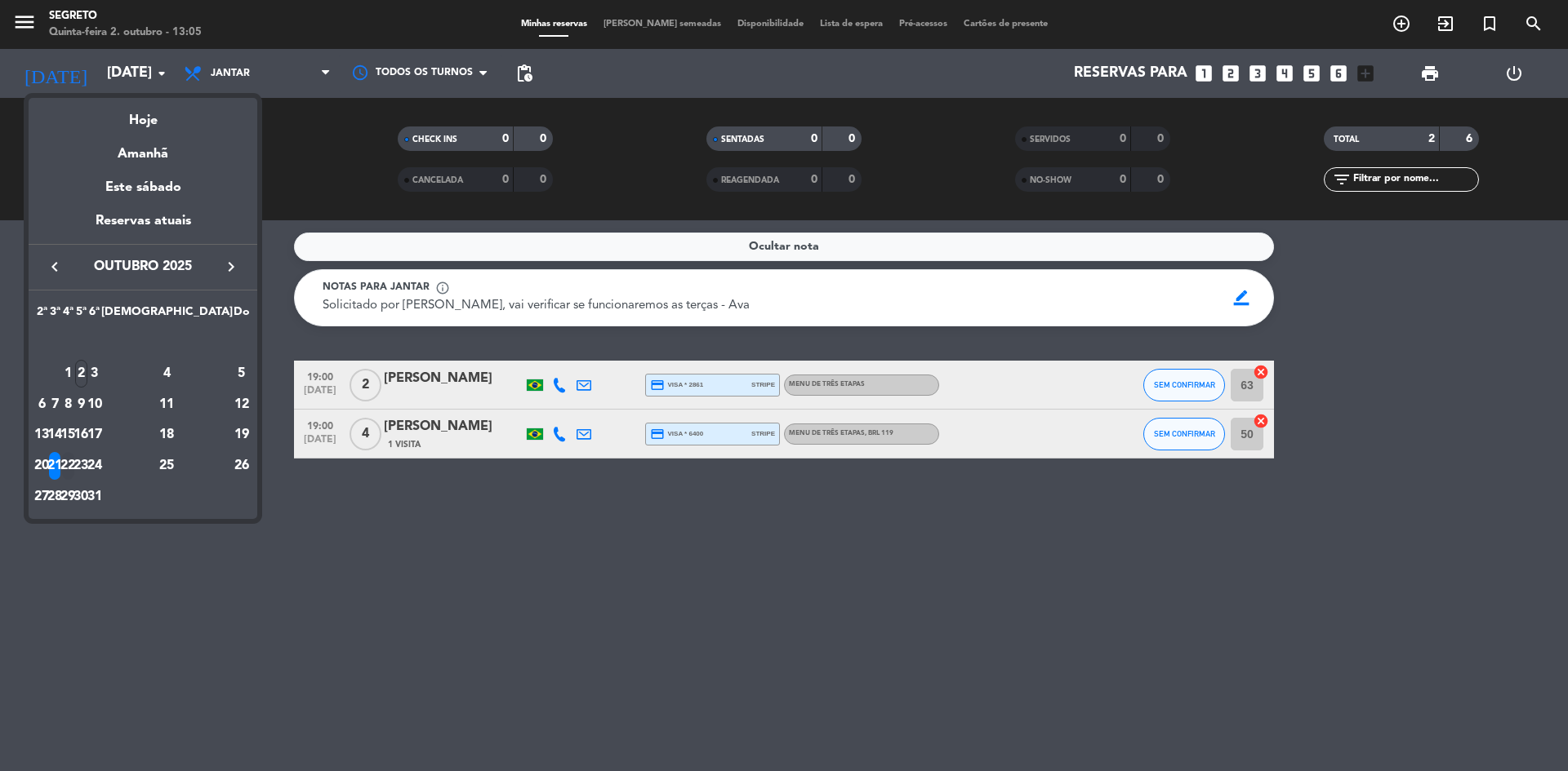
click at [74, 462] on div "22" at bounding box center [68, 466] width 13 height 28
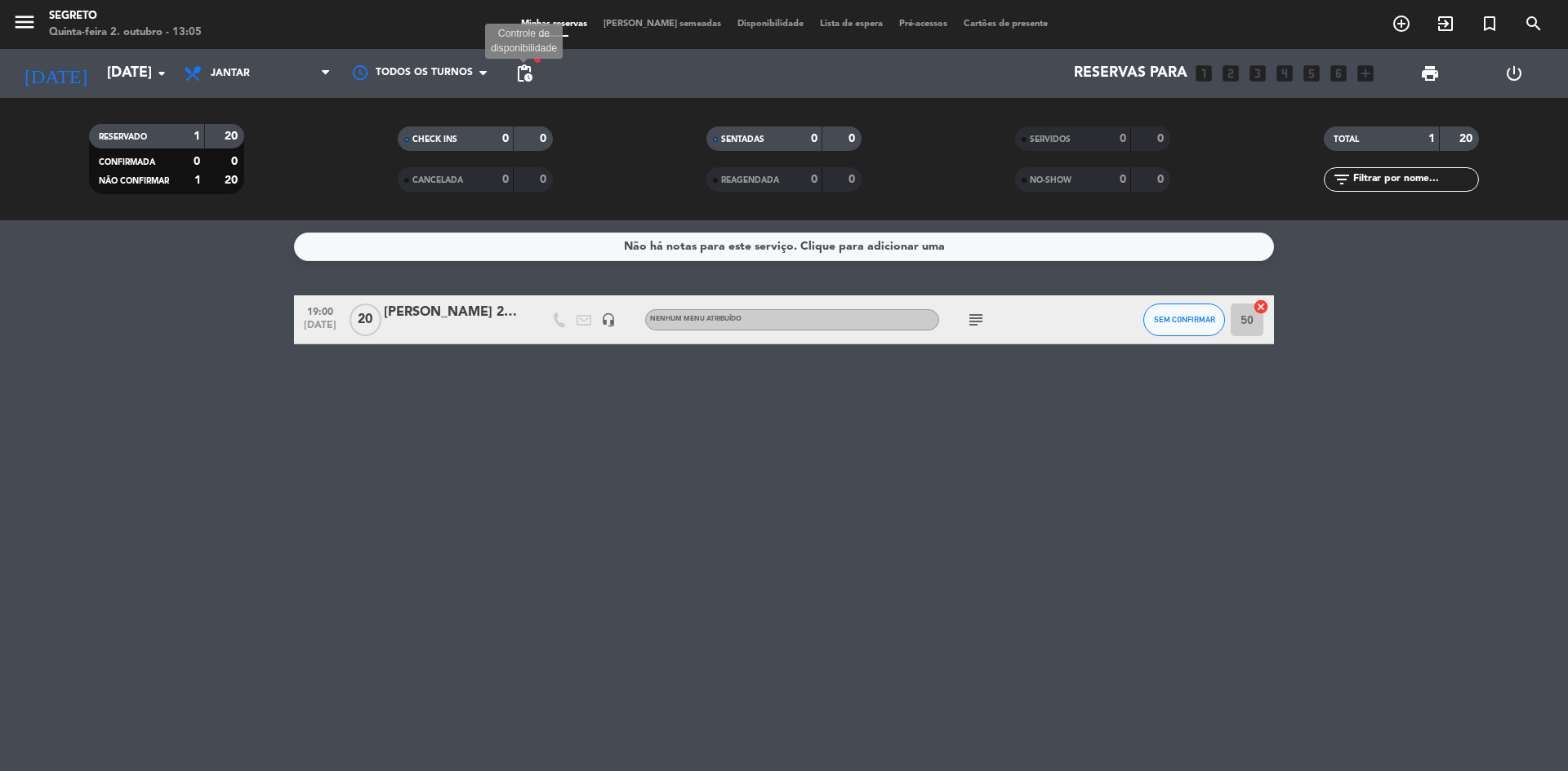
click at [532, 68] on span "pending_actions" at bounding box center [524, 74] width 20 height 20
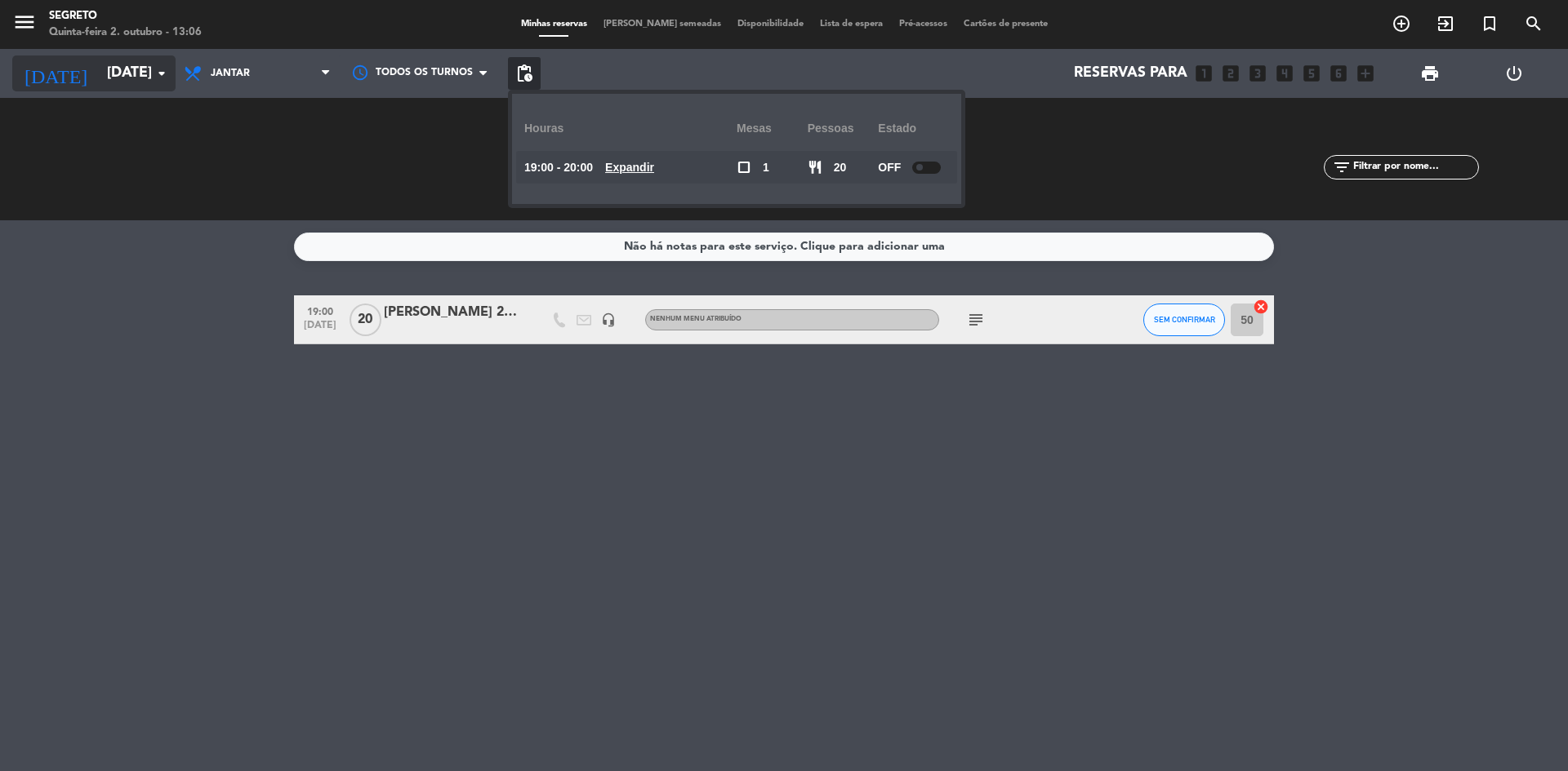
click at [127, 65] on input "[DATE]" at bounding box center [194, 73] width 189 height 32
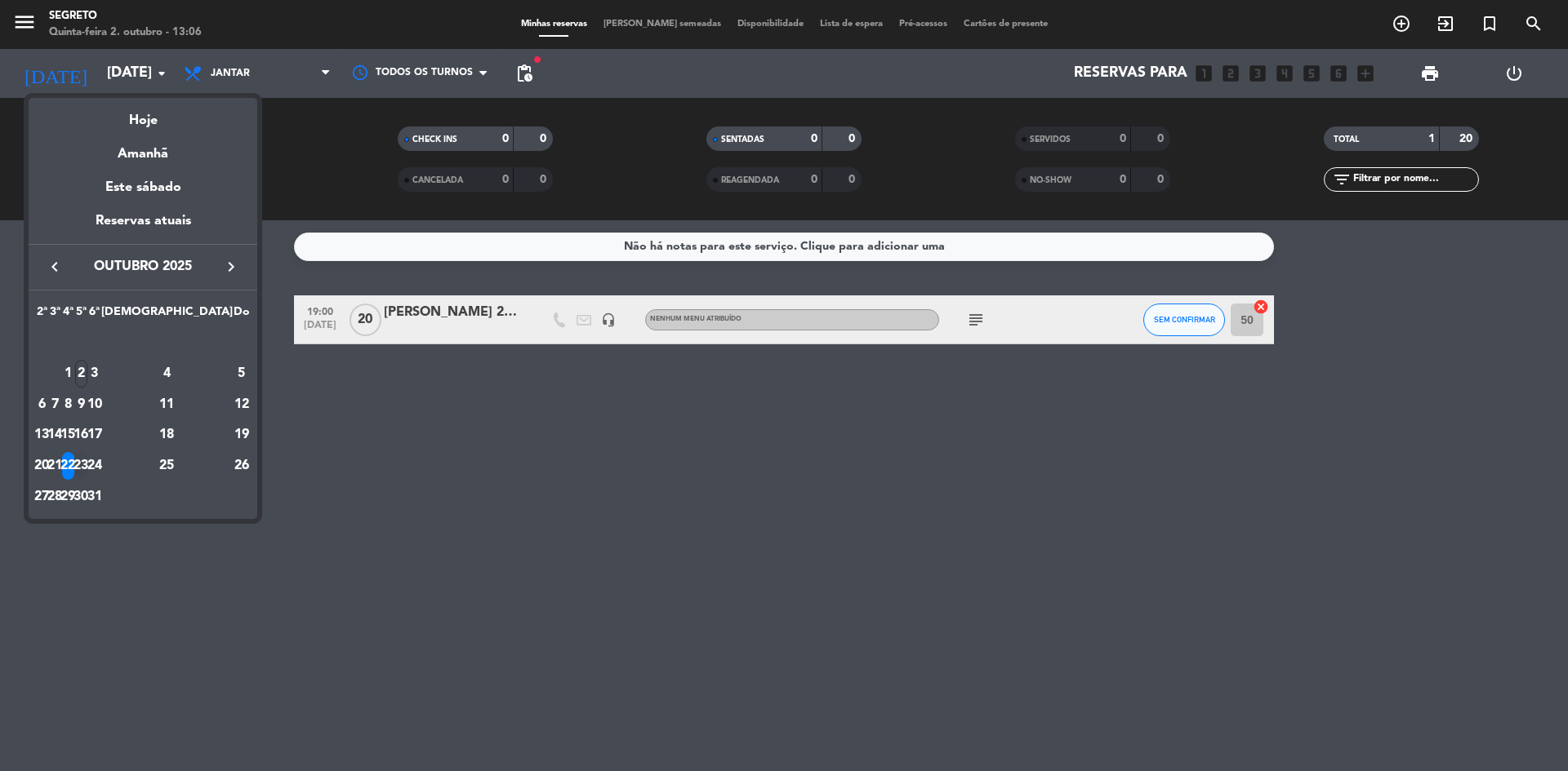
click at [87, 461] on div "23" at bounding box center [81, 466] width 13 height 28
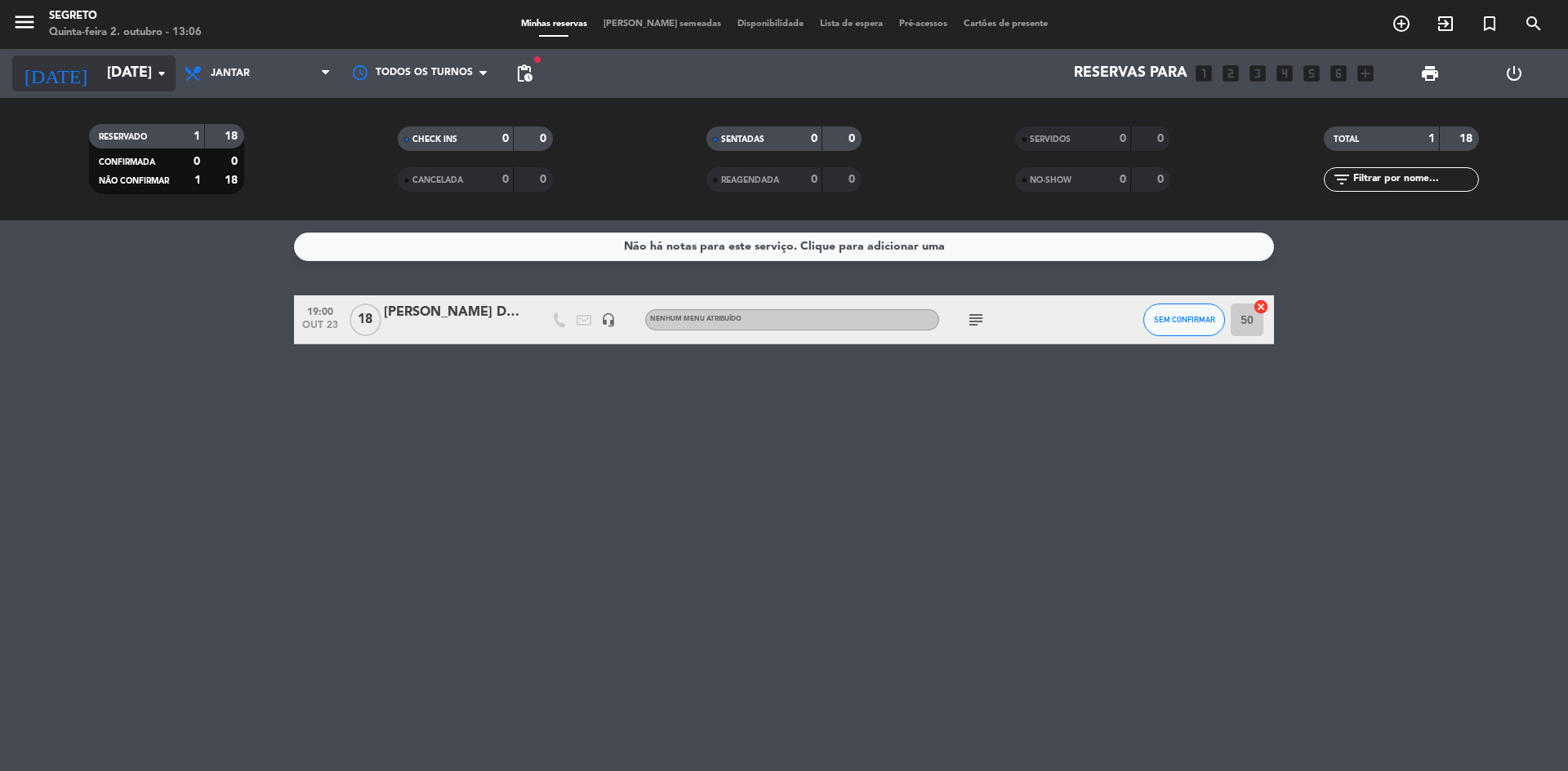
click at [105, 68] on input "[DATE]" at bounding box center [194, 73] width 189 height 32
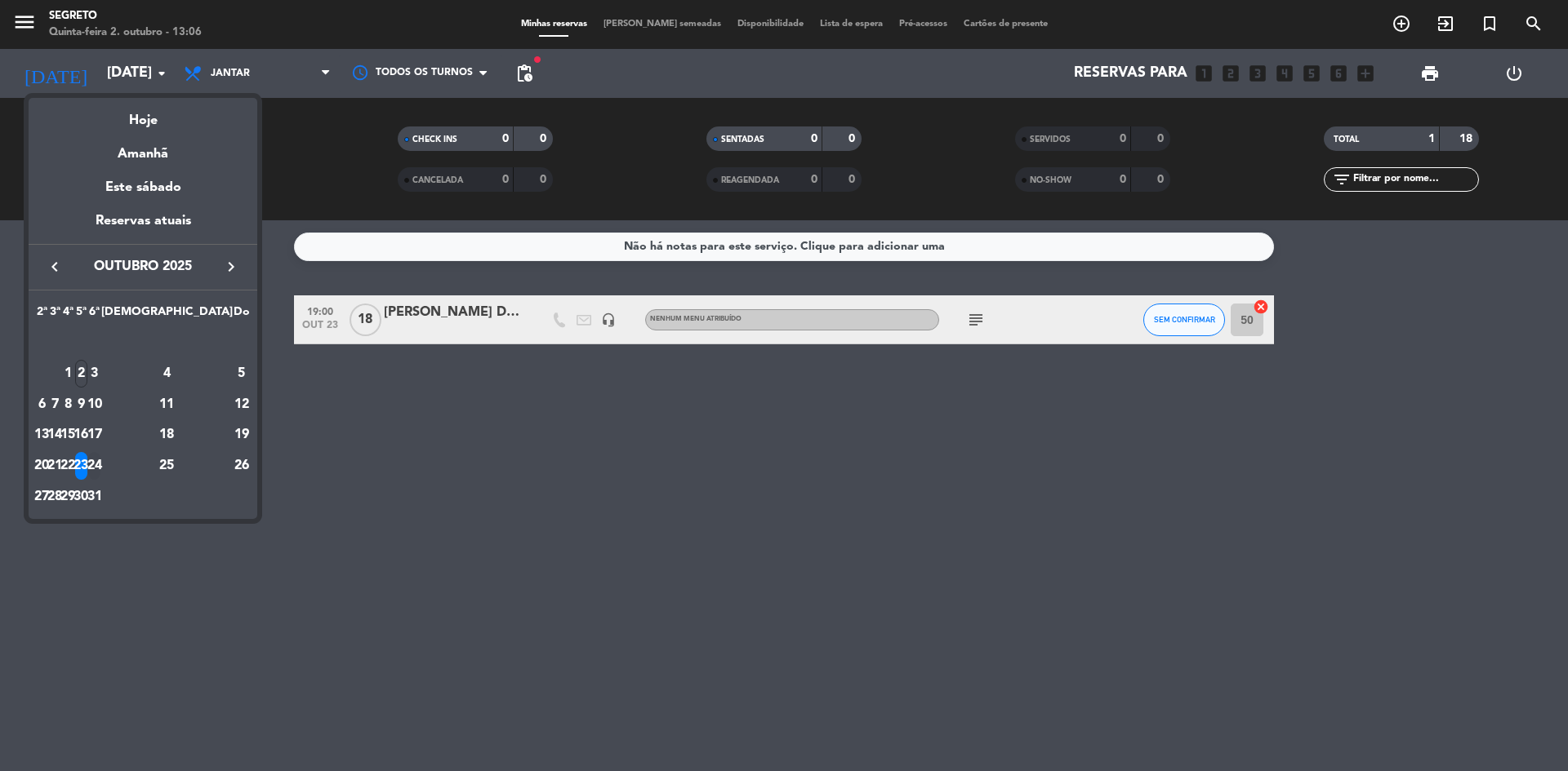
click at [100, 460] on div "24" at bounding box center [95, 466] width 13 height 28
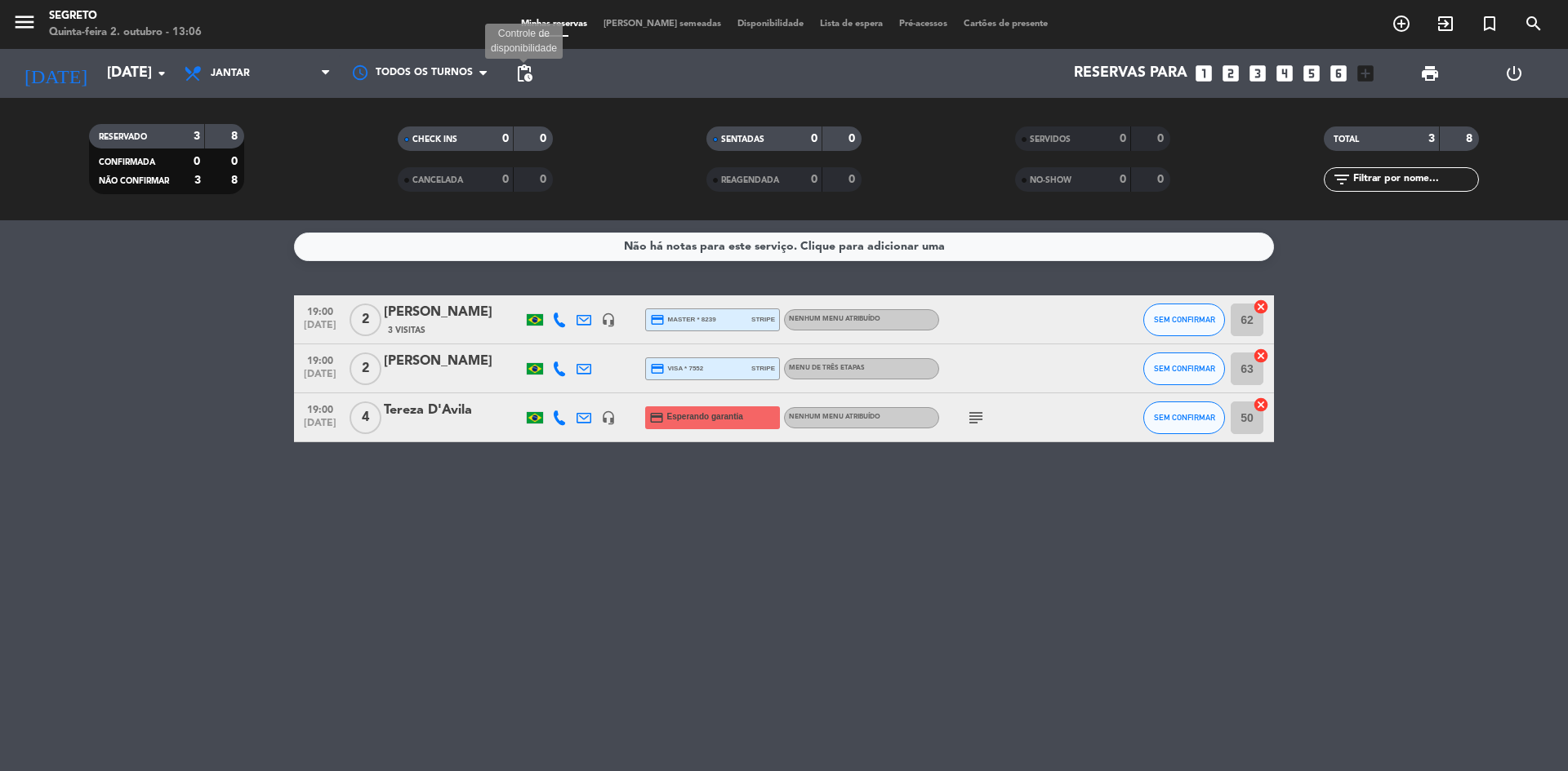
click at [529, 75] on span "pending_actions" at bounding box center [524, 74] width 20 height 20
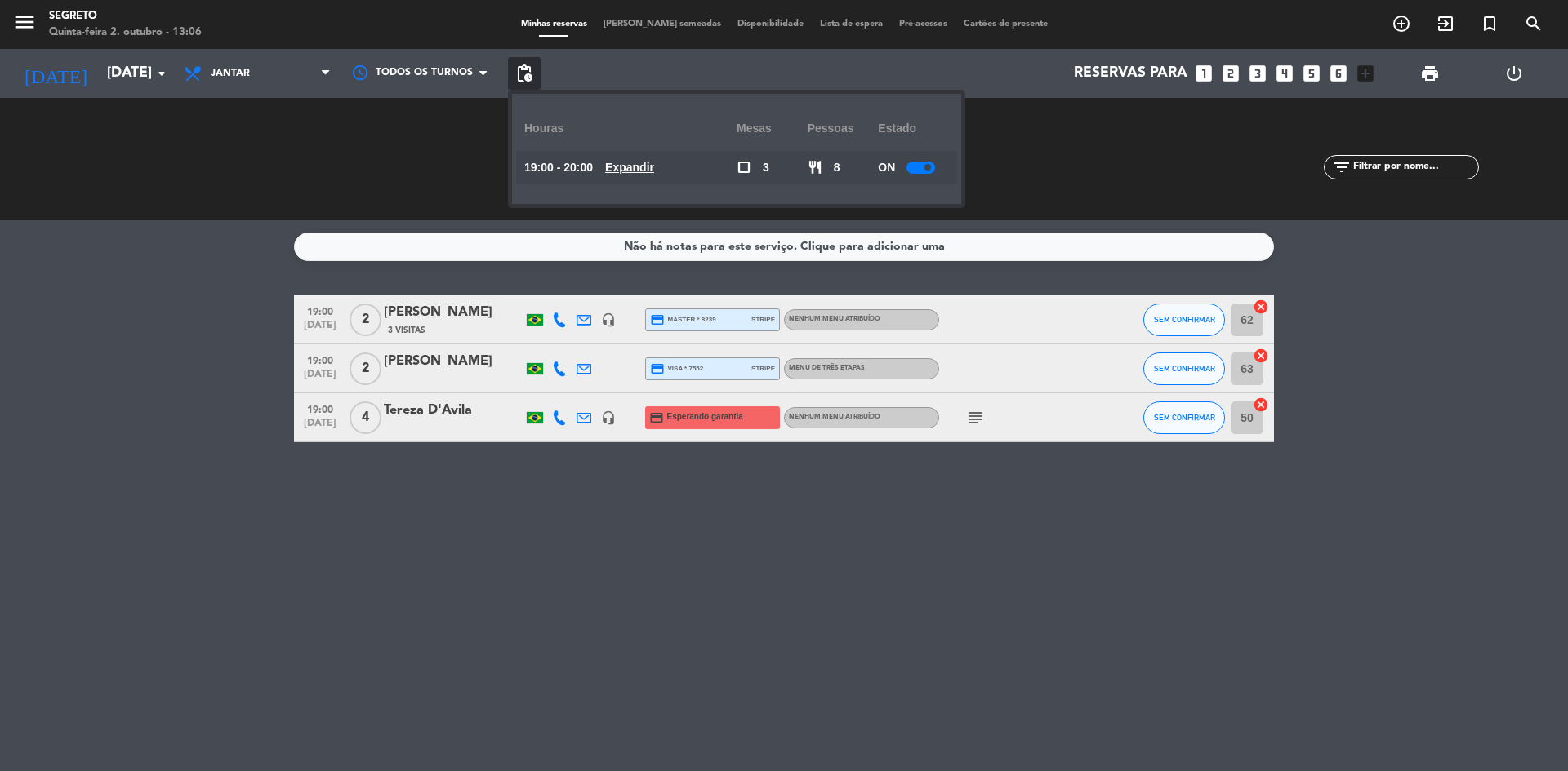
click at [925, 168] on div at bounding box center [921, 168] width 29 height 13
drag, startPoint x: 975, startPoint y: 157, endPoint x: 958, endPoint y: 159, distance: 17.1
click at [975, 158] on div "SERVIDOS 0 0" at bounding box center [1092, 159] width 309 height 16
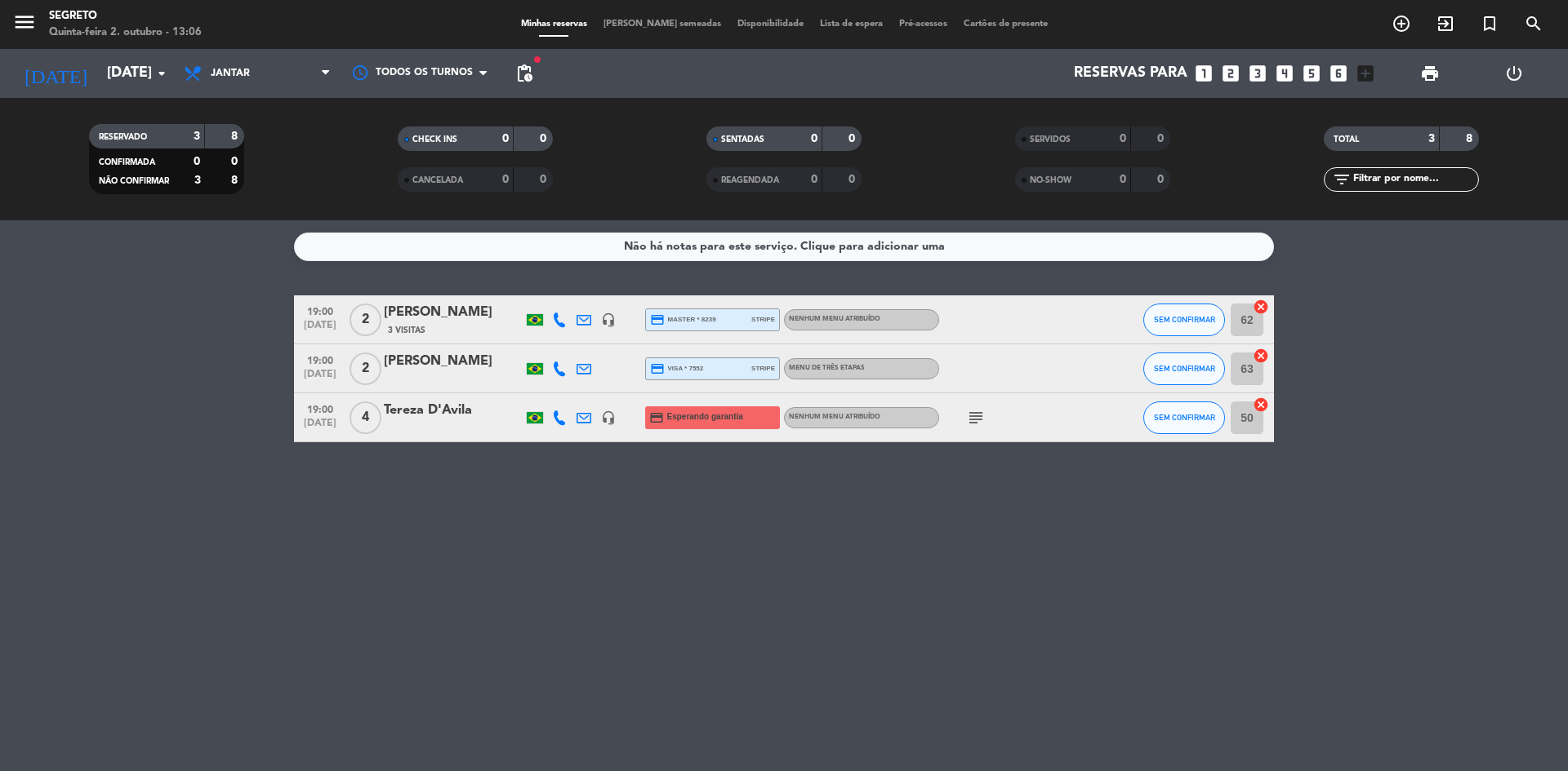
click at [526, 69] on span "pending_actions" at bounding box center [524, 74] width 20 height 20
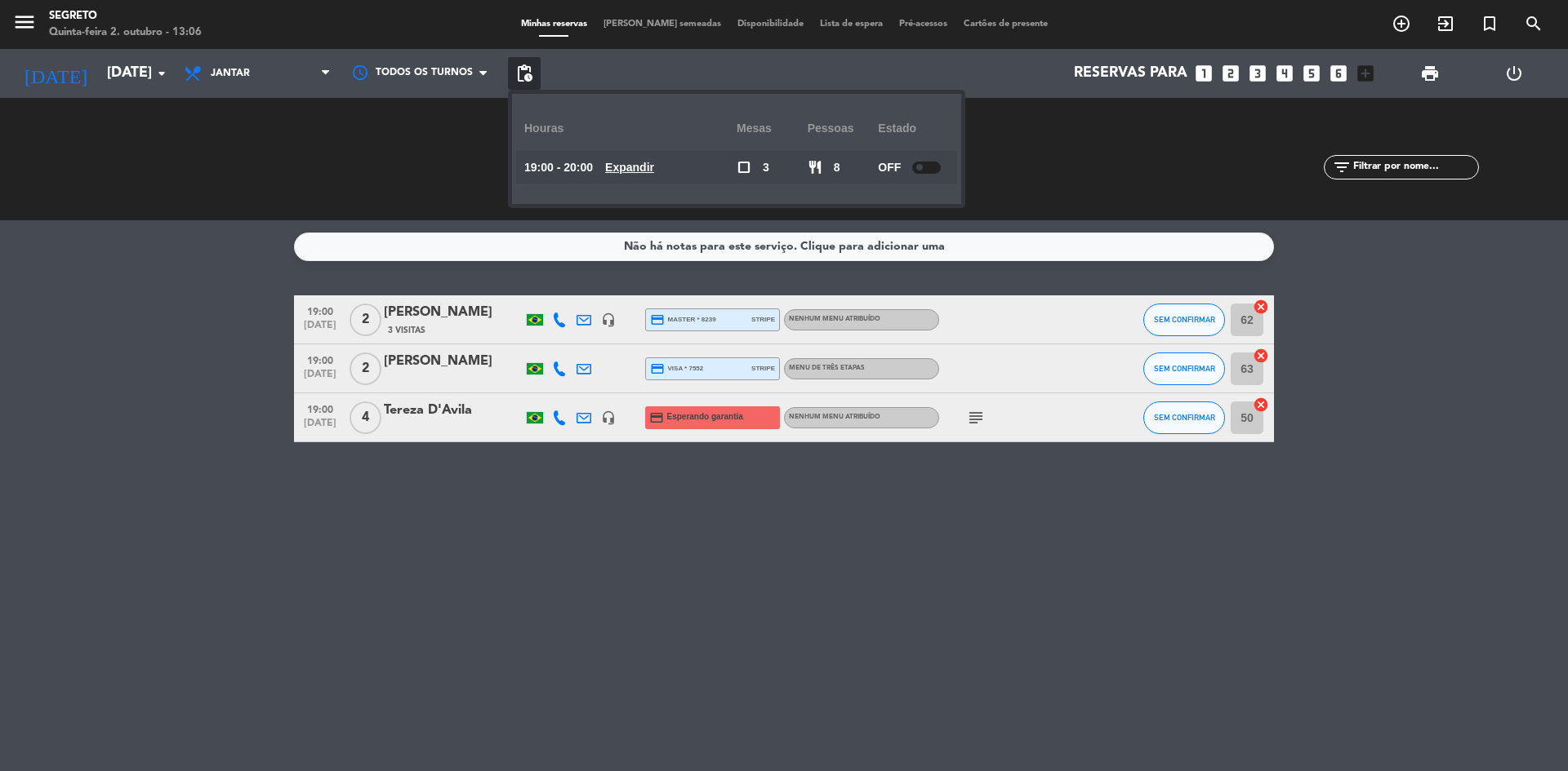
click at [931, 162] on div at bounding box center [926, 168] width 29 height 13
click at [1036, 147] on div "SERVIDOS 0 0 NO-SHOW 0 0" at bounding box center [1092, 159] width 309 height 90
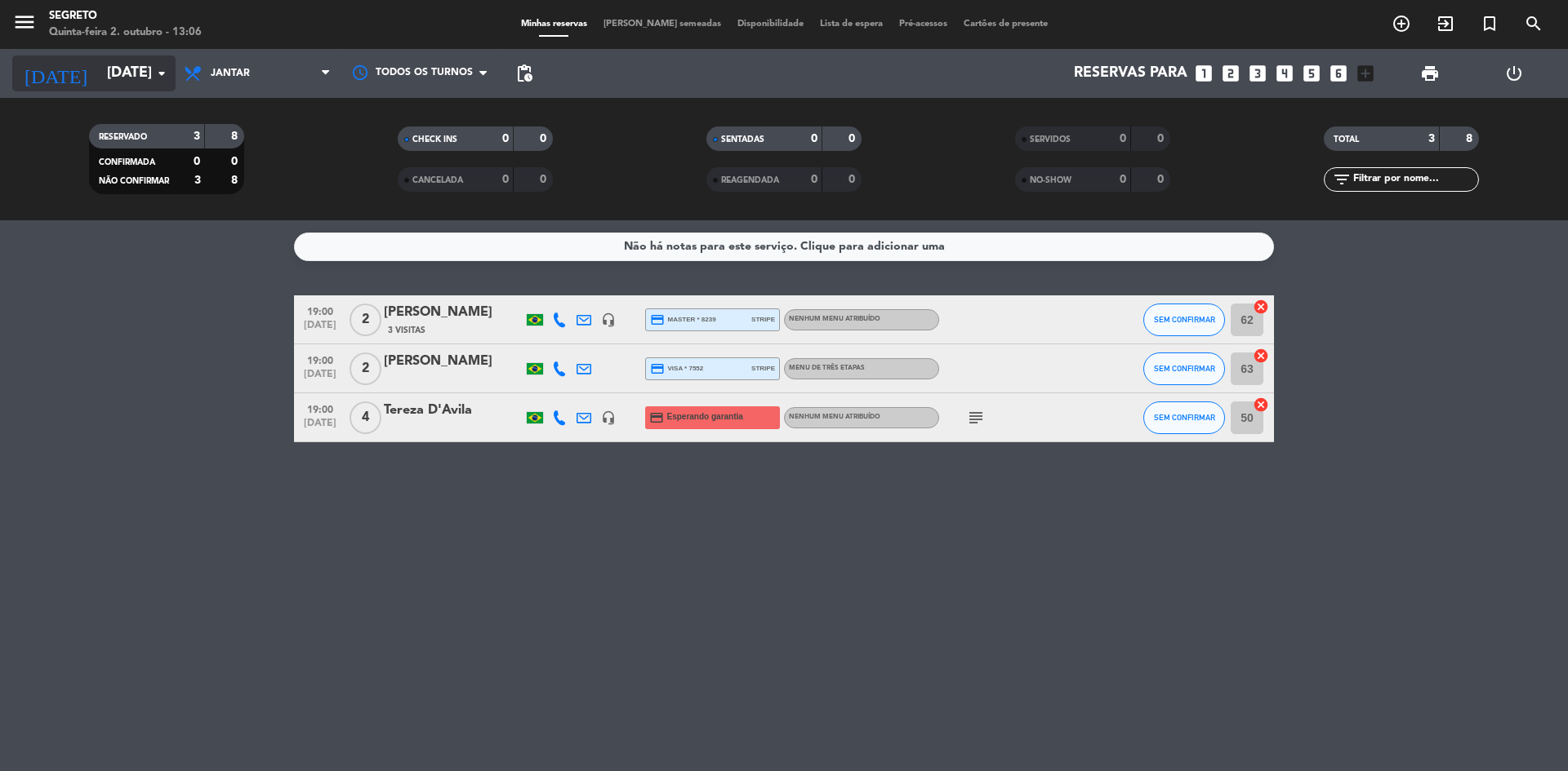
click at [99, 67] on input "[DATE]" at bounding box center [194, 73] width 189 height 32
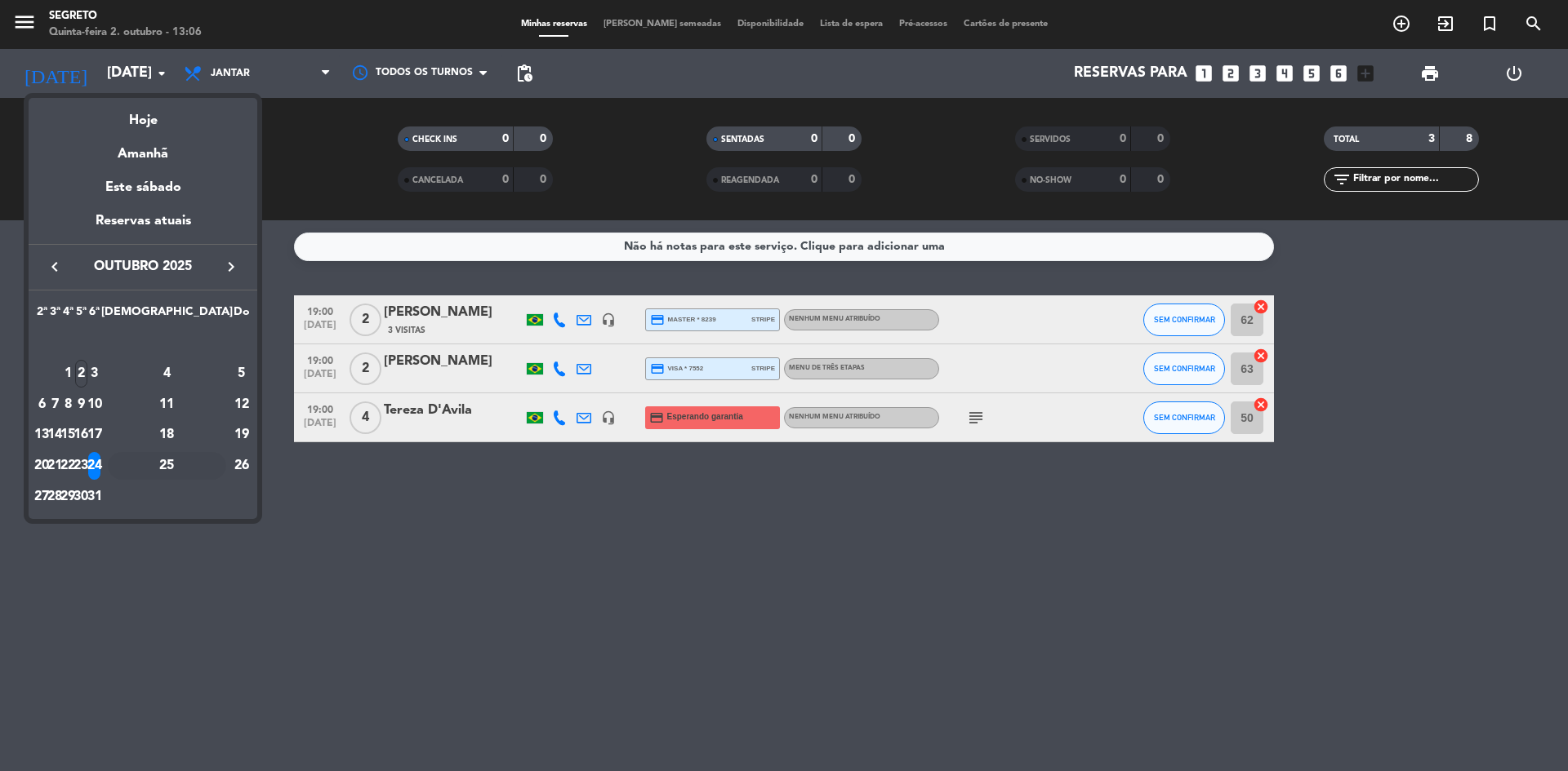
click at [195, 464] on div "25" at bounding box center [167, 466] width 118 height 28
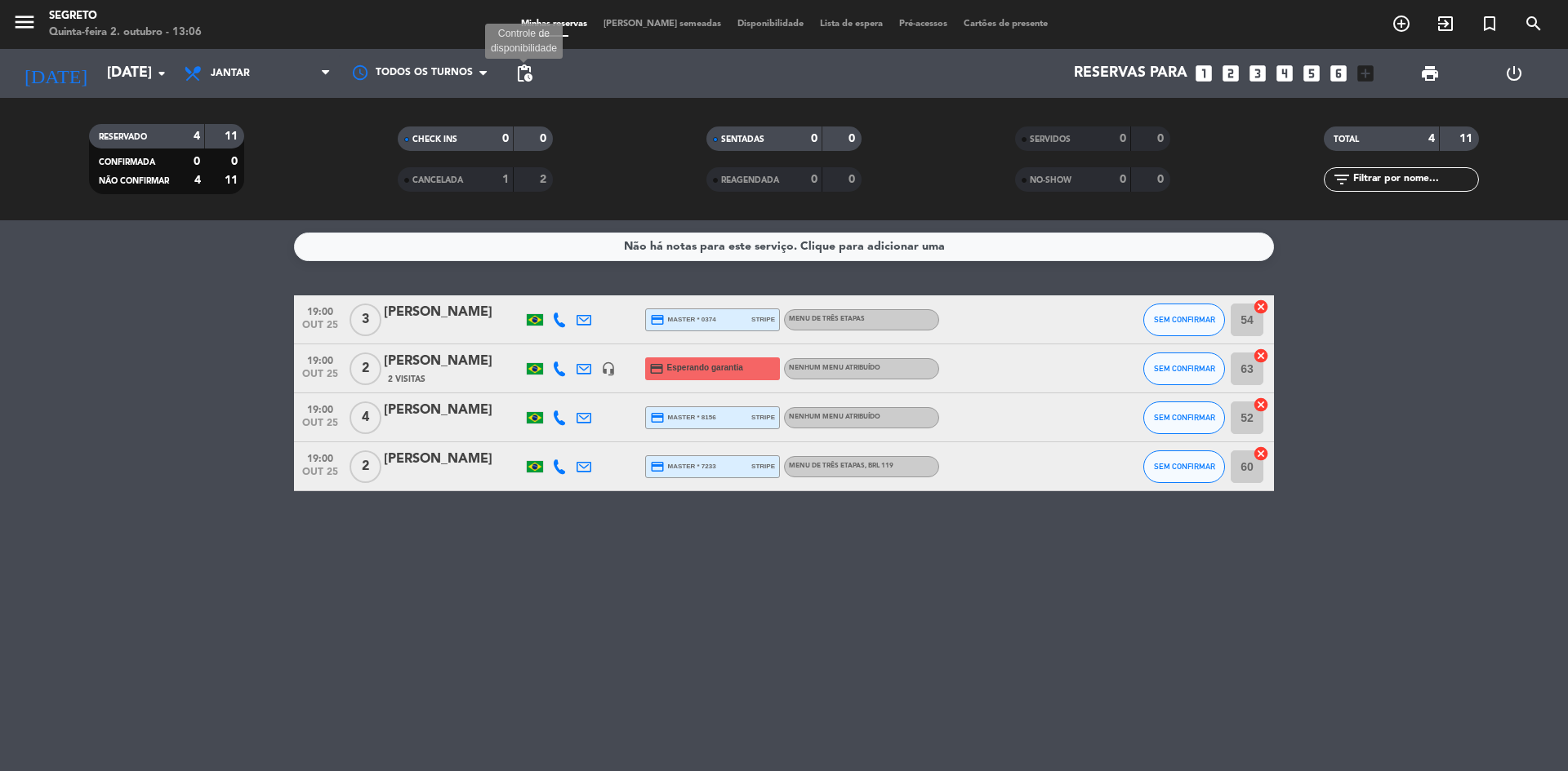
click at [521, 73] on span "pending_actions" at bounding box center [524, 74] width 20 height 20
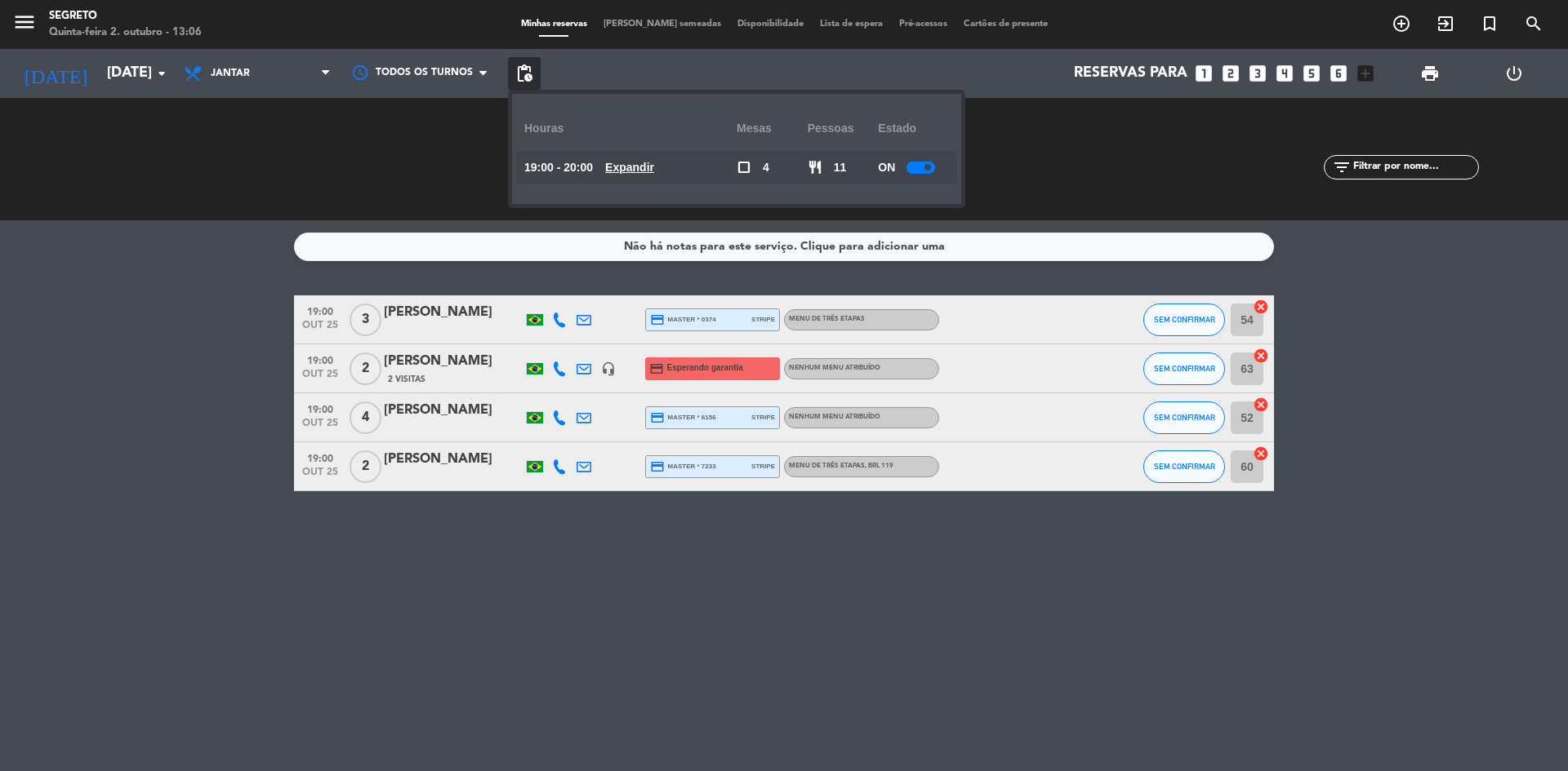
click at [938, 159] on div "ON" at bounding box center [913, 168] width 71 height 32
click at [1085, 171] on div "SERVIDOS 0 0 NO-SHOW 0 0" at bounding box center [1092, 159] width 309 height 90
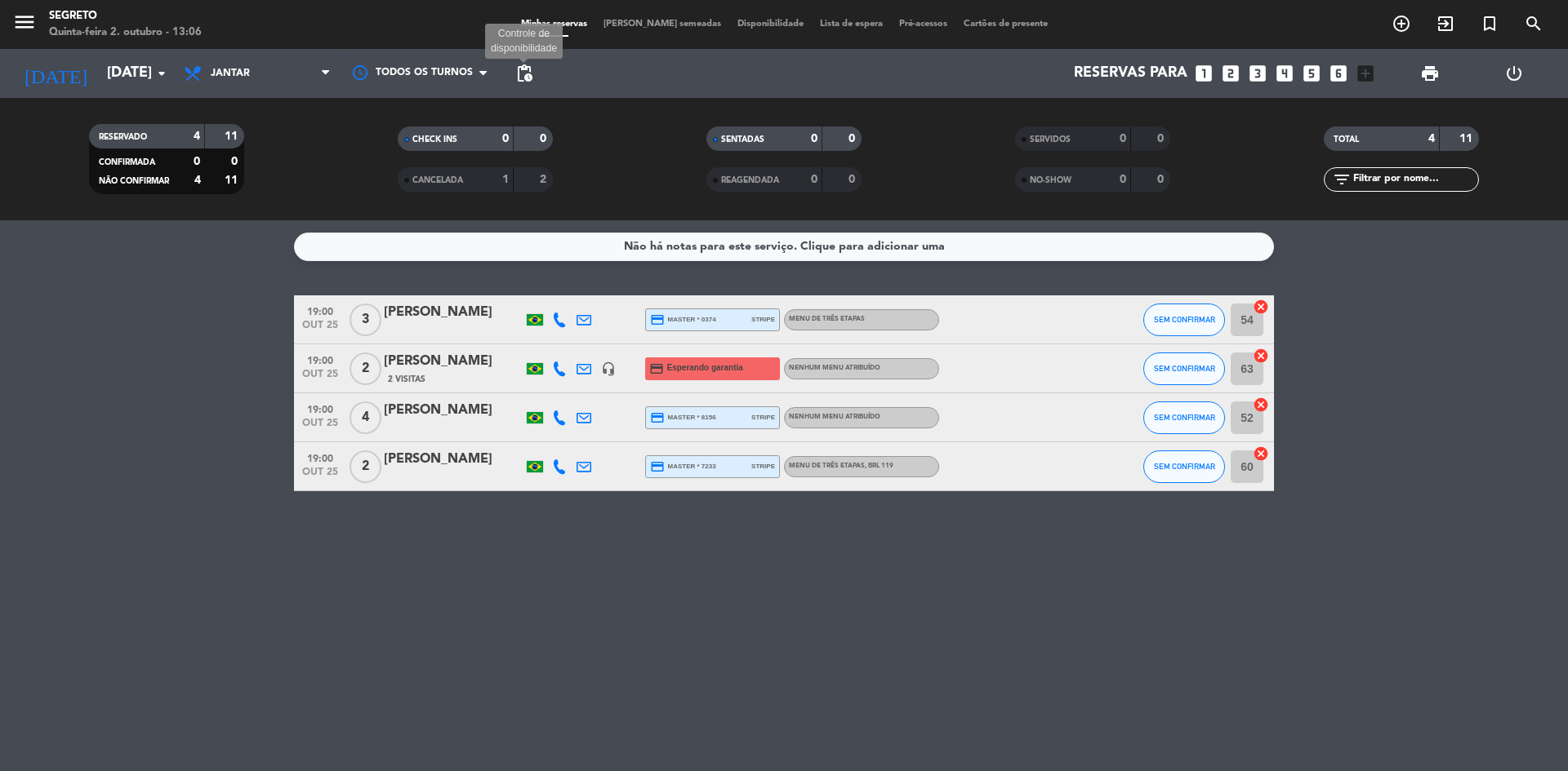
click at [530, 81] on span "pending_actions" at bounding box center [524, 74] width 20 height 20
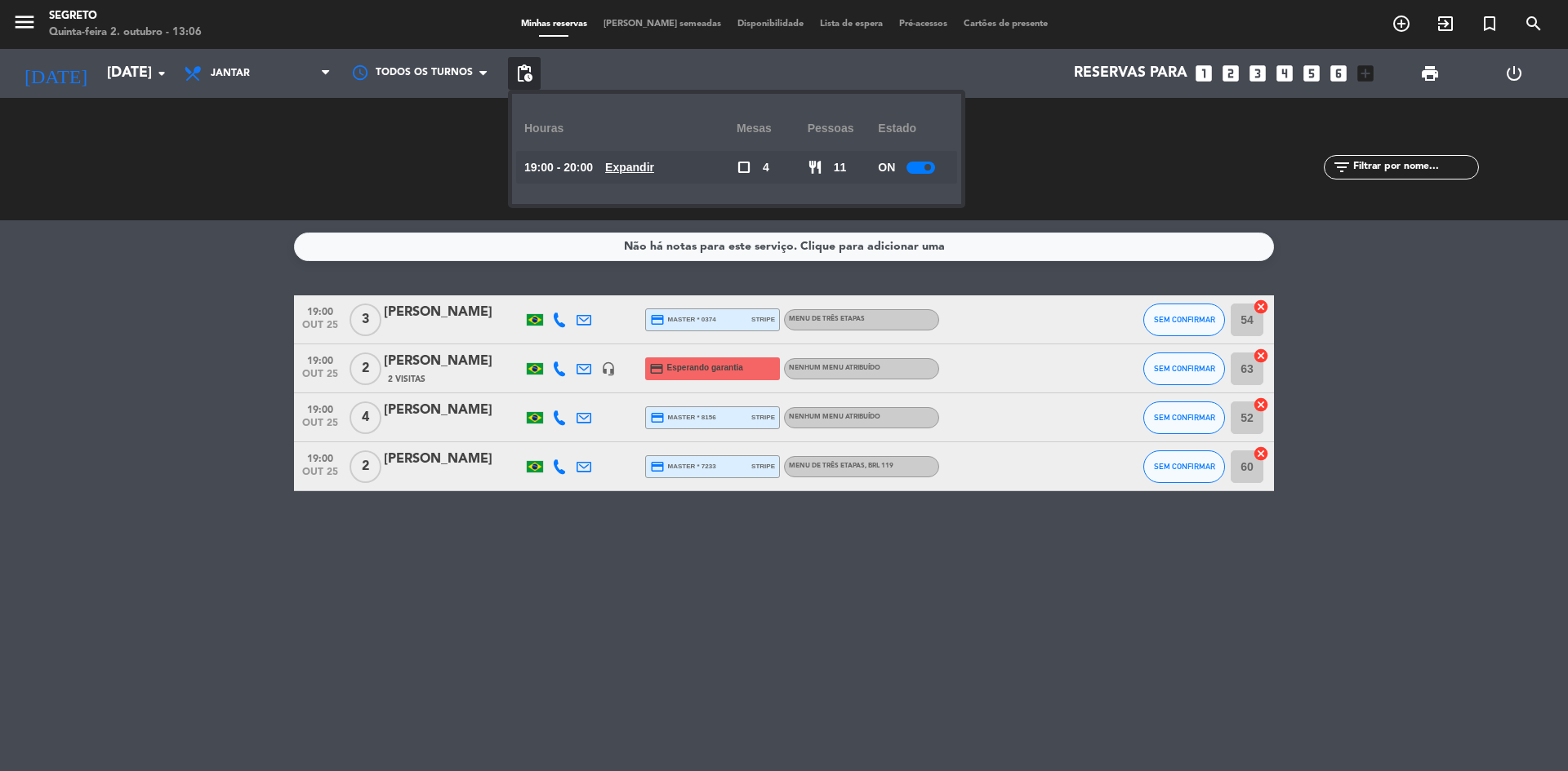
click at [927, 171] on div at bounding box center [921, 168] width 29 height 13
click at [1065, 164] on div "SERVIDOS 0 0" at bounding box center [1092, 159] width 309 height 16
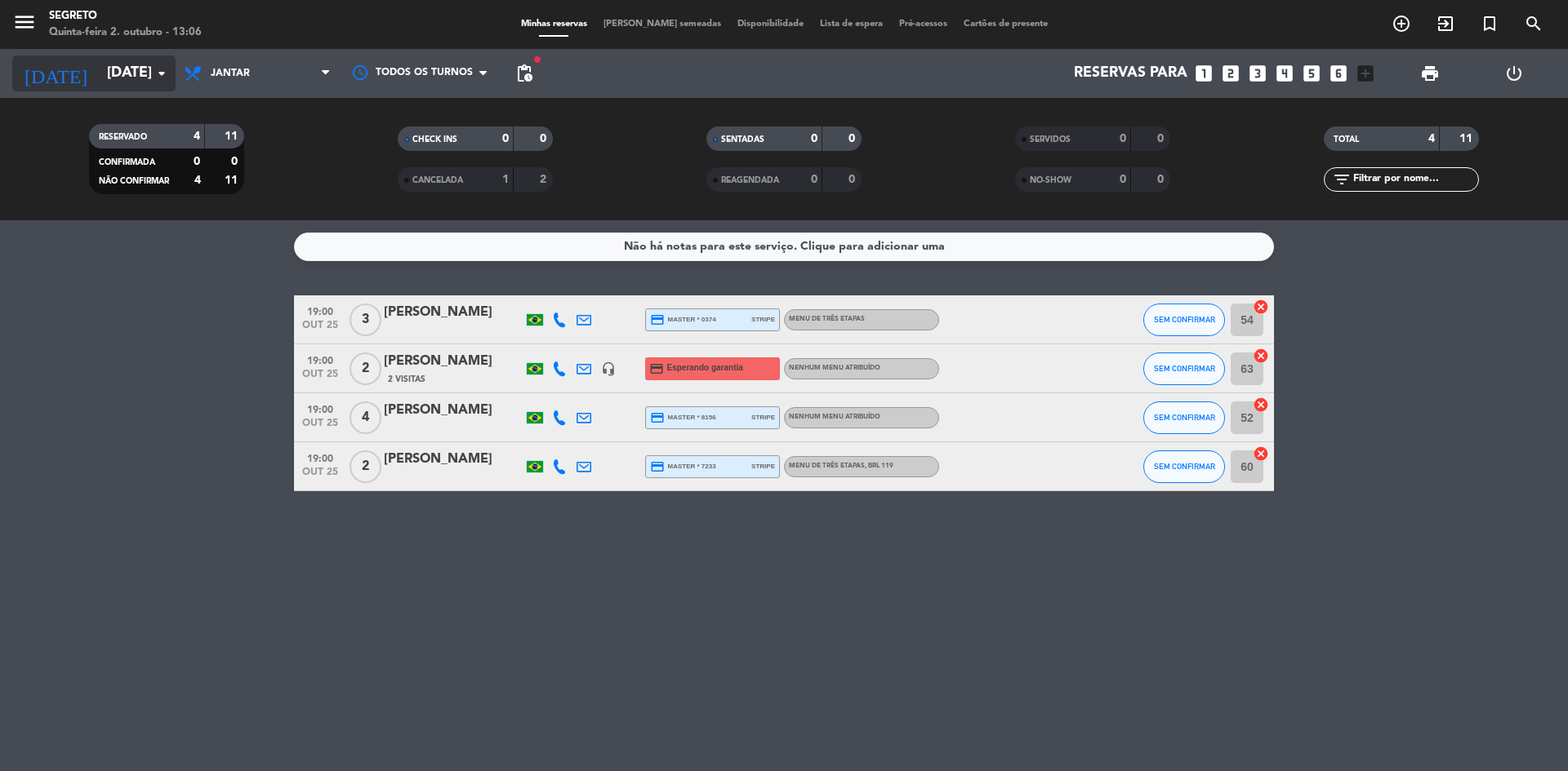
click at [109, 72] on input "[DATE]" at bounding box center [194, 73] width 189 height 32
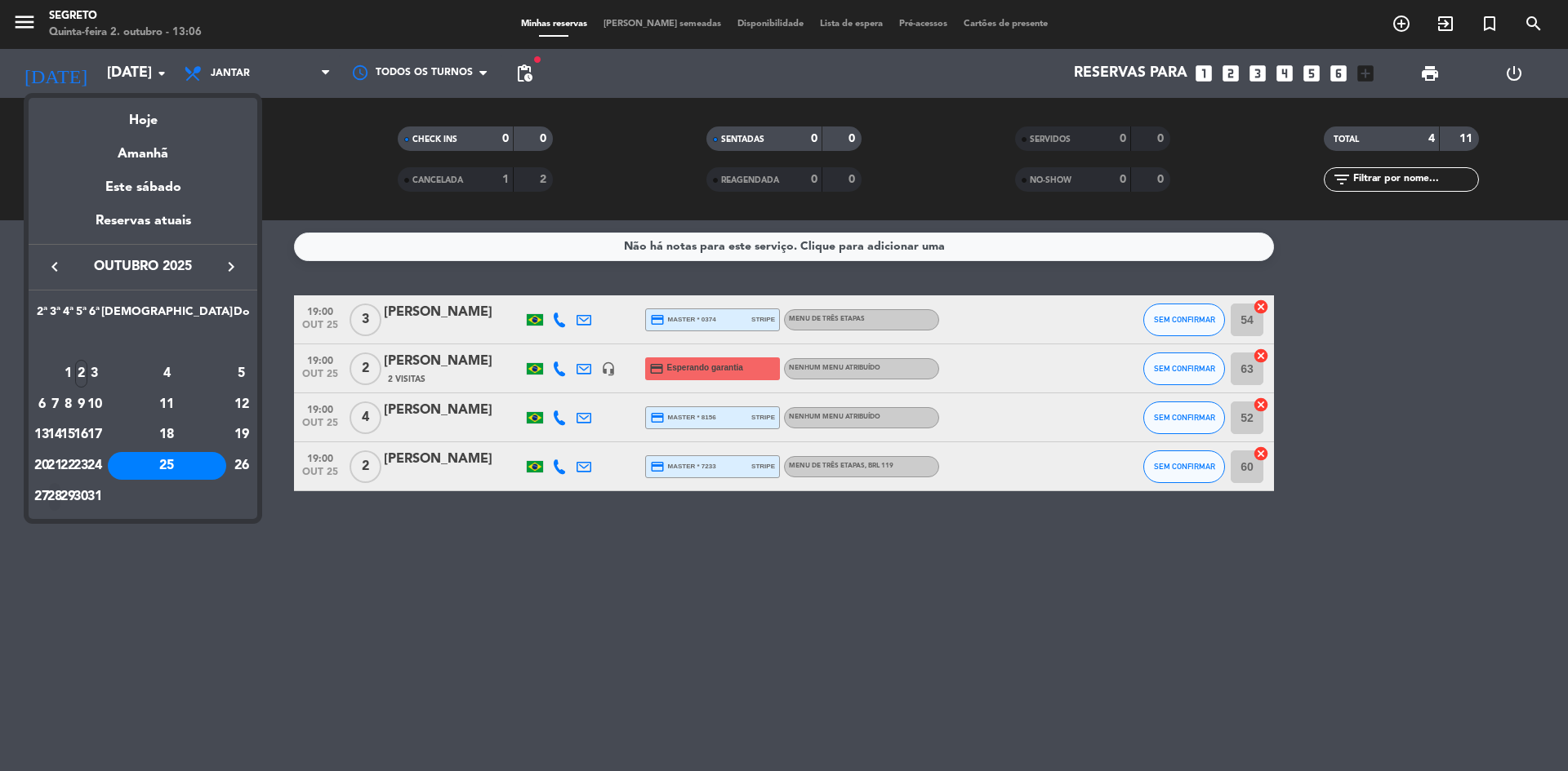
click at [61, 502] on div "28" at bounding box center [55, 496] width 13 height 28
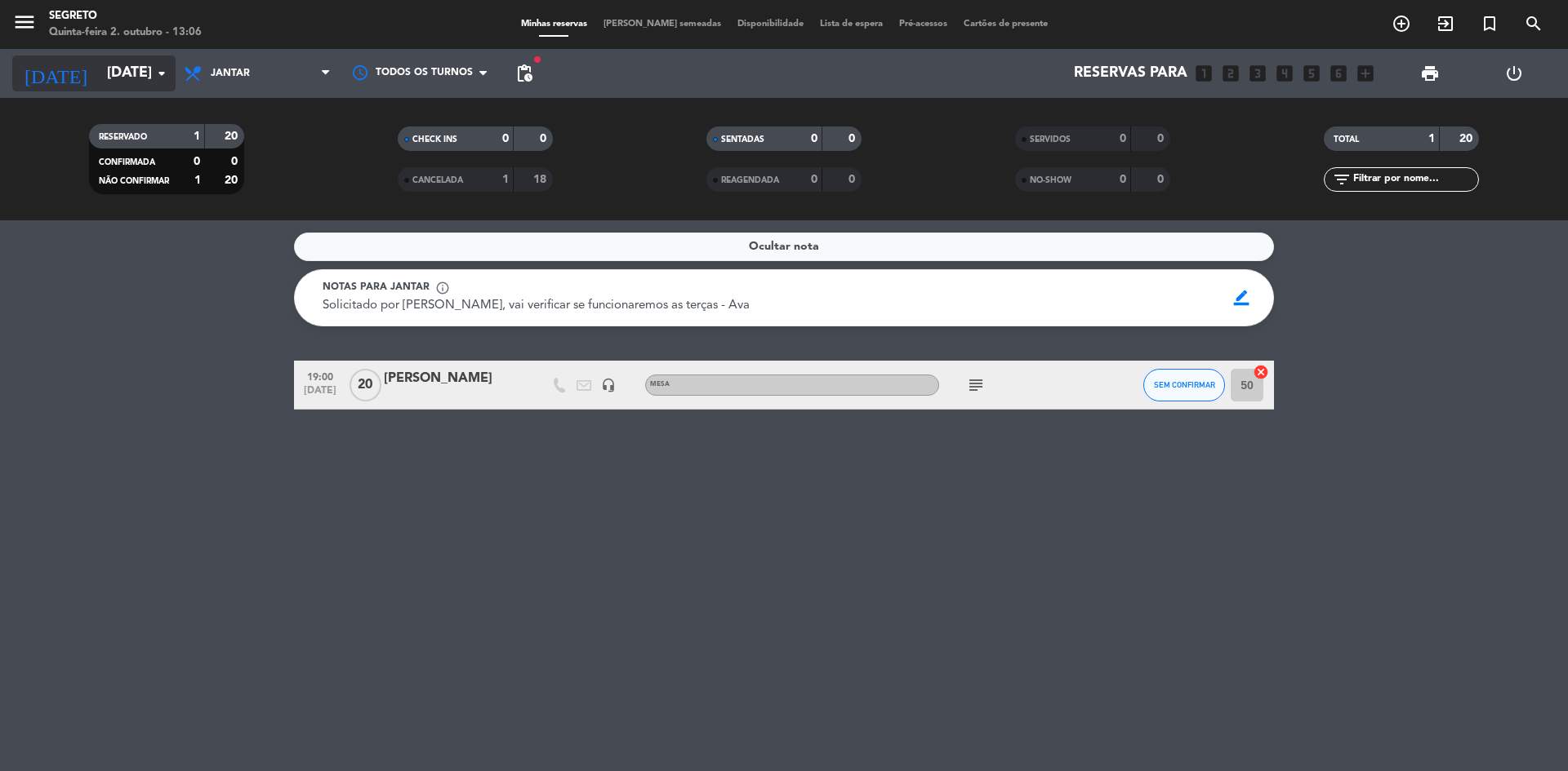
click at [121, 65] on input "[DATE]" at bounding box center [194, 73] width 189 height 32
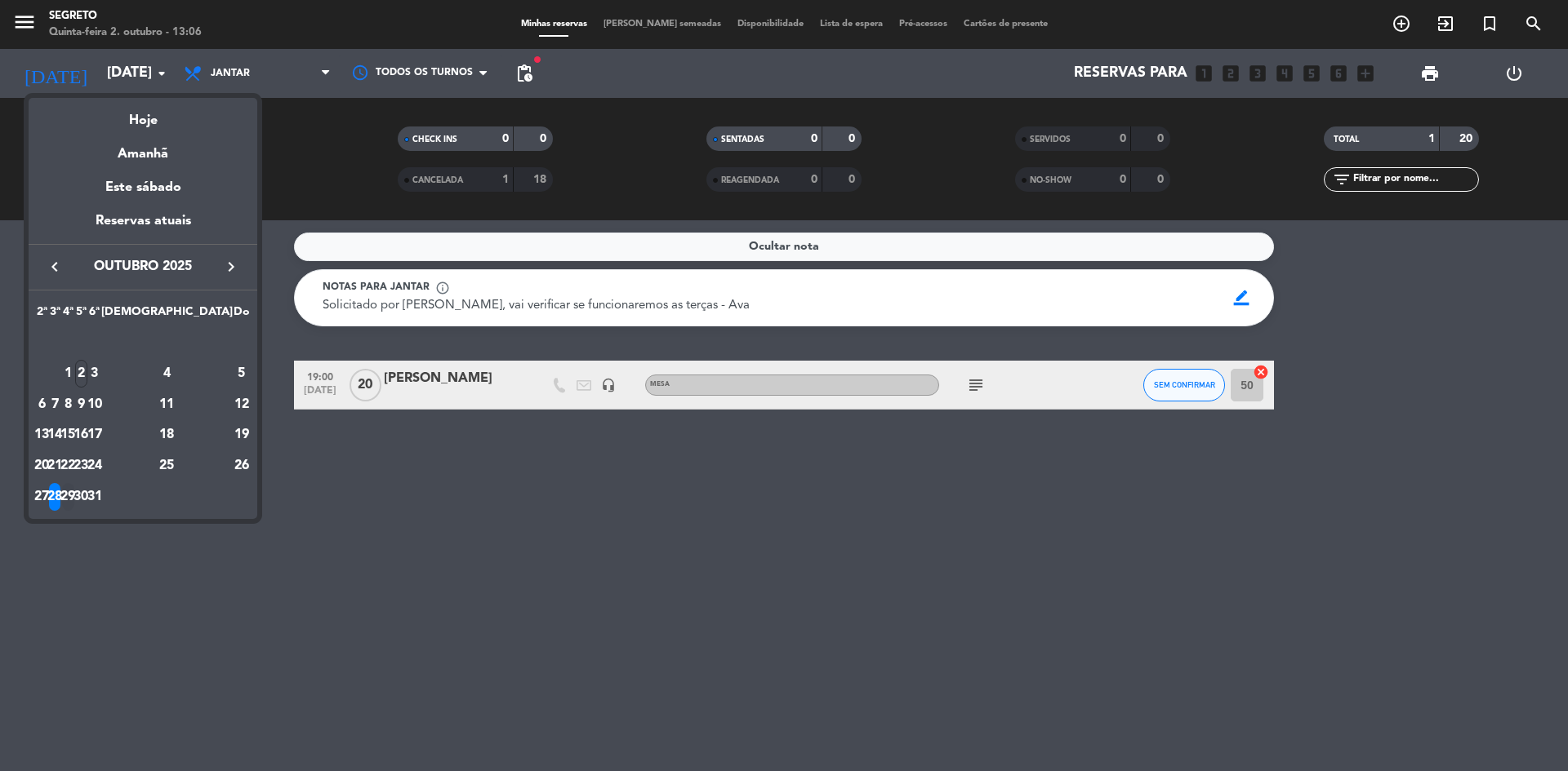
click at [74, 496] on div "29" at bounding box center [68, 496] width 13 height 28
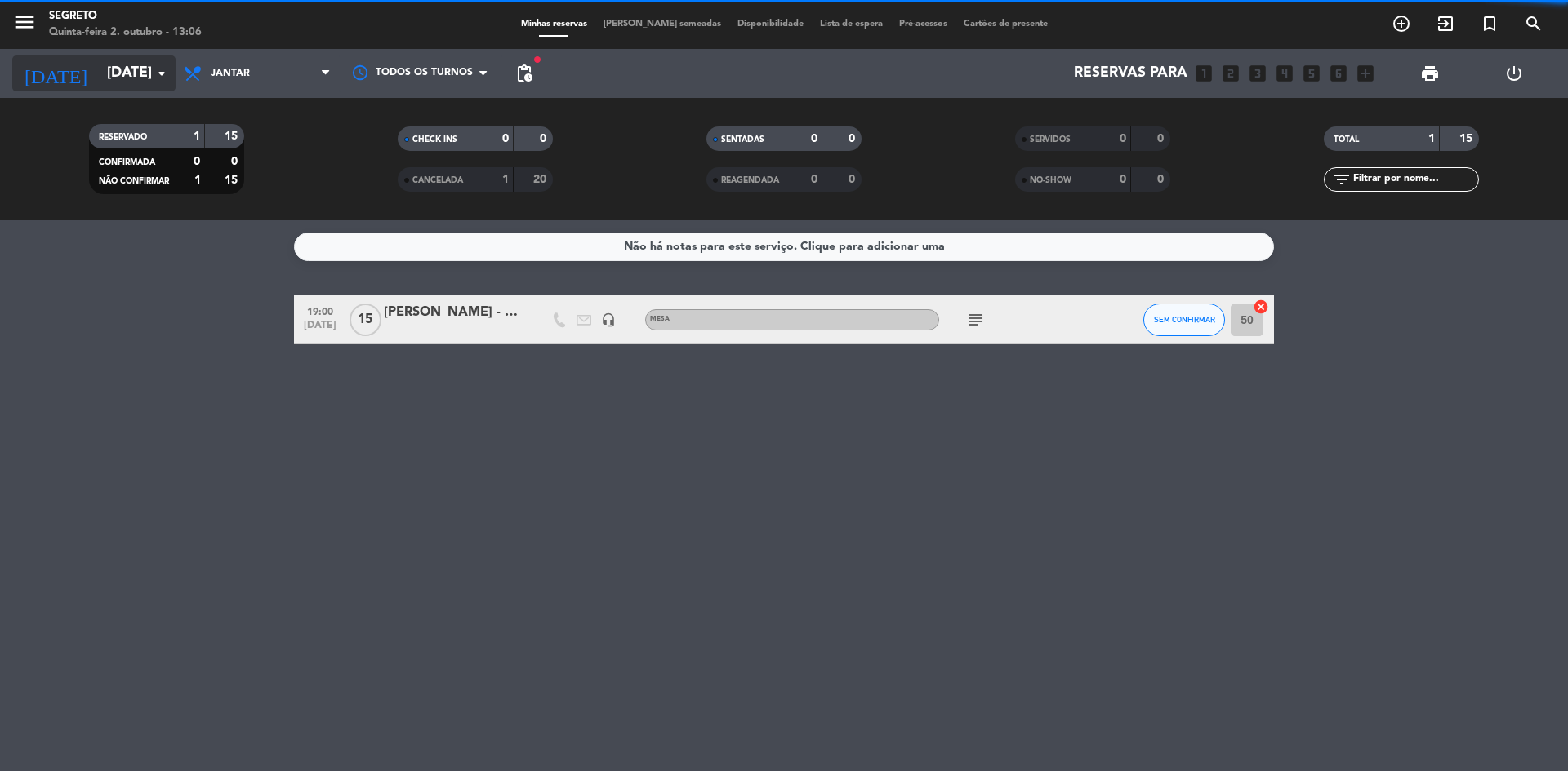
click at [122, 74] on input "[DATE]" at bounding box center [194, 73] width 189 height 32
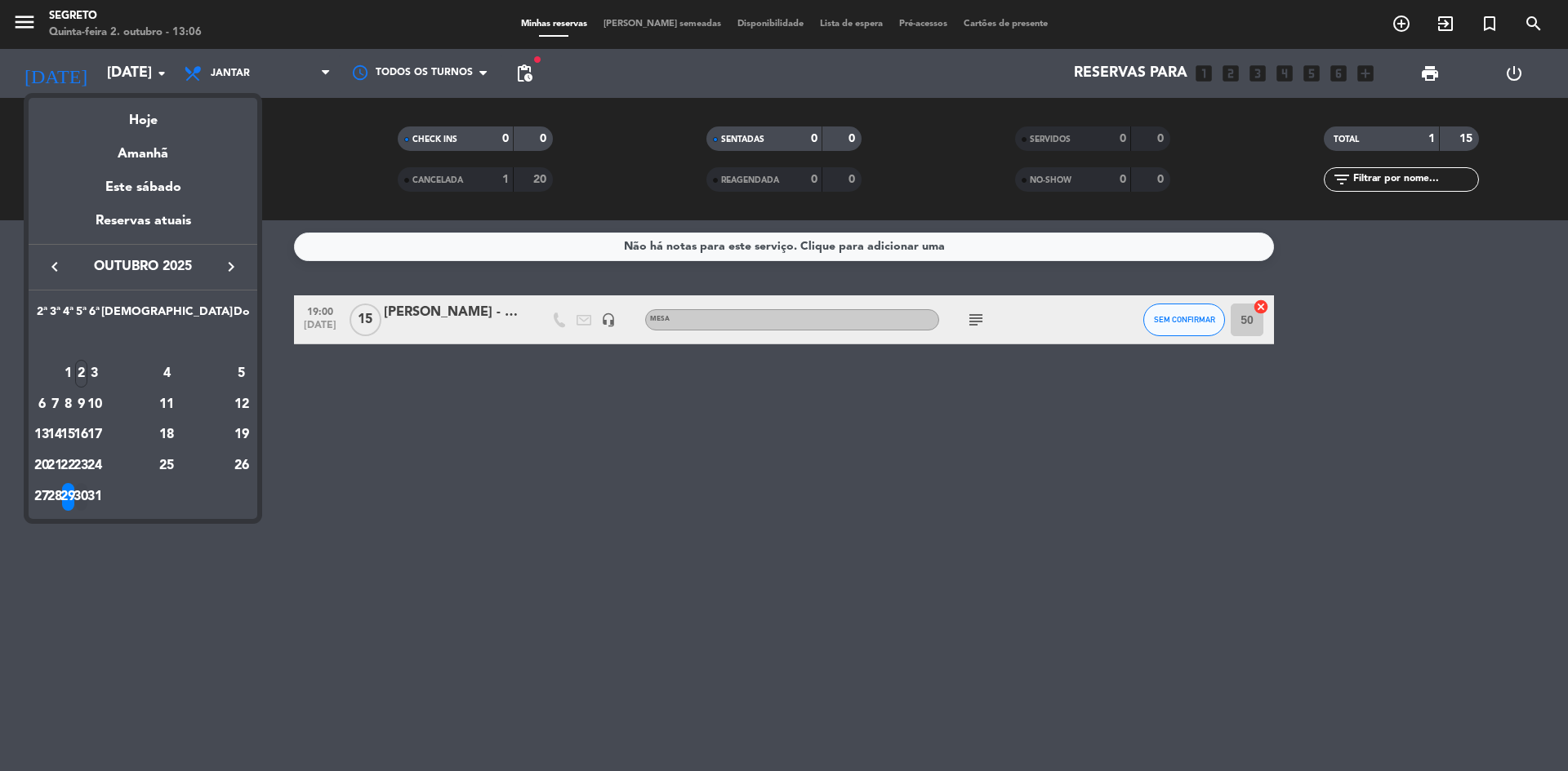
click at [87, 497] on div "30" at bounding box center [81, 496] width 13 height 28
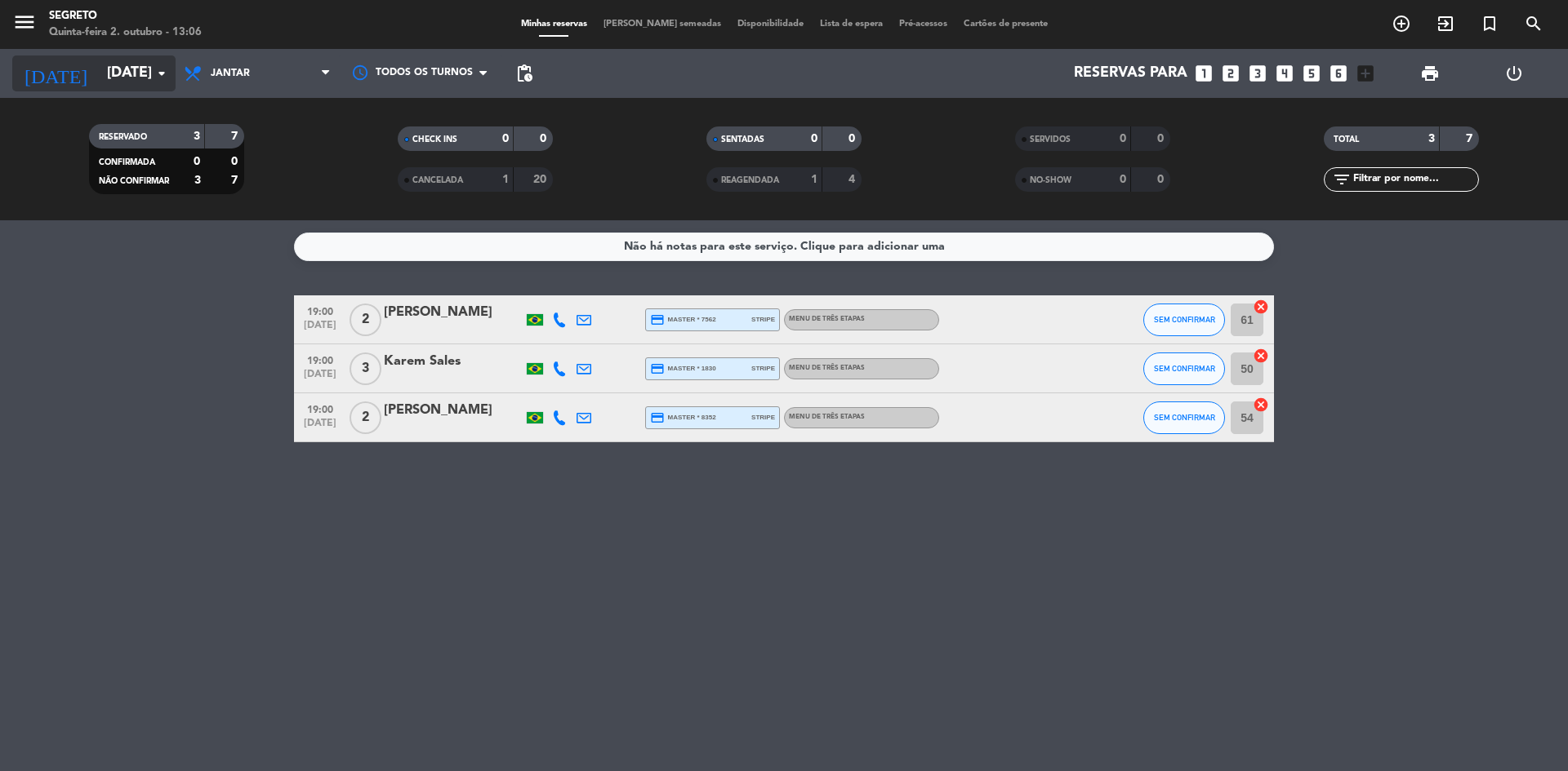
click at [124, 75] on input "[DATE]" at bounding box center [194, 73] width 189 height 32
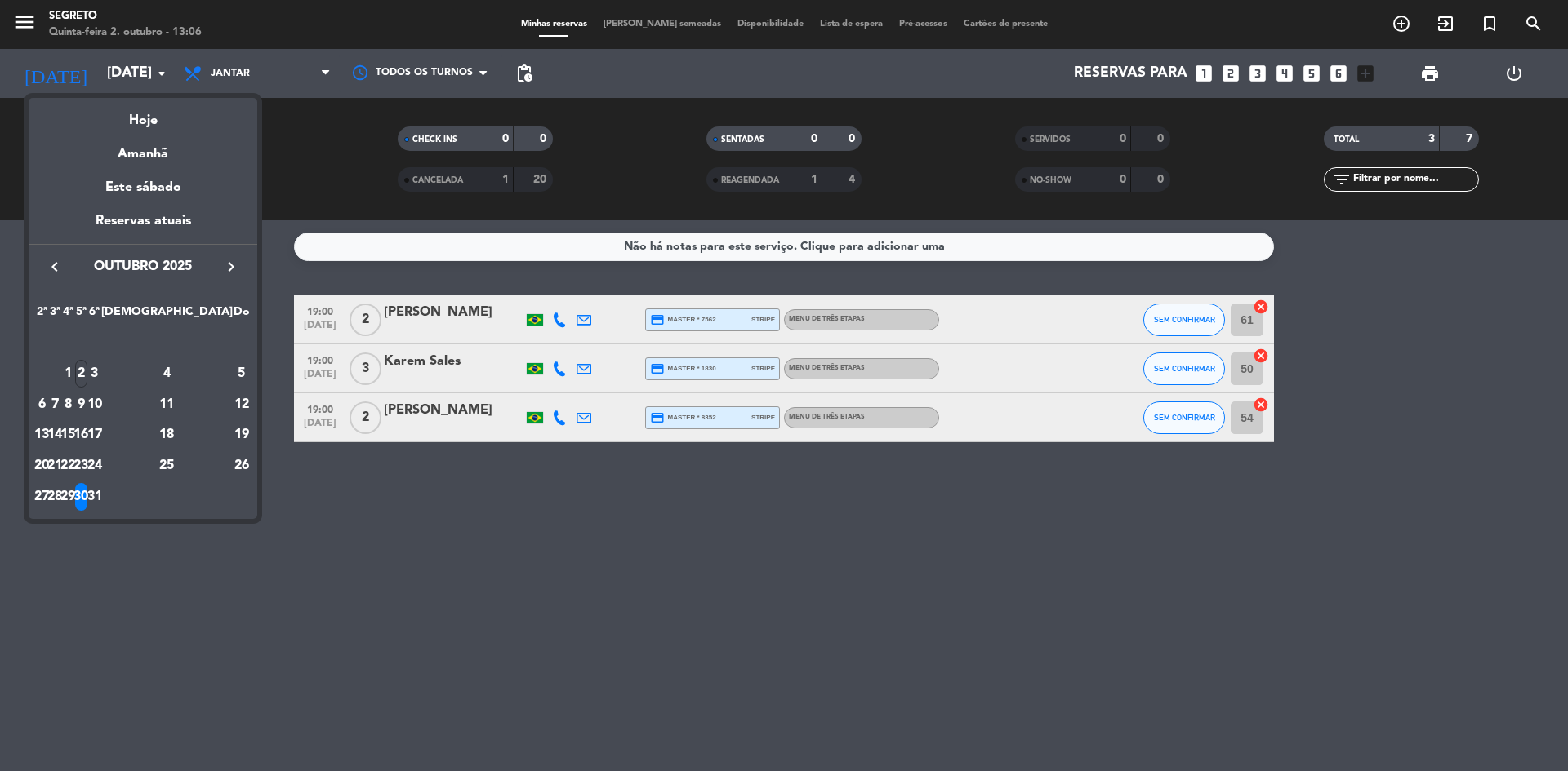
click at [527, 79] on div at bounding box center [784, 386] width 1568 height 771
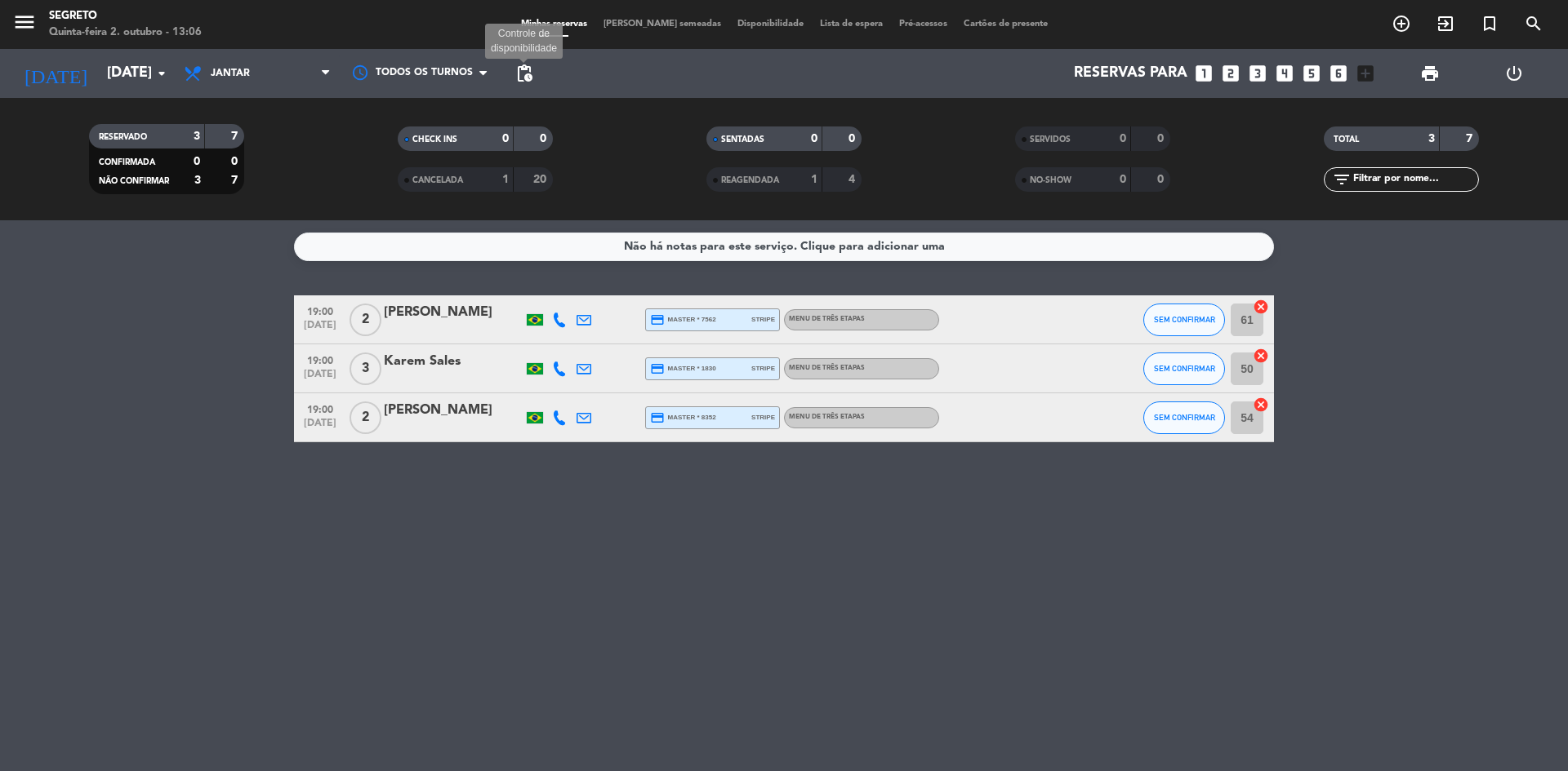
click at [525, 77] on span "pending_actions" at bounding box center [524, 74] width 20 height 20
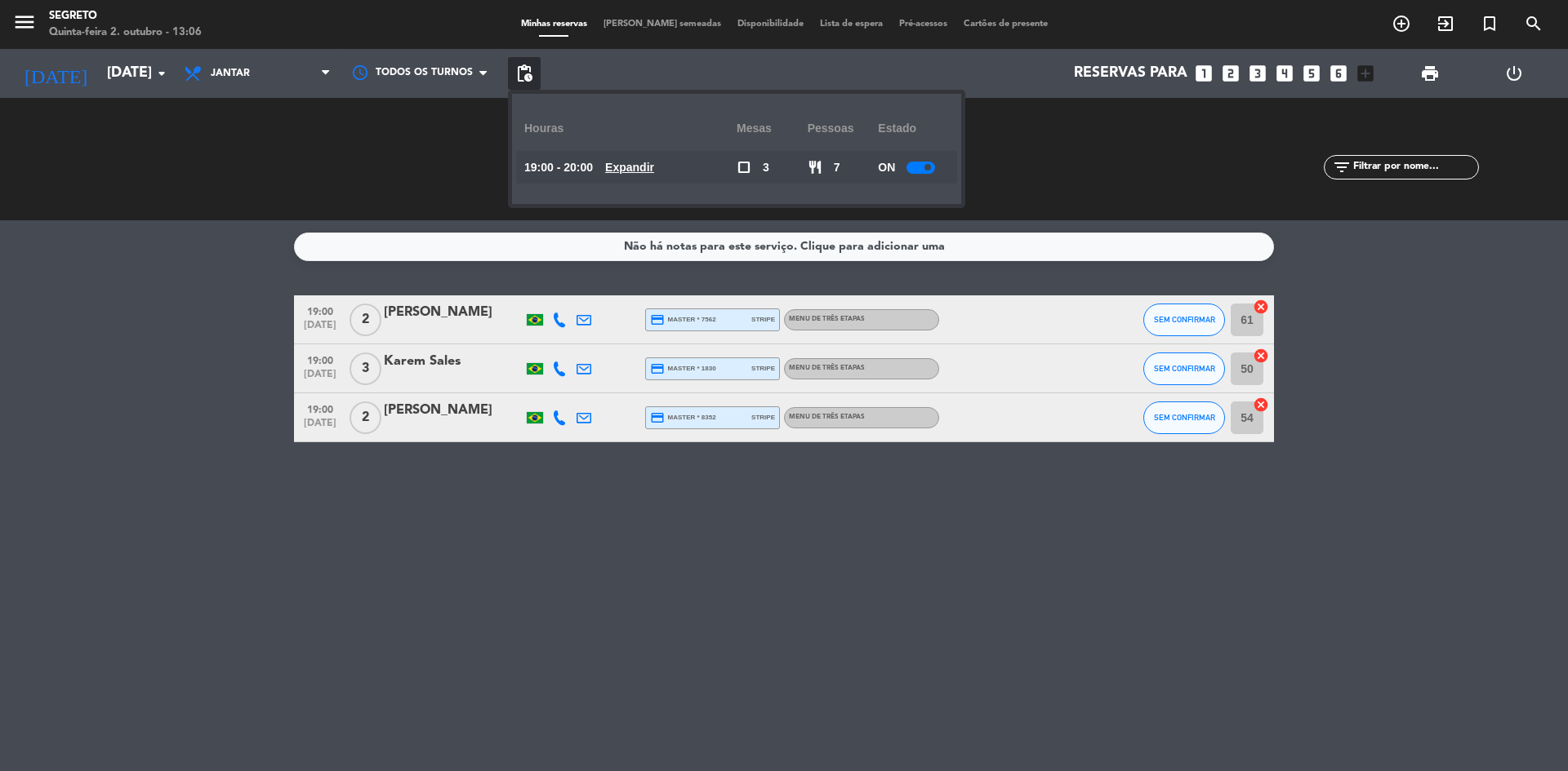
drag, startPoint x: 941, startPoint y: 161, endPoint x: 916, endPoint y: 169, distance: 26.2
click at [940, 161] on div "ON" at bounding box center [913, 168] width 71 height 32
click at [916, 169] on div at bounding box center [921, 168] width 29 height 13
click at [1023, 174] on div "SERVIDOS 0 0 NO-SHOW 0 0" at bounding box center [1092, 159] width 309 height 90
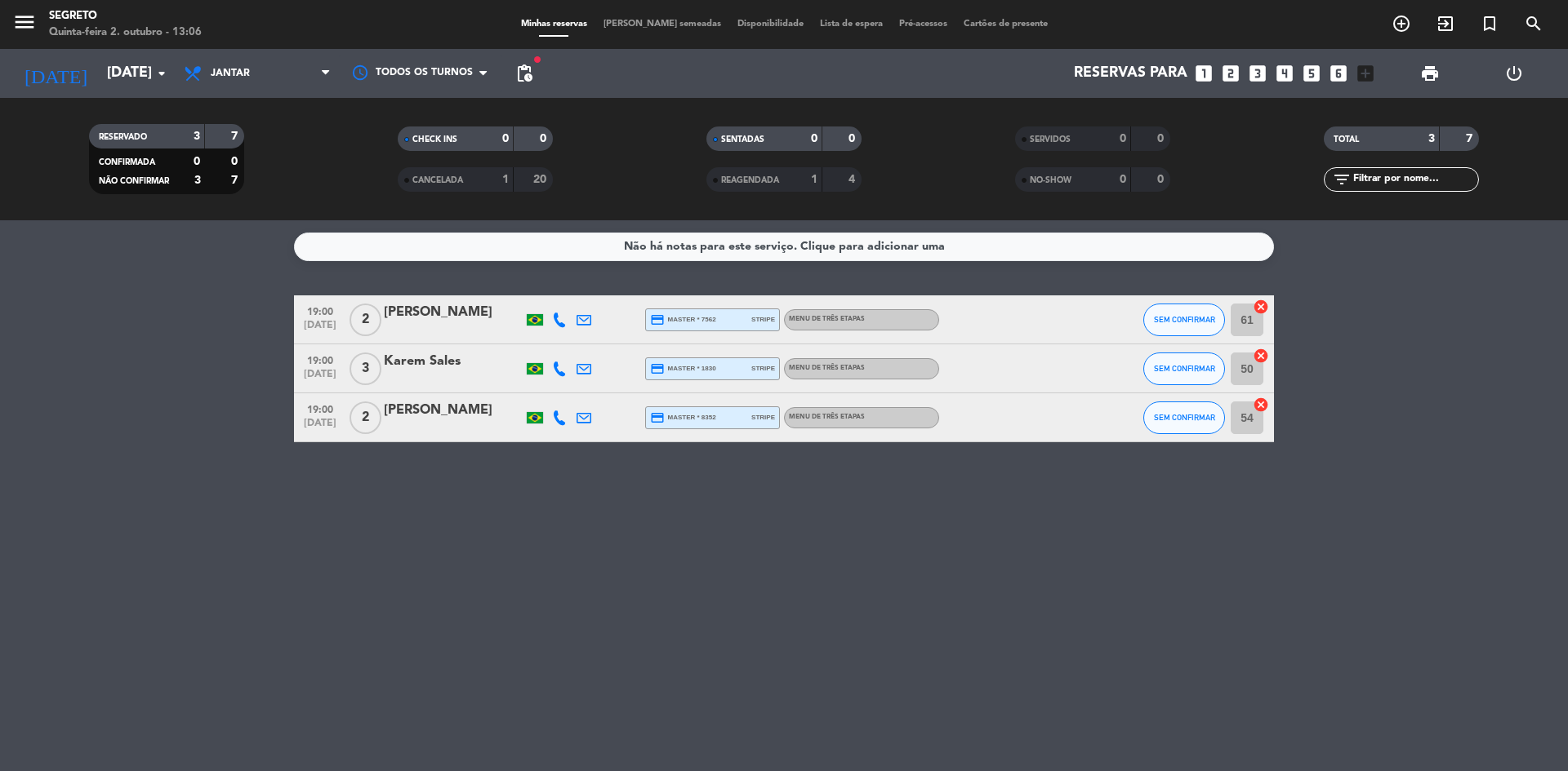
click at [525, 63] on span "pending_actions" at bounding box center [524, 73] width 32 height 32
click at [525, 68] on span "pending_actions" at bounding box center [524, 74] width 20 height 20
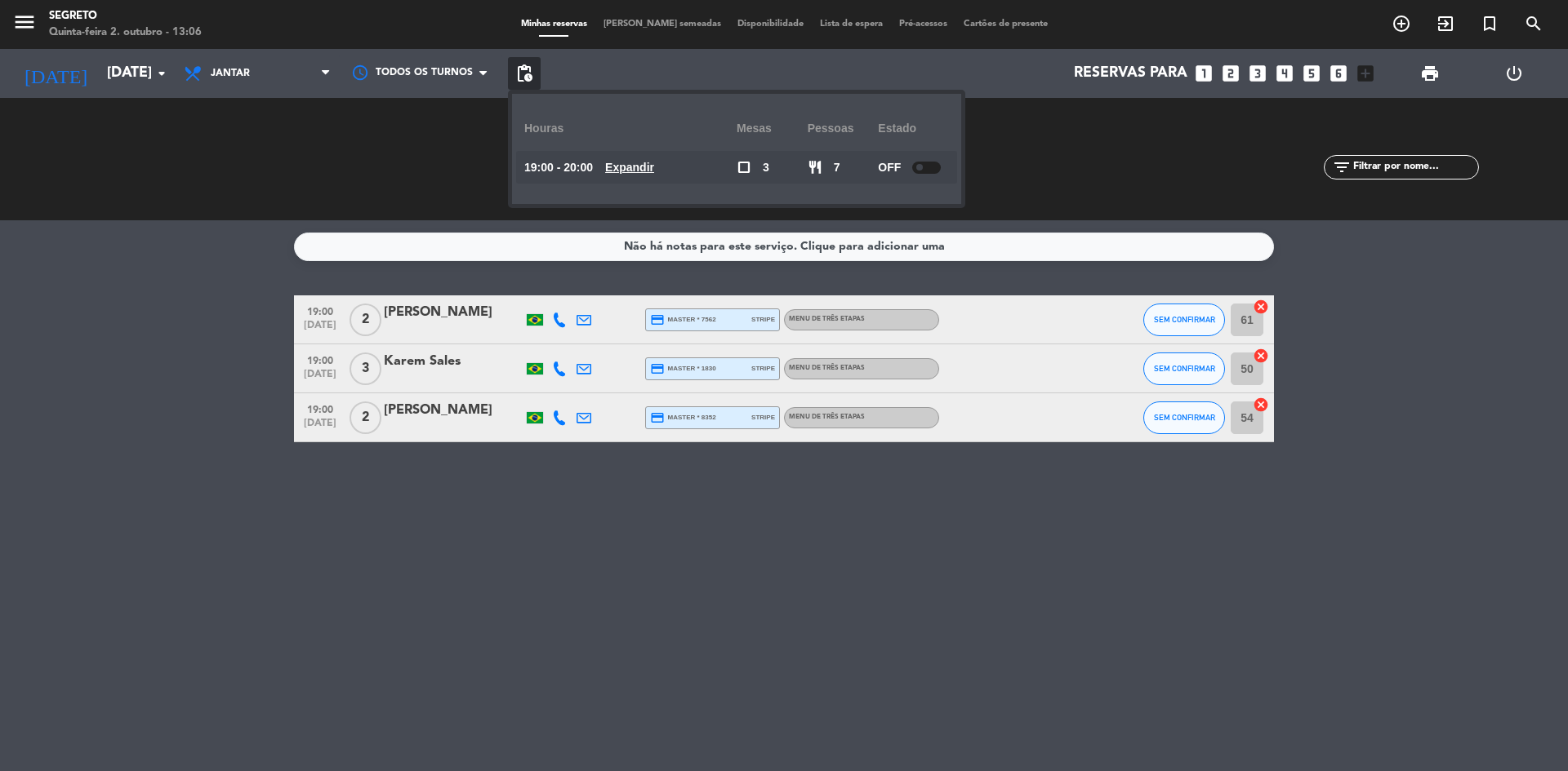
click at [929, 161] on div at bounding box center [926, 168] width 29 height 13
click at [987, 168] on div "SERVIDOS 0 0 NO-SHOW 0 0" at bounding box center [1092, 159] width 309 height 90
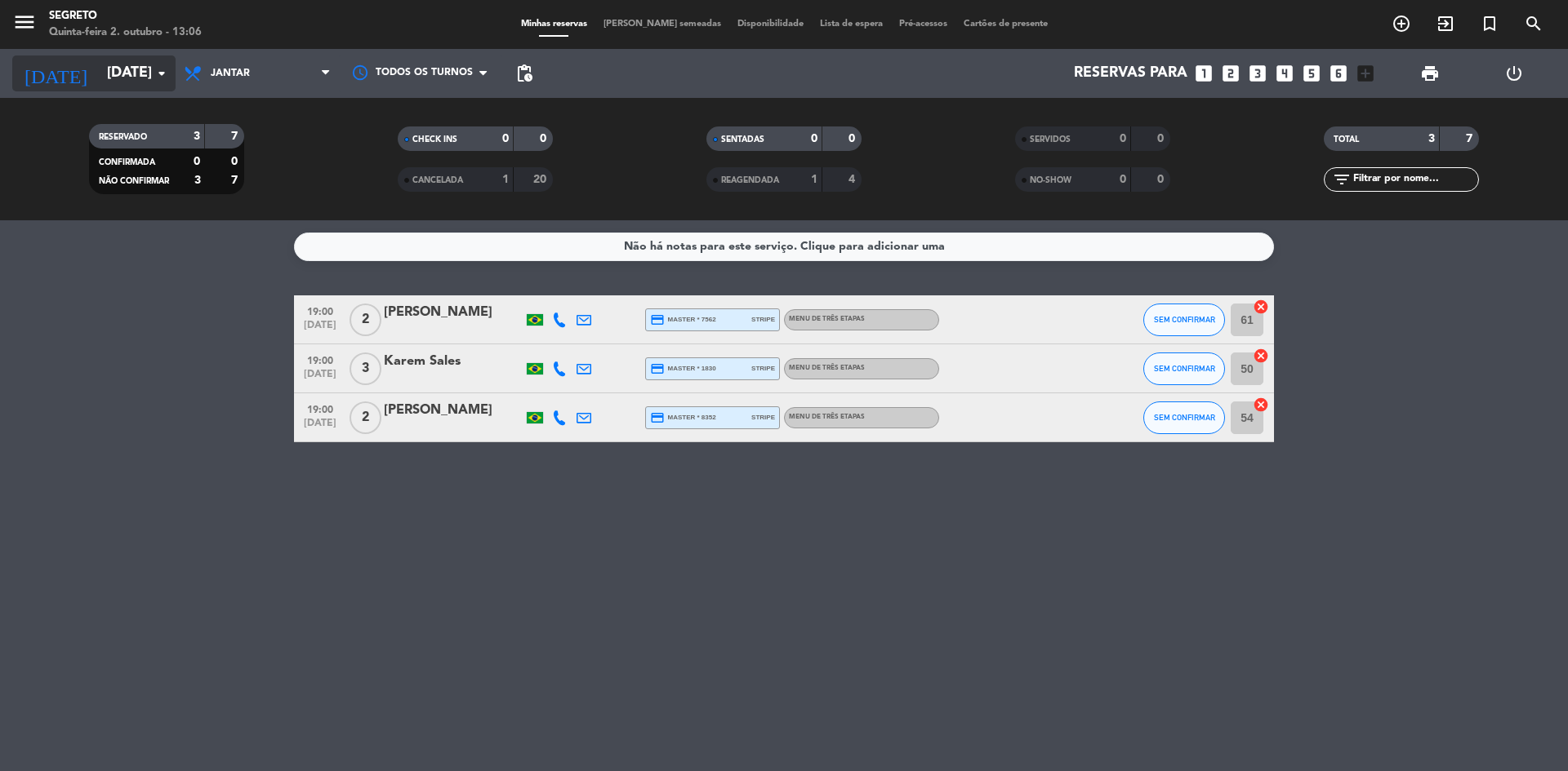
click at [126, 59] on input "[DATE]" at bounding box center [194, 73] width 189 height 32
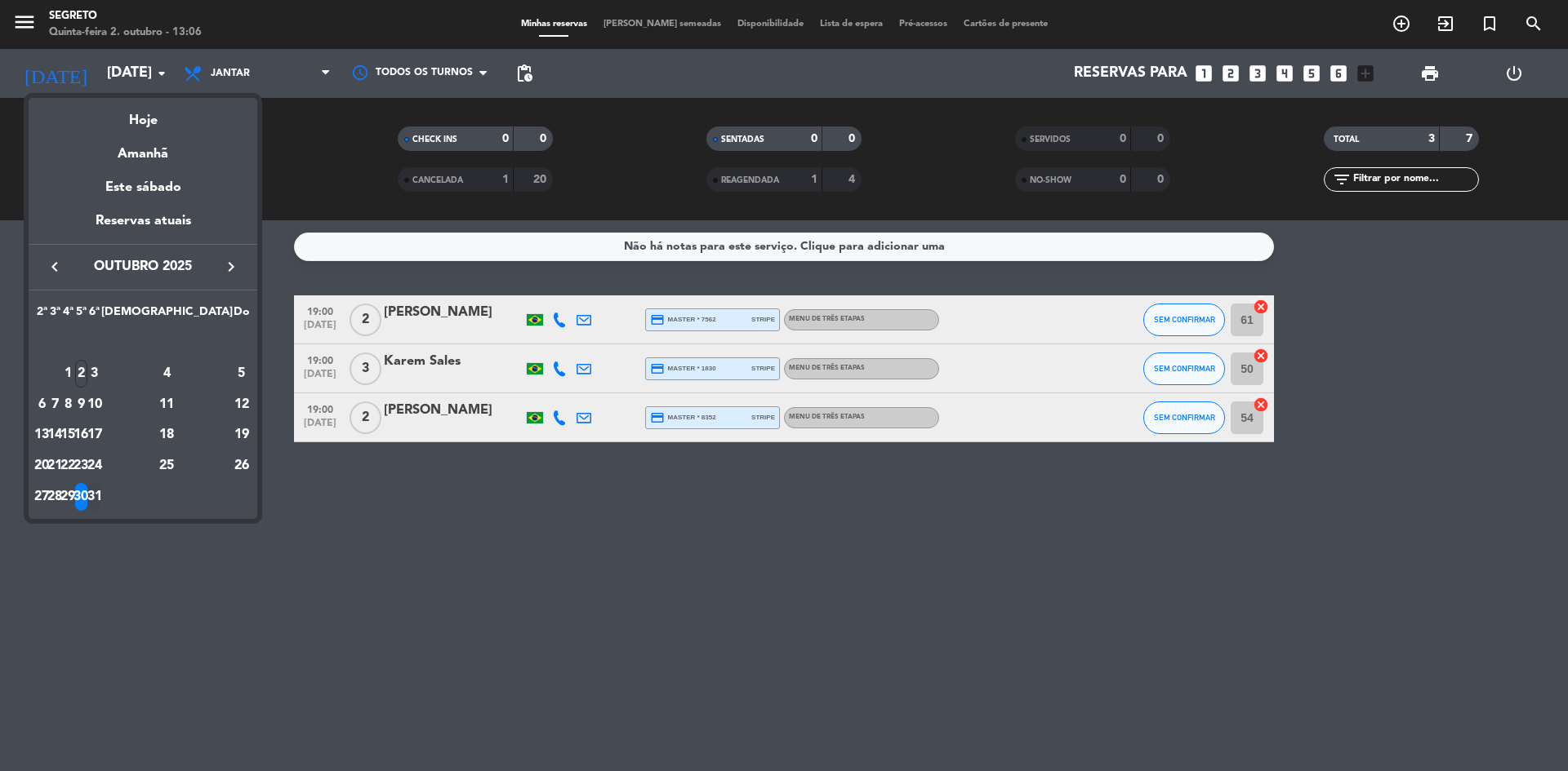
click at [100, 501] on div "31" at bounding box center [95, 496] width 13 height 28
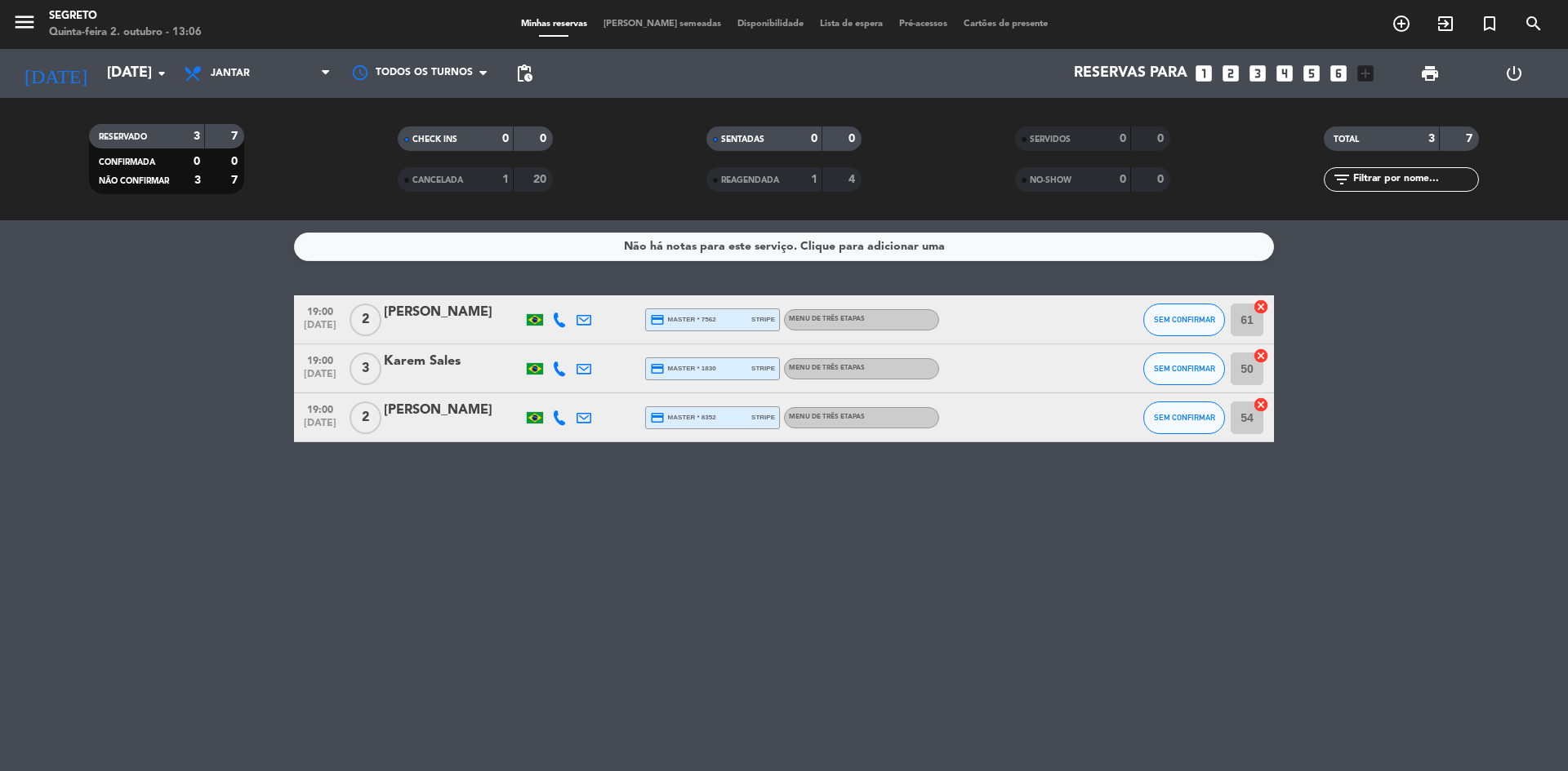
type input "[DATE]"
click at [529, 68] on span "pending_actions" at bounding box center [524, 74] width 20 height 20
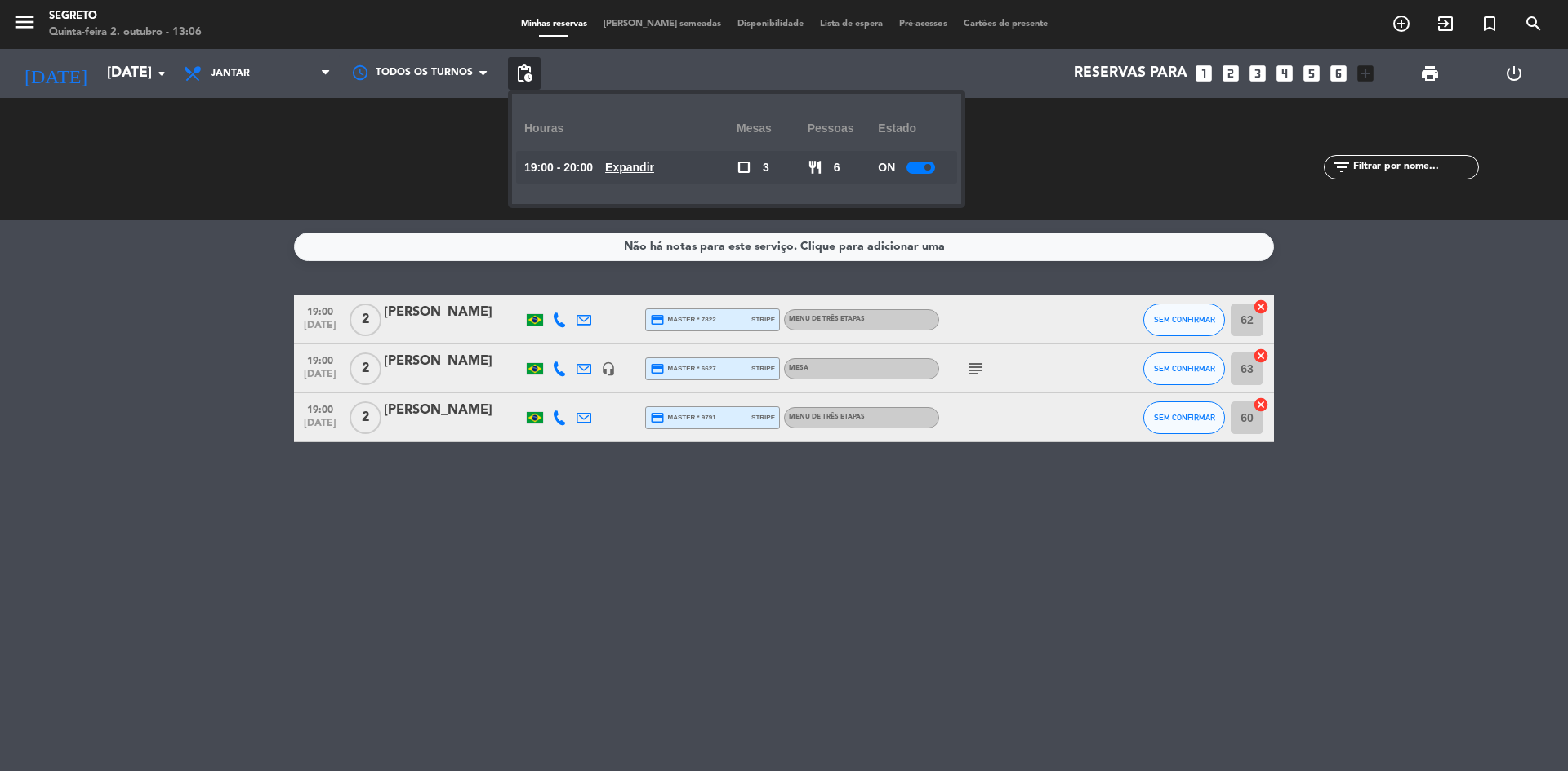
click at [929, 166] on span at bounding box center [927, 167] width 6 height 6
click at [1051, 165] on div "SERVIDOS 0 0" at bounding box center [1092, 159] width 309 height 16
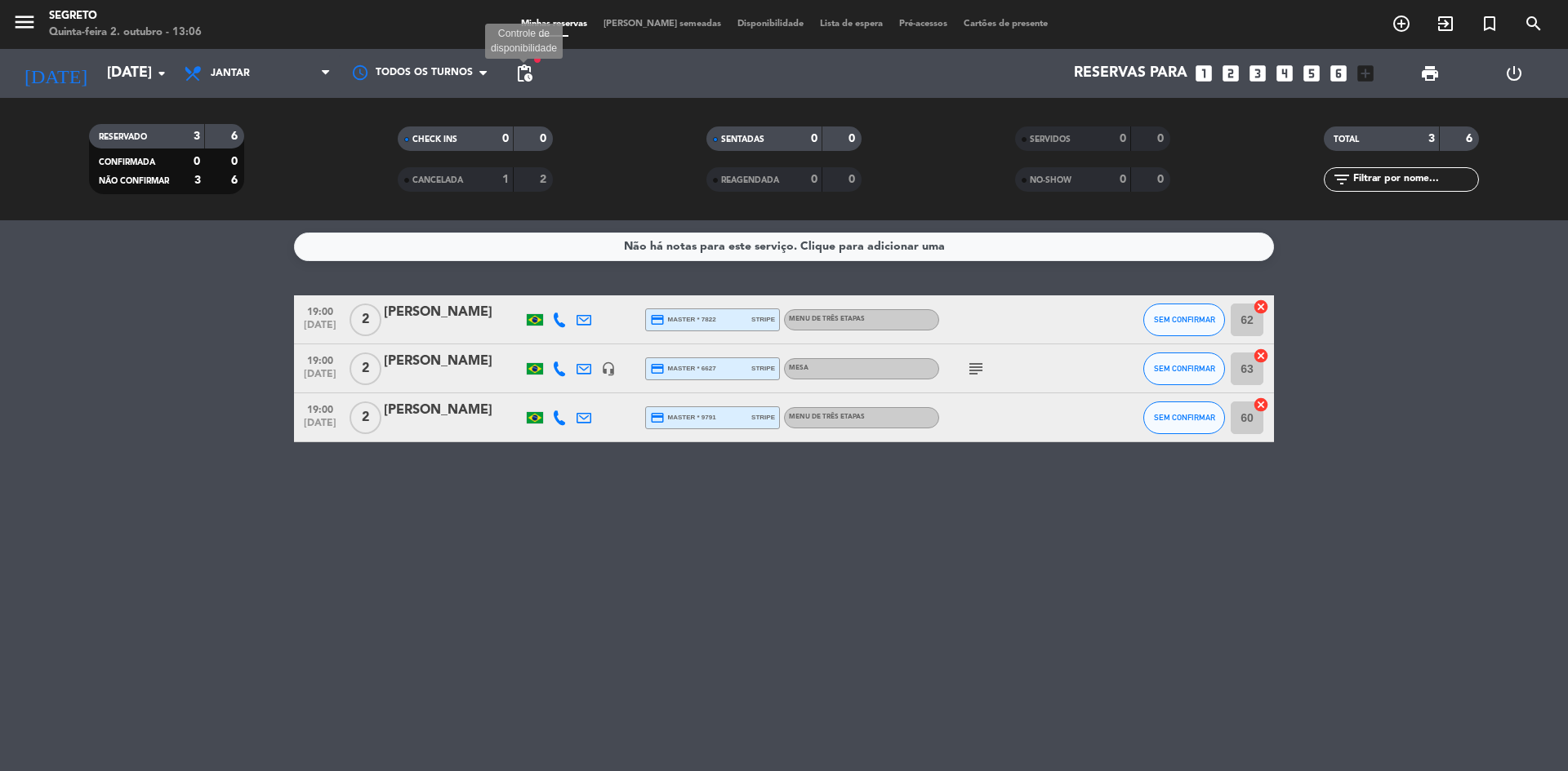
click at [525, 73] on span "pending_actions" at bounding box center [524, 74] width 20 height 20
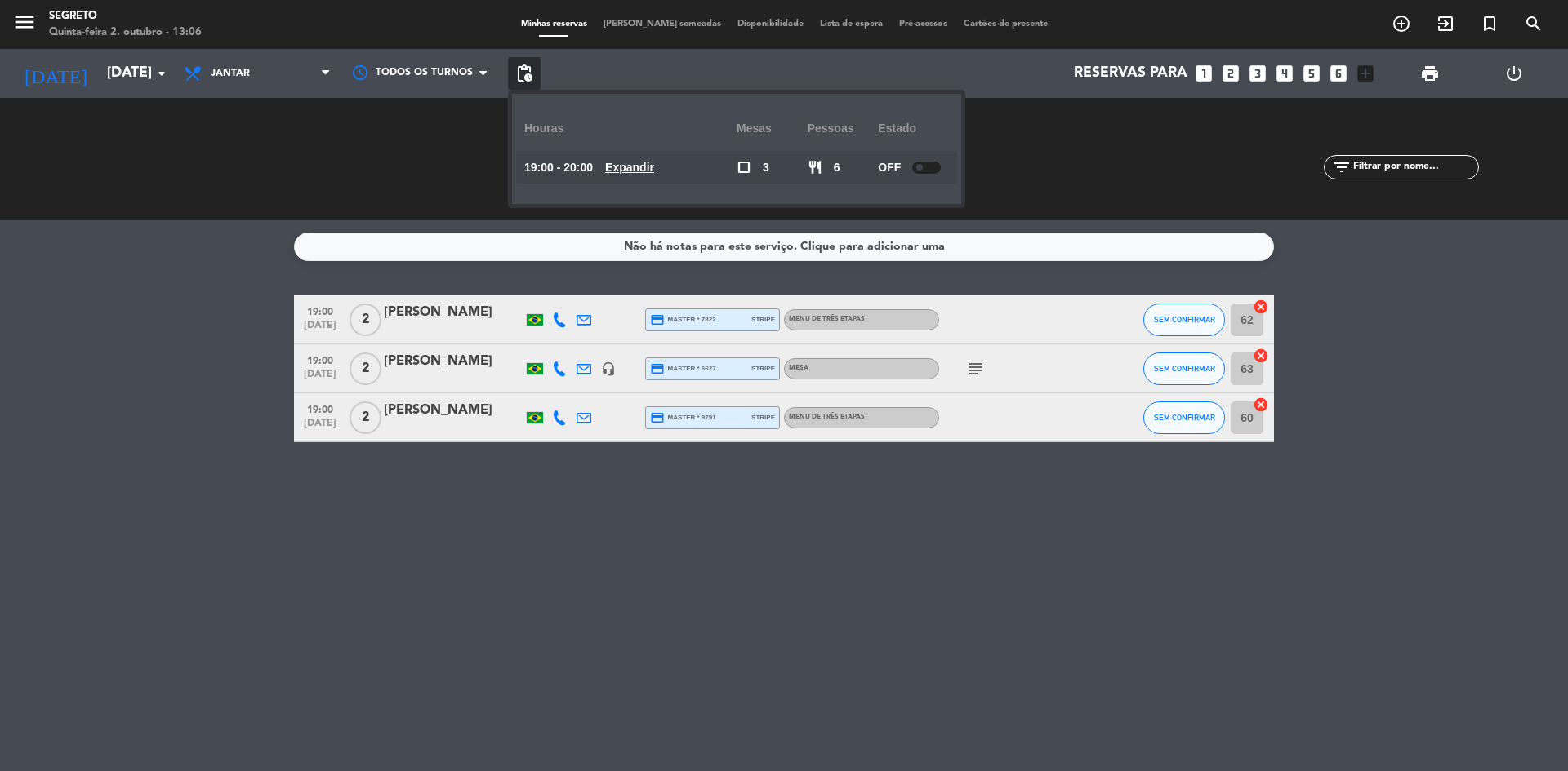
click at [928, 166] on div at bounding box center [926, 168] width 29 height 13
click at [1007, 169] on div "SERVIDOS 0 0 NO-SHOW 0 0" at bounding box center [1092, 159] width 309 height 90
